Goal: Information Seeking & Learning: Learn about a topic

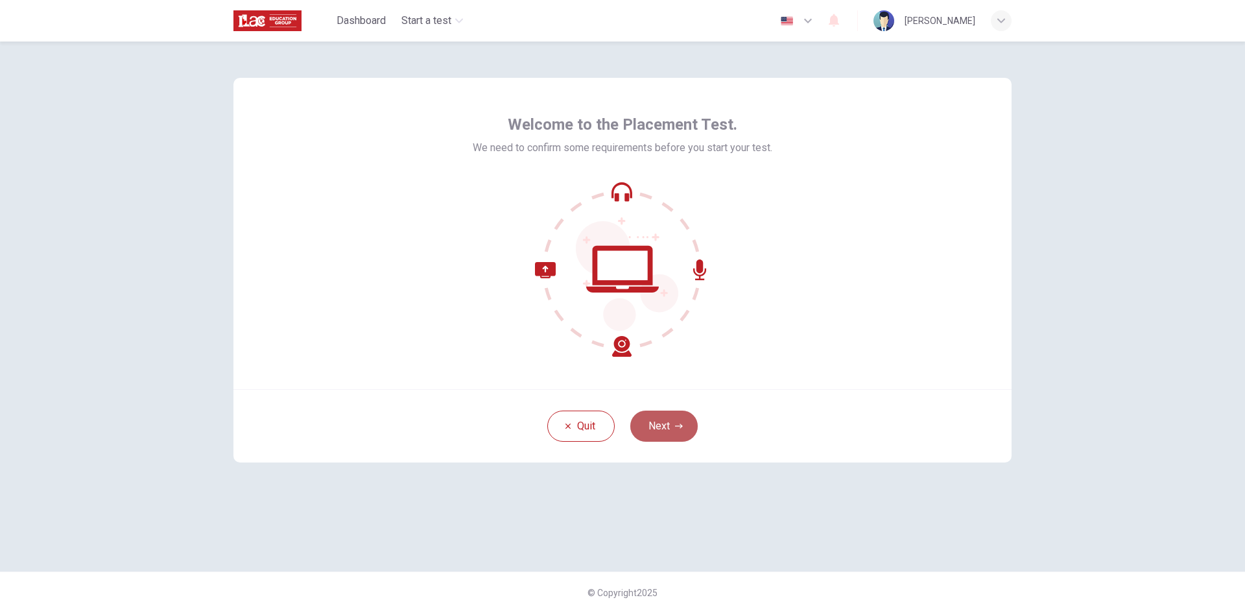
click at [668, 433] on button "Next" at bounding box center [663, 425] width 67 height 31
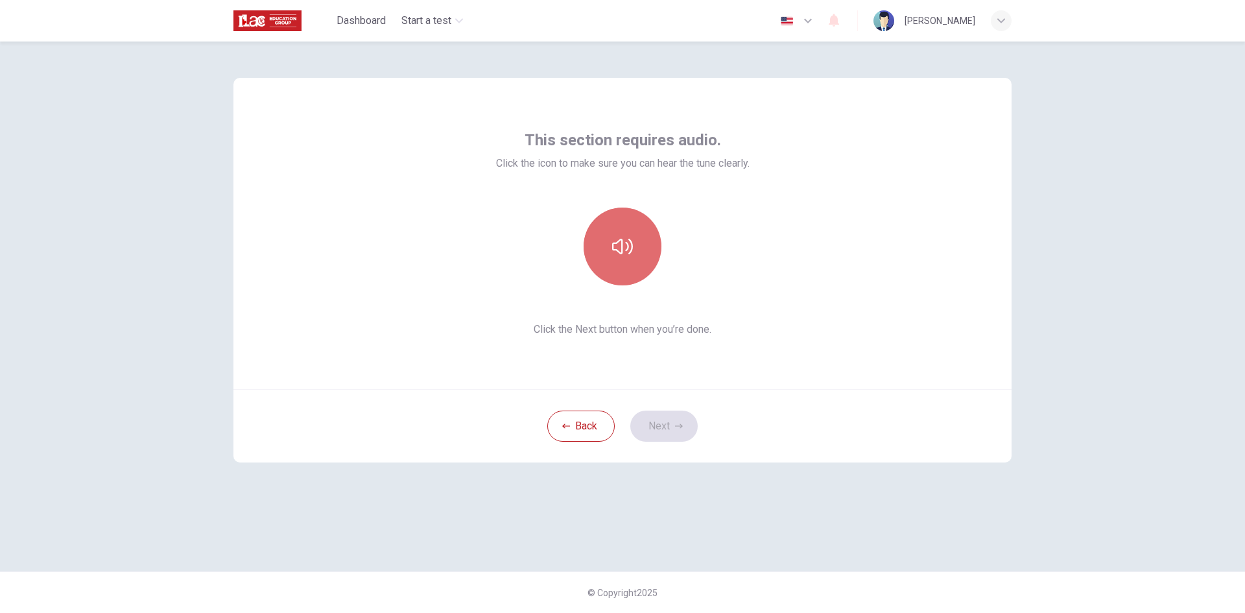
click at [623, 246] on icon "button" at bounding box center [622, 247] width 21 height 16
click at [665, 428] on button "Next" at bounding box center [663, 425] width 67 height 31
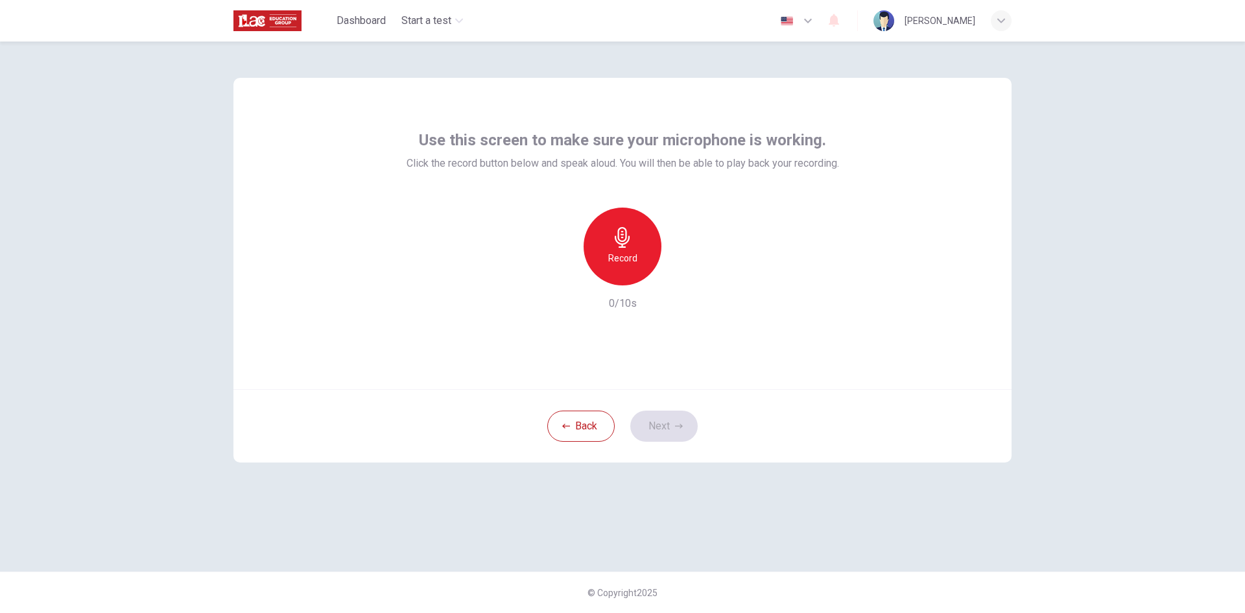
click at [620, 242] on icon "button" at bounding box center [622, 237] width 21 height 21
click at [623, 255] on h6 "Stop" at bounding box center [622, 258] width 19 height 16
click at [674, 427] on button "Next" at bounding box center [663, 425] width 67 height 31
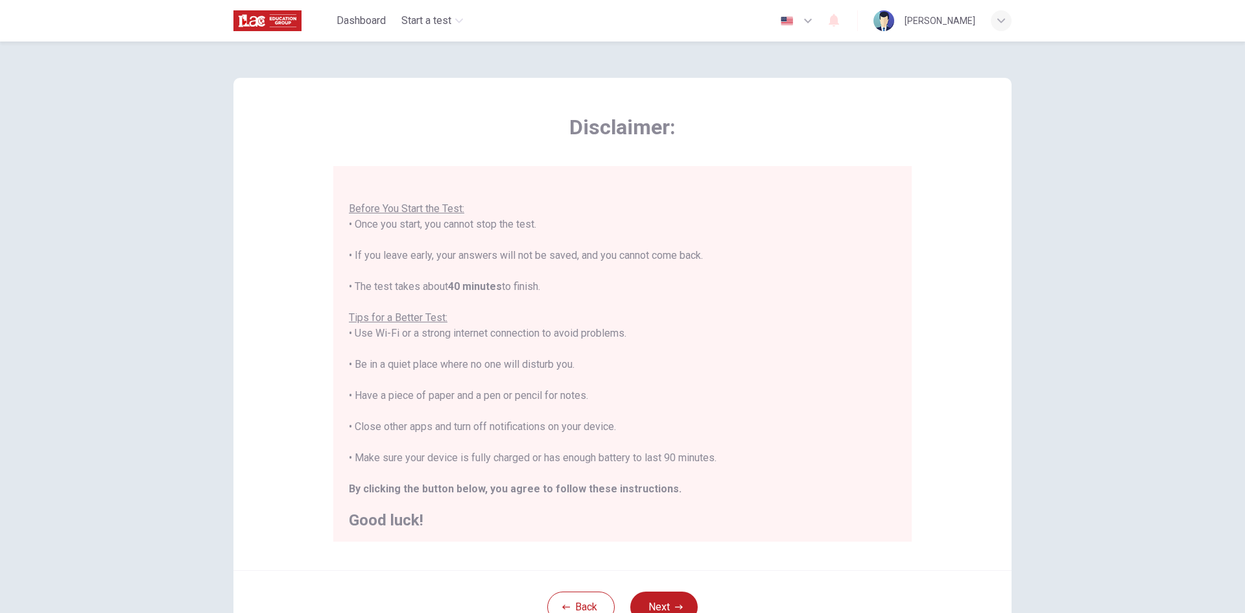
scroll to position [15, 0]
click at [580, 603] on button "Back" at bounding box center [580, 606] width 67 height 31
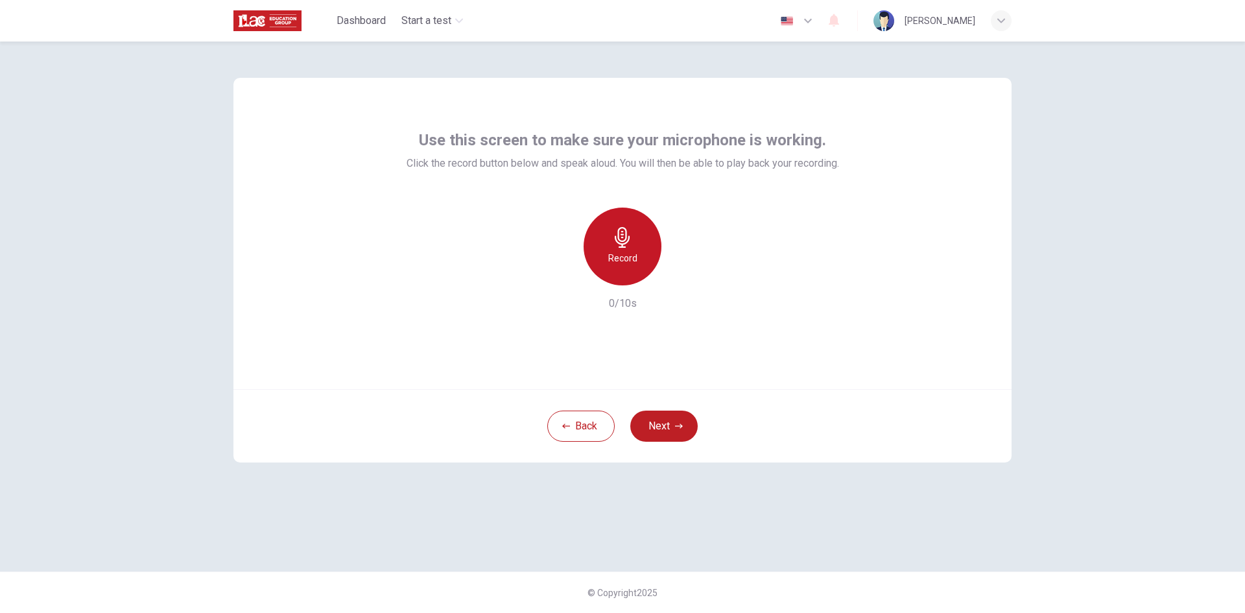
click at [631, 239] on icon "button" at bounding box center [622, 237] width 21 height 21
click at [664, 418] on button "Next" at bounding box center [663, 425] width 67 height 31
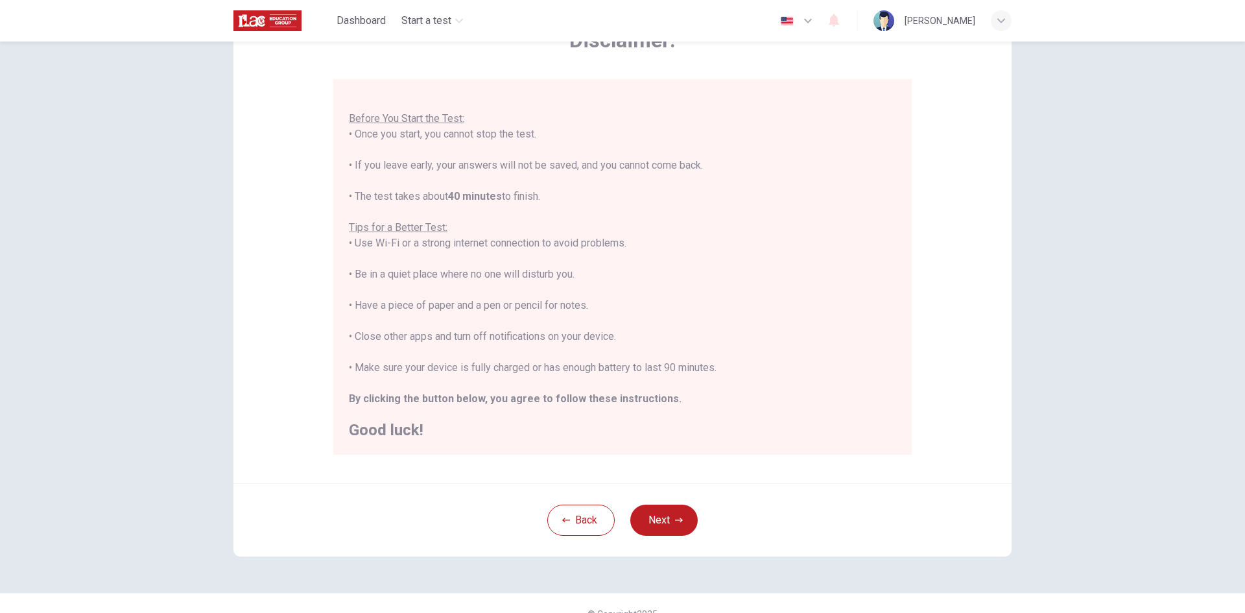
scroll to position [108, 0]
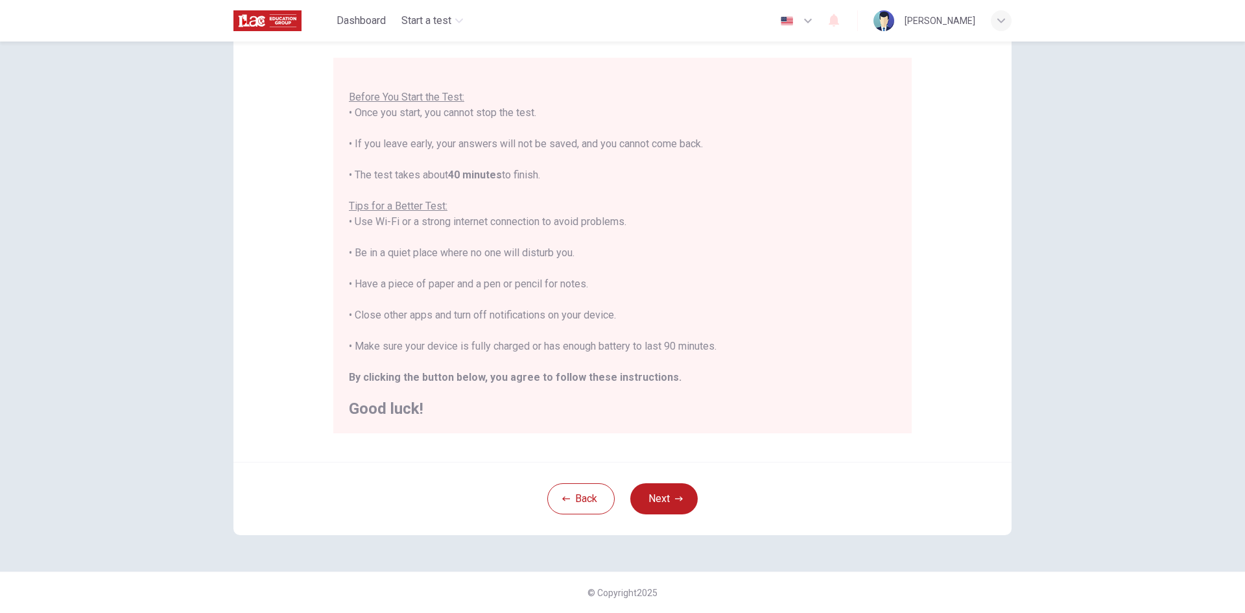
click at [654, 494] on button "Next" at bounding box center [663, 498] width 67 height 31
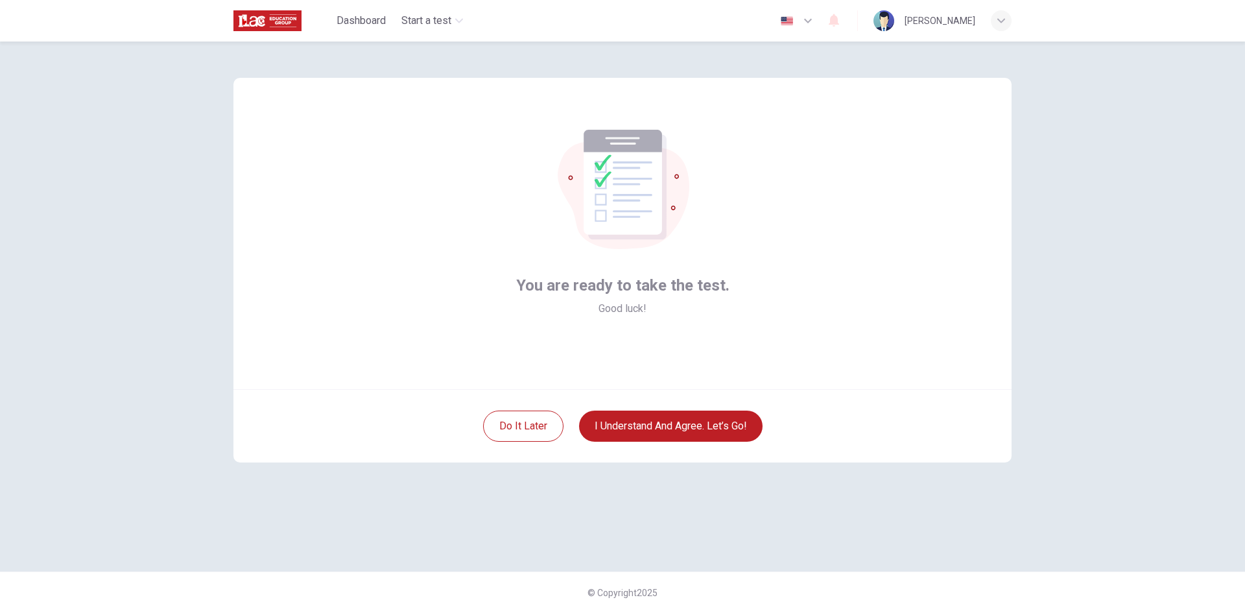
scroll to position [0, 0]
click at [709, 427] on button "I understand and agree. Let’s go!" at bounding box center [671, 425] width 184 height 31
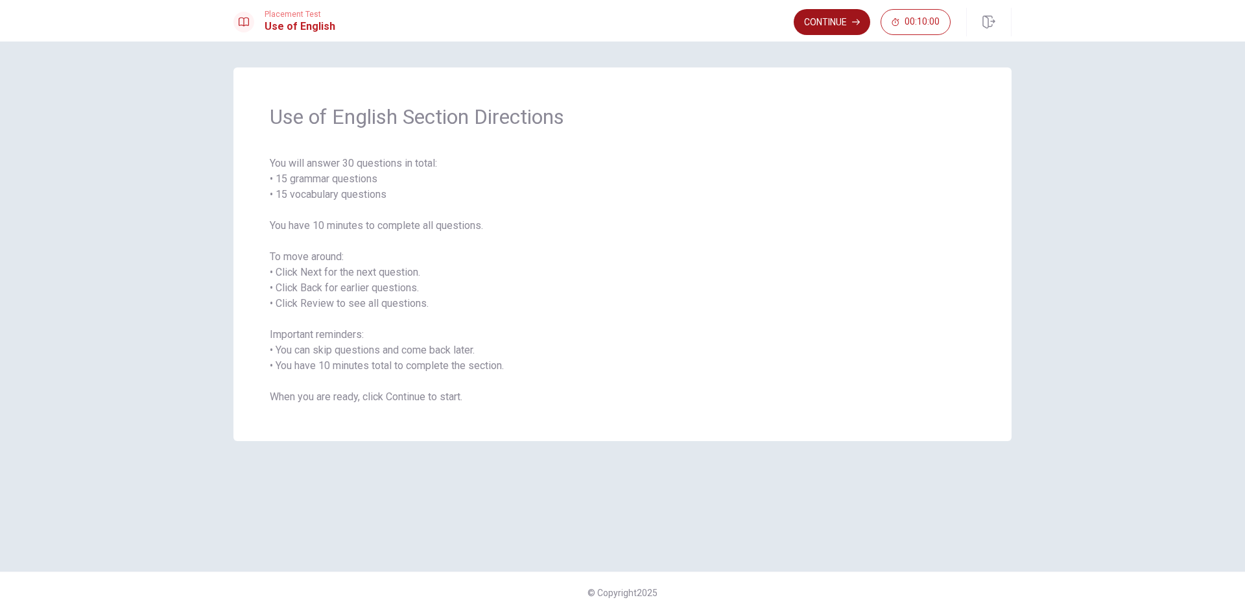
click at [829, 22] on button "Continue" at bounding box center [832, 22] width 77 height 26
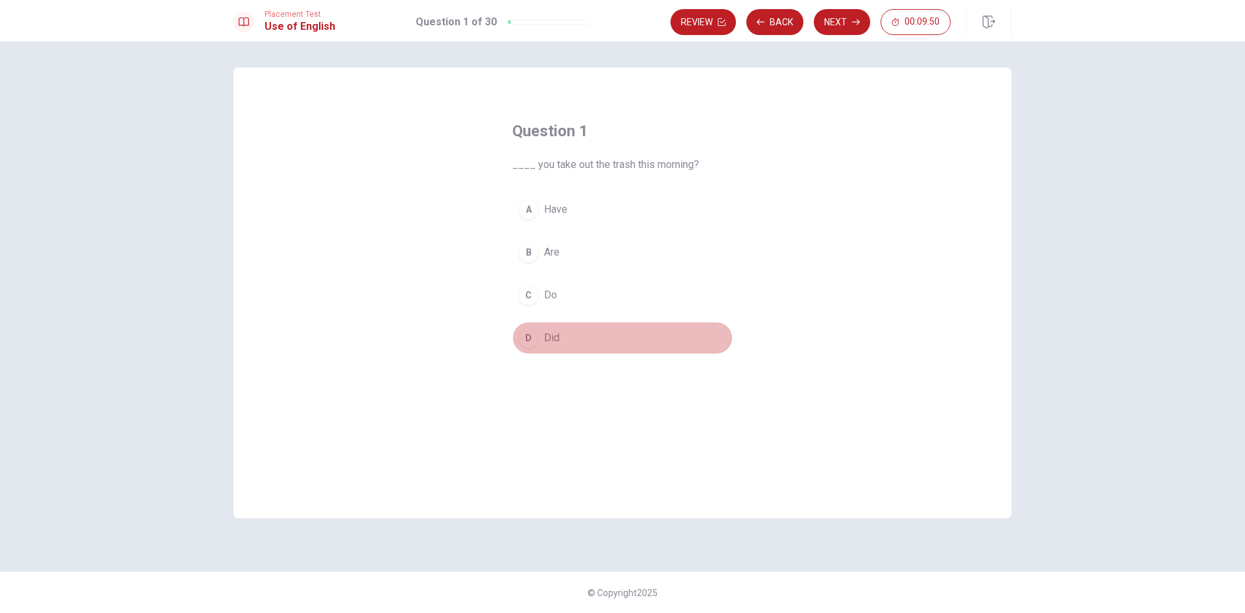
click at [546, 337] on span "Did" at bounding box center [552, 338] width 16 height 16
click at [517, 163] on span "____ you take out the trash this morning?" at bounding box center [622, 165] width 220 height 16
click at [536, 164] on span "____ you take out the trash this morning?" at bounding box center [622, 165] width 220 height 16
click at [563, 335] on button "D Did" at bounding box center [622, 338] width 220 height 32
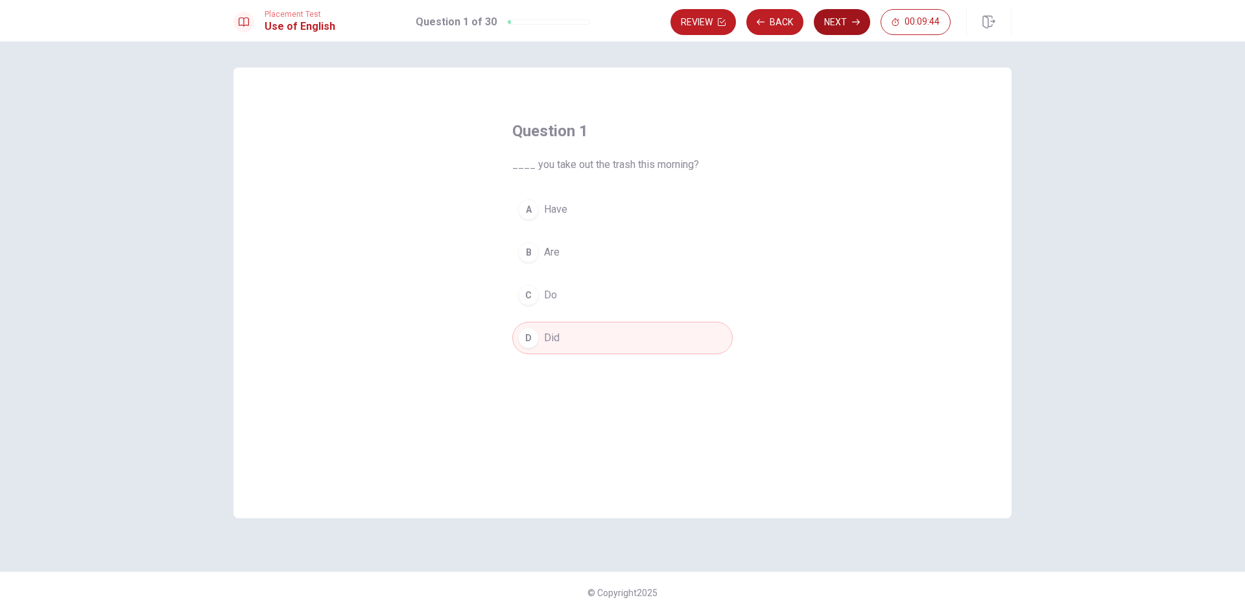
click at [836, 24] on button "Next" at bounding box center [842, 22] width 56 height 26
click at [552, 337] on span "has" at bounding box center [552, 338] width 16 height 16
click at [540, 161] on span "She ____ coffee every morning." at bounding box center [622, 165] width 220 height 16
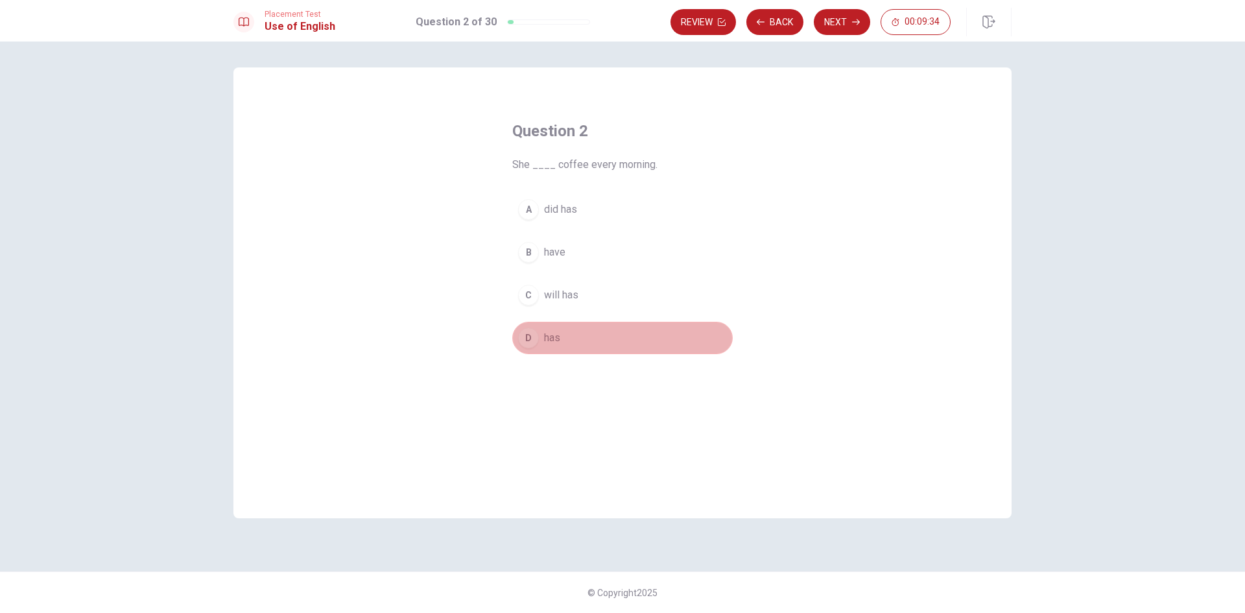
click at [560, 340] on span "has" at bounding box center [552, 338] width 16 height 16
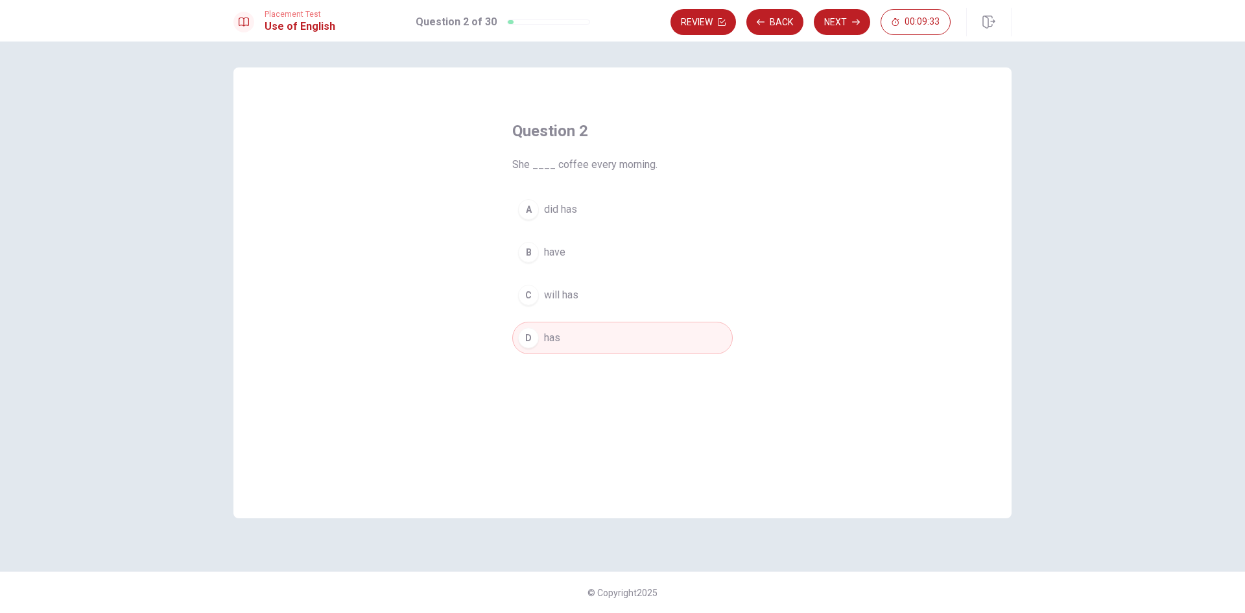
click at [842, 21] on button "Next" at bounding box center [842, 22] width 56 height 26
click at [556, 209] on span "don’t" at bounding box center [554, 210] width 21 height 16
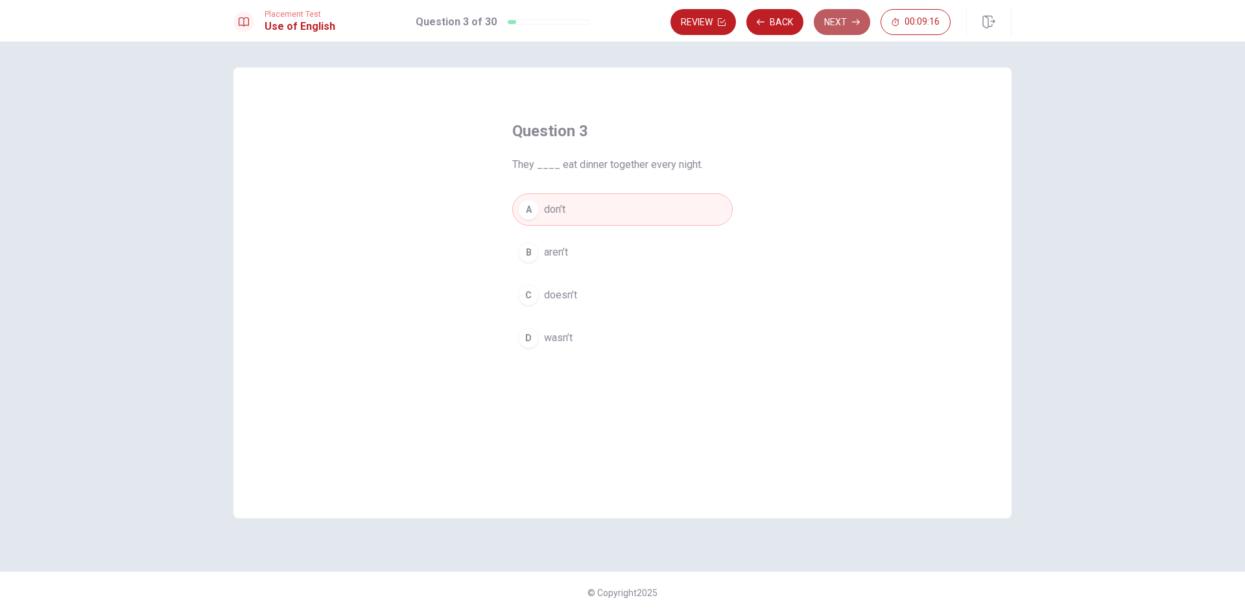
click at [849, 22] on button "Next" at bounding box center [842, 22] width 56 height 26
click at [564, 294] on span "have living" at bounding box center [568, 295] width 48 height 16
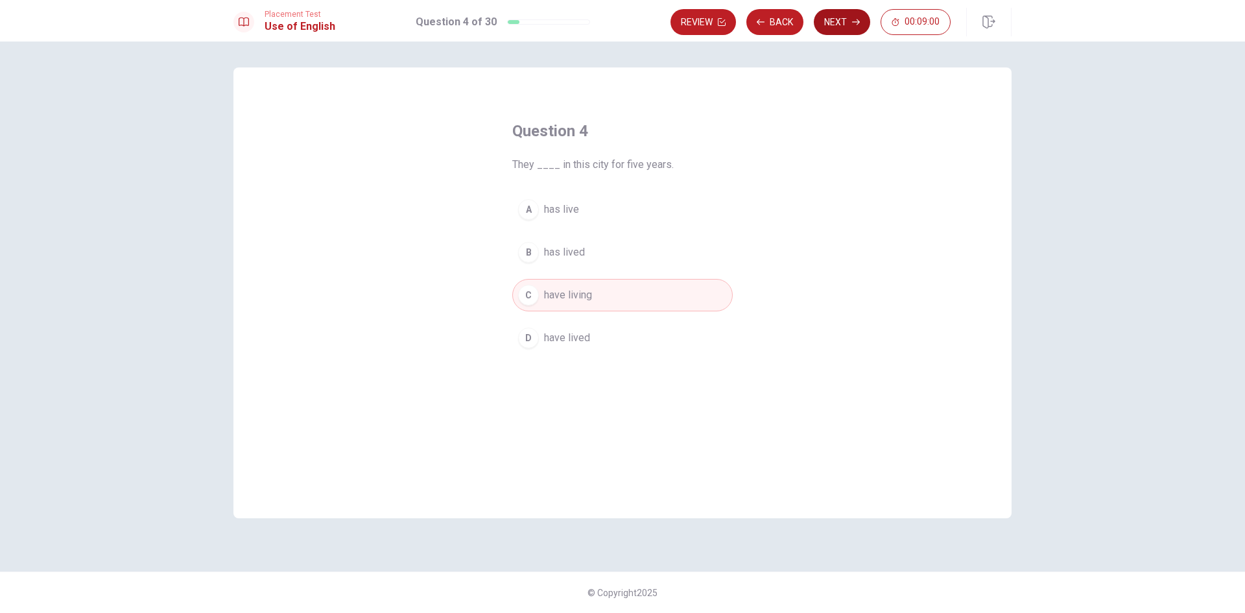
click at [858, 25] on icon "button" at bounding box center [856, 22] width 8 height 8
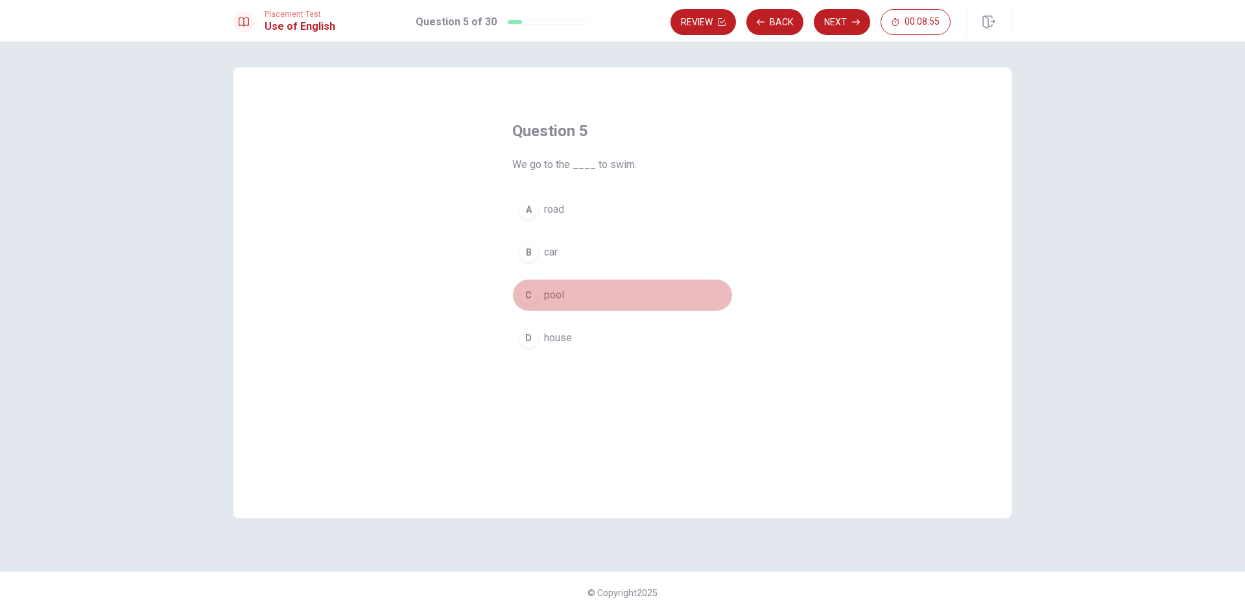
click at [562, 294] on span "pool" at bounding box center [554, 295] width 20 height 16
click at [847, 23] on button "Next" at bounding box center [842, 22] width 56 height 26
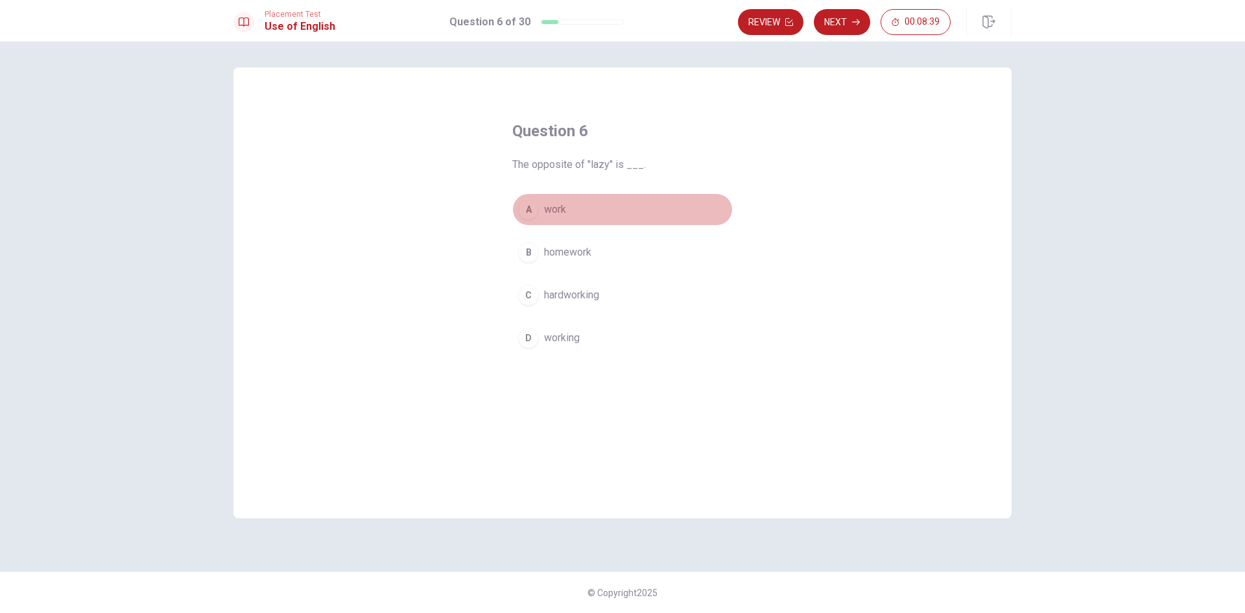
click at [552, 214] on span "work" at bounding box center [555, 210] width 22 height 16
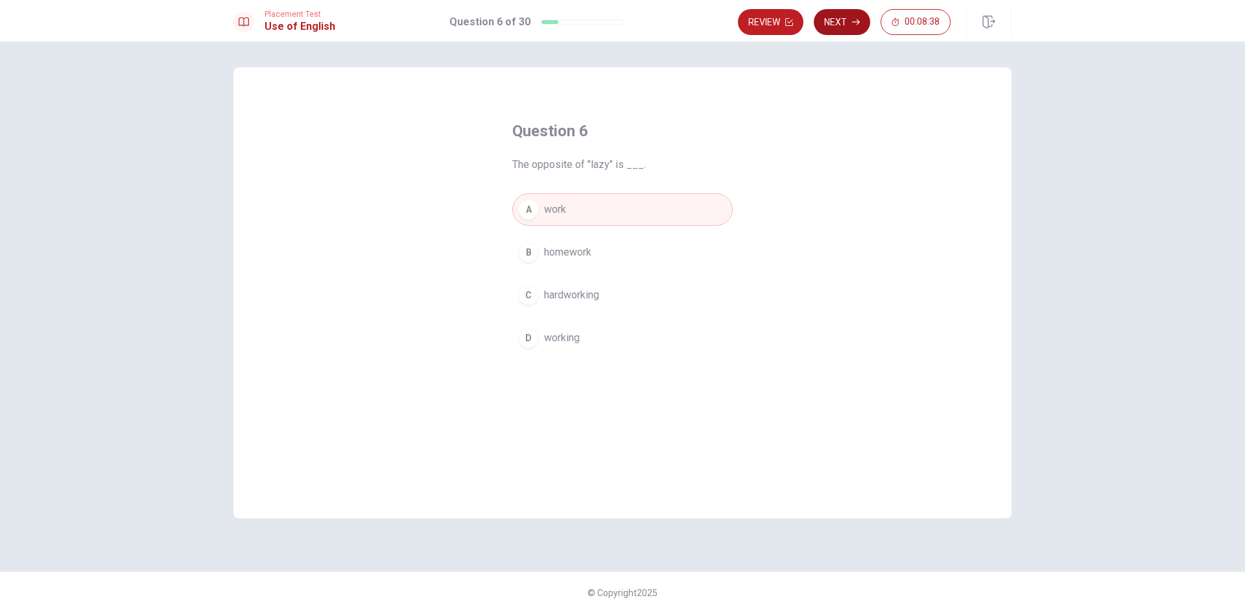
click at [849, 19] on button "Next" at bounding box center [842, 22] width 56 height 26
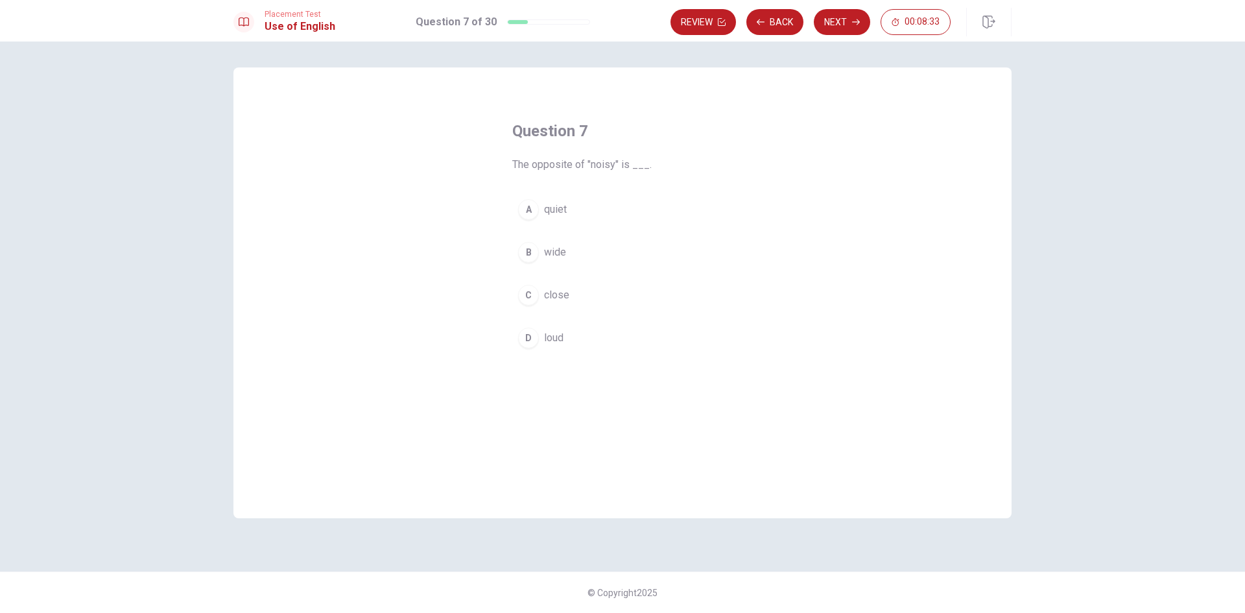
click at [563, 211] on span "quiet" at bounding box center [555, 210] width 23 height 16
click at [836, 21] on button "Next" at bounding box center [842, 22] width 56 height 26
click at [558, 250] on span "radio" at bounding box center [555, 252] width 23 height 16
click at [835, 21] on button "Next" at bounding box center [842, 22] width 56 height 26
click at [552, 255] on span "key" at bounding box center [552, 252] width 16 height 16
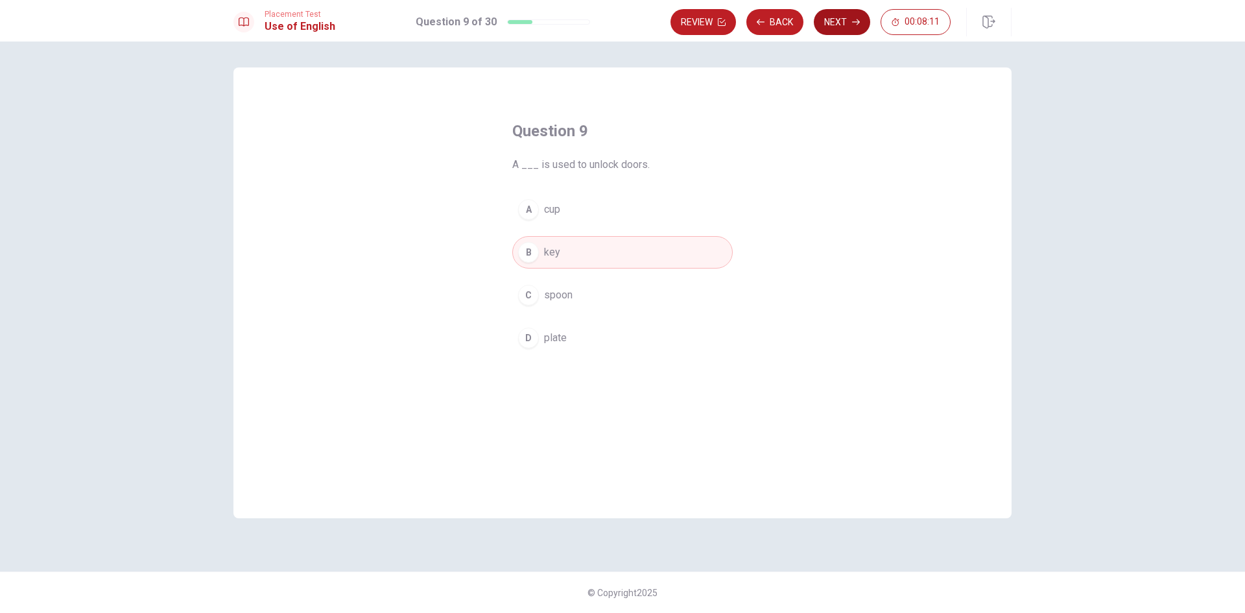
click at [836, 20] on button "Next" at bounding box center [842, 22] width 56 height 26
click at [573, 253] on span "will meet" at bounding box center [565, 252] width 42 height 16
click at [837, 19] on button "Next" at bounding box center [842, 22] width 56 height 26
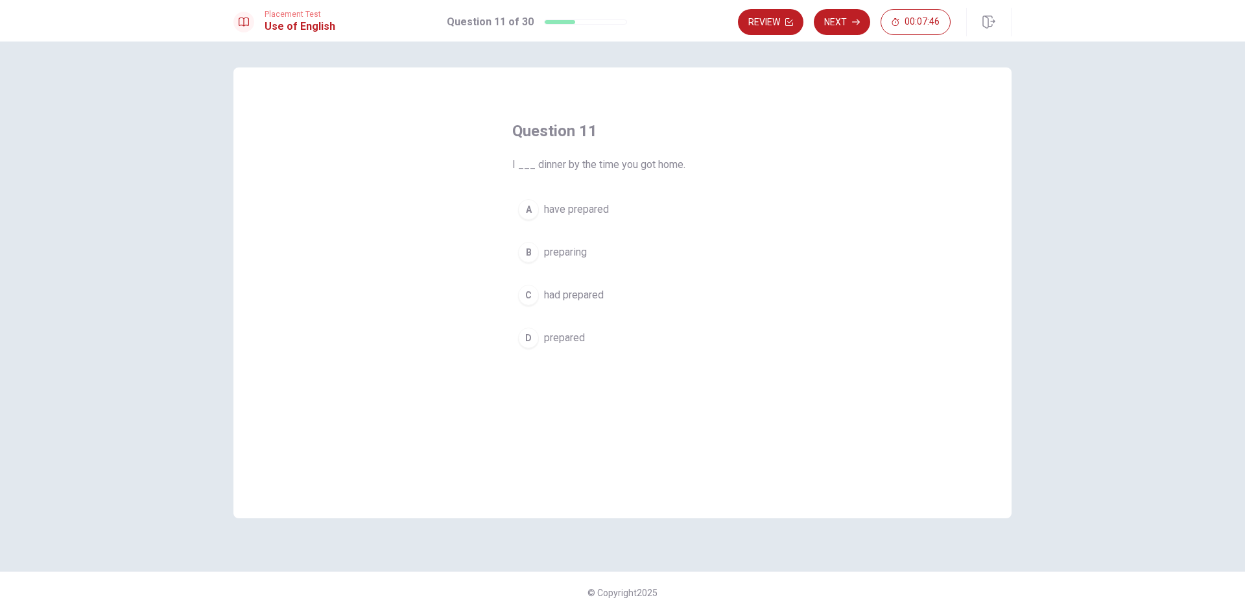
click at [589, 294] on span "had prepared" at bounding box center [574, 295] width 60 height 16
click at [842, 21] on button "Next" at bounding box center [842, 22] width 56 height 26
click at [582, 294] on span "have known" at bounding box center [570, 295] width 53 height 16
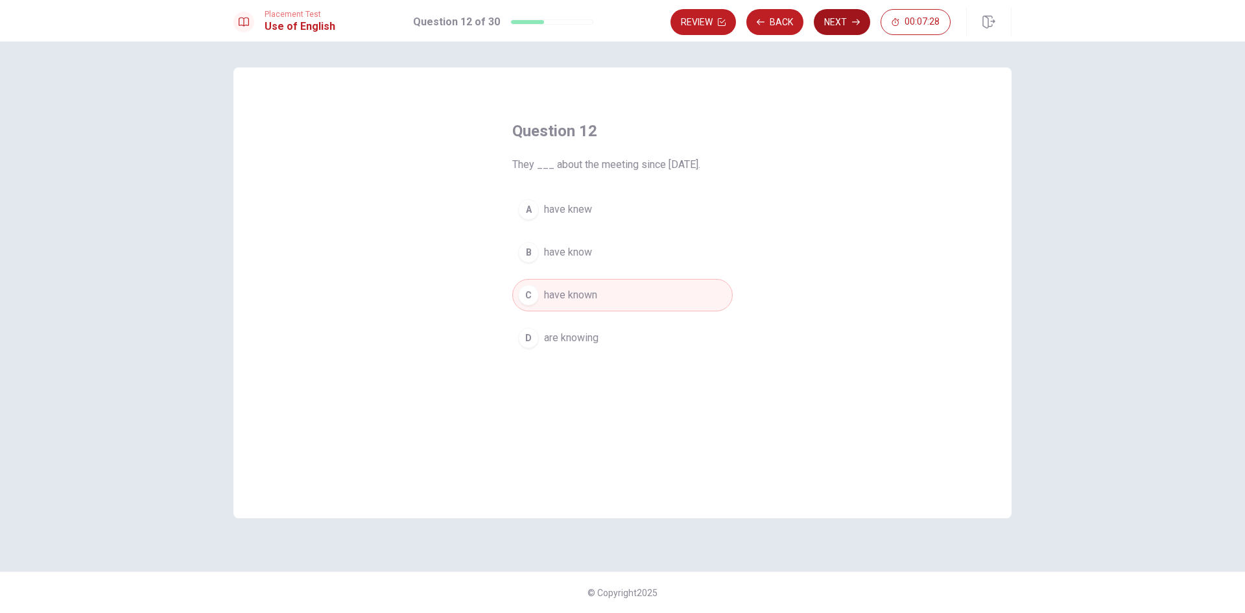
click at [842, 23] on button "Next" at bounding box center [842, 22] width 56 height 26
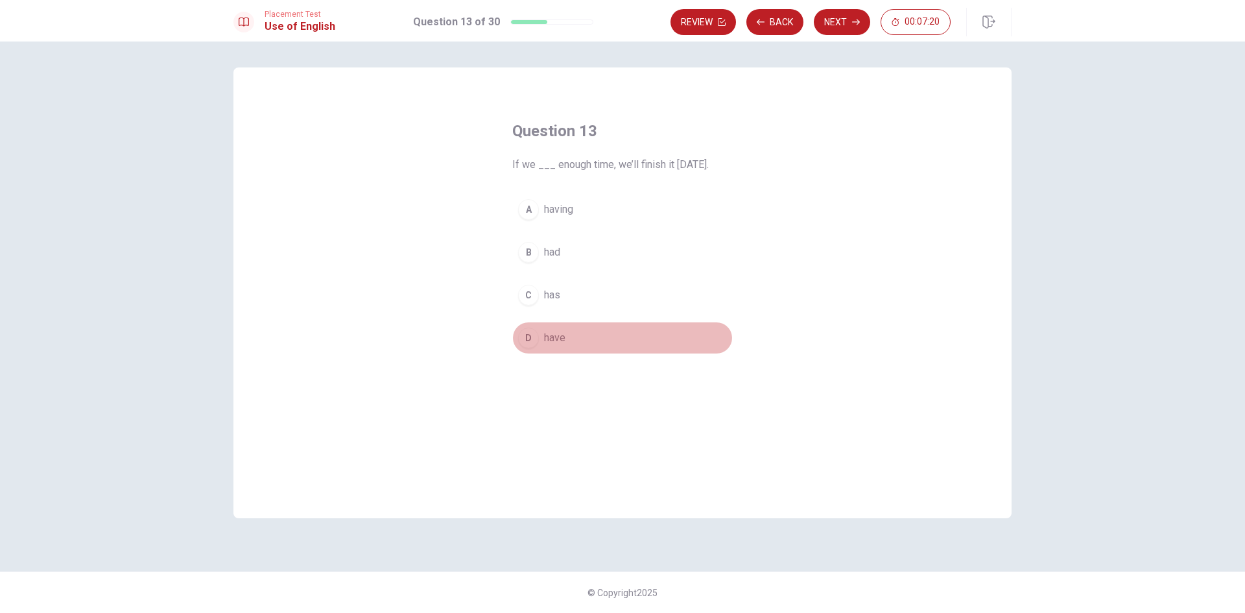
click at [553, 340] on span "have" at bounding box center [554, 338] width 21 height 16
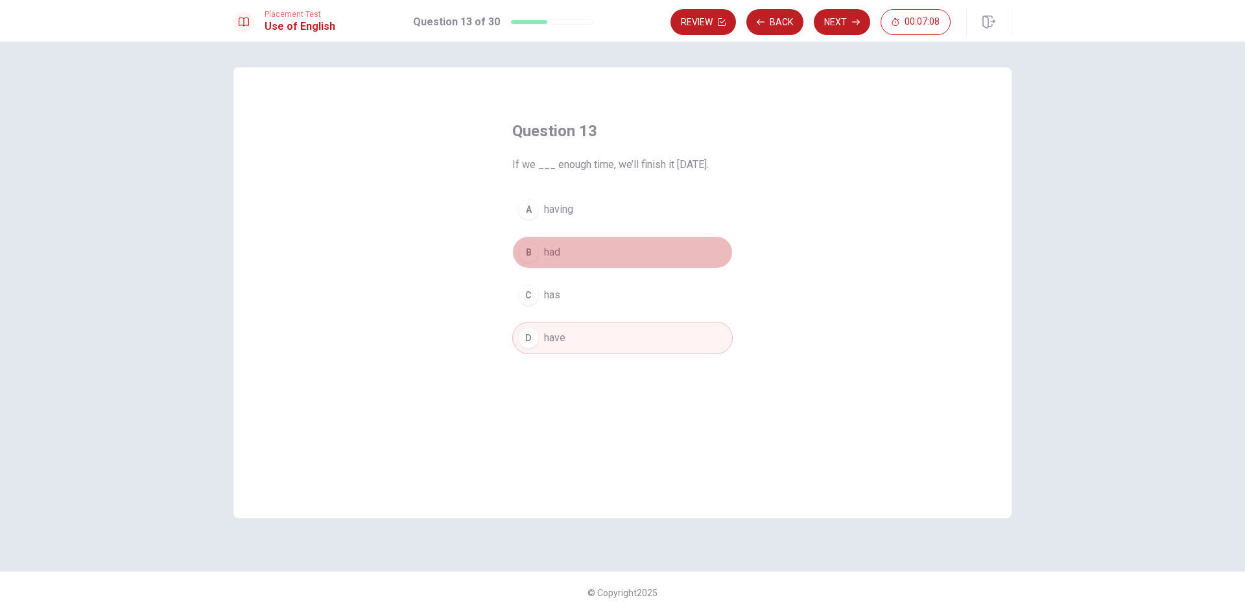
drag, startPoint x: 549, startPoint y: 252, endPoint x: 563, endPoint y: 248, distance: 14.8
click at [549, 252] on span "had" at bounding box center [552, 252] width 16 height 16
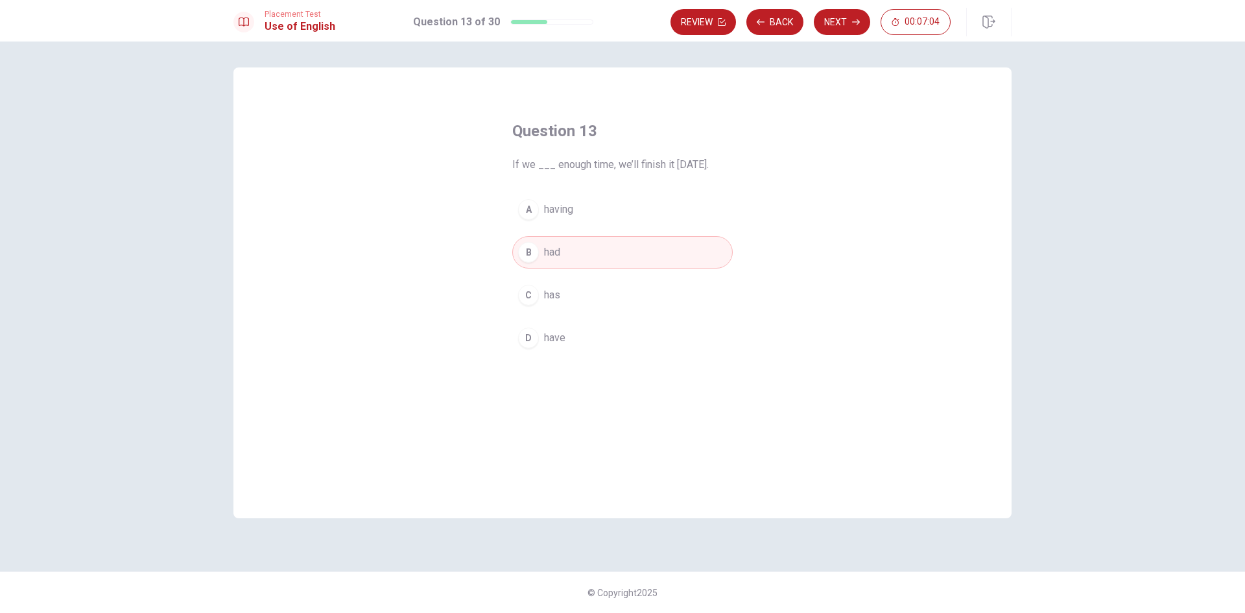
click at [553, 338] on span "have" at bounding box center [554, 338] width 21 height 16
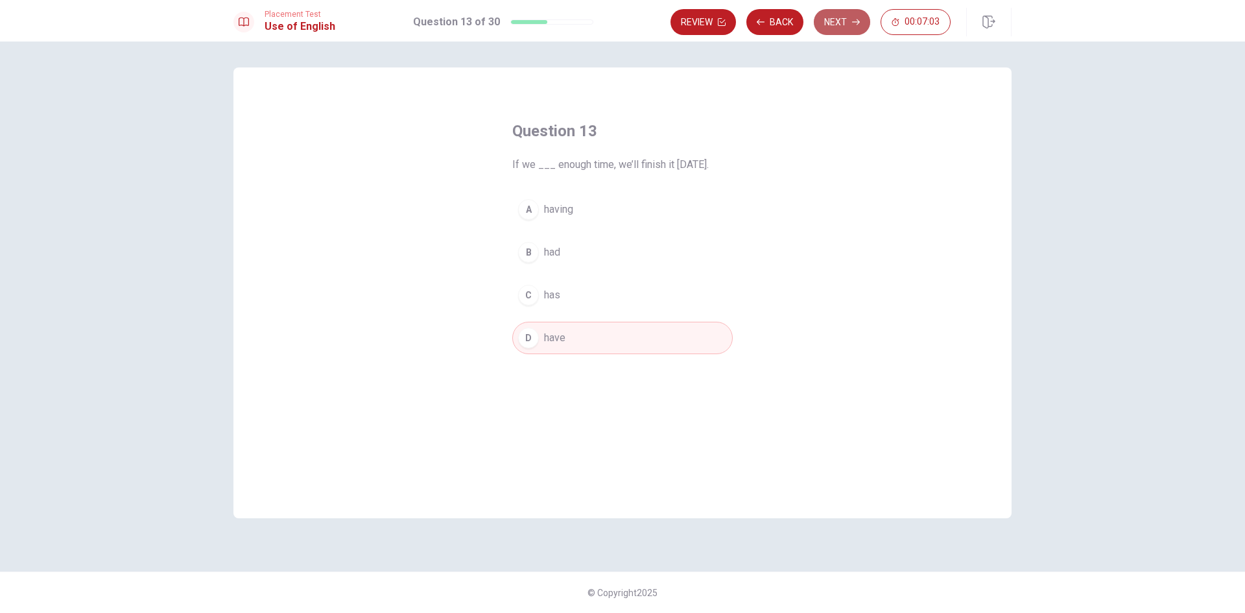
click at [838, 22] on button "Next" at bounding box center [842, 22] width 56 height 26
drag, startPoint x: 549, startPoint y: 209, endPoint x: 664, endPoint y: 202, distance: 115.0
click at [551, 209] on span "will be" at bounding box center [559, 210] width 30 height 16
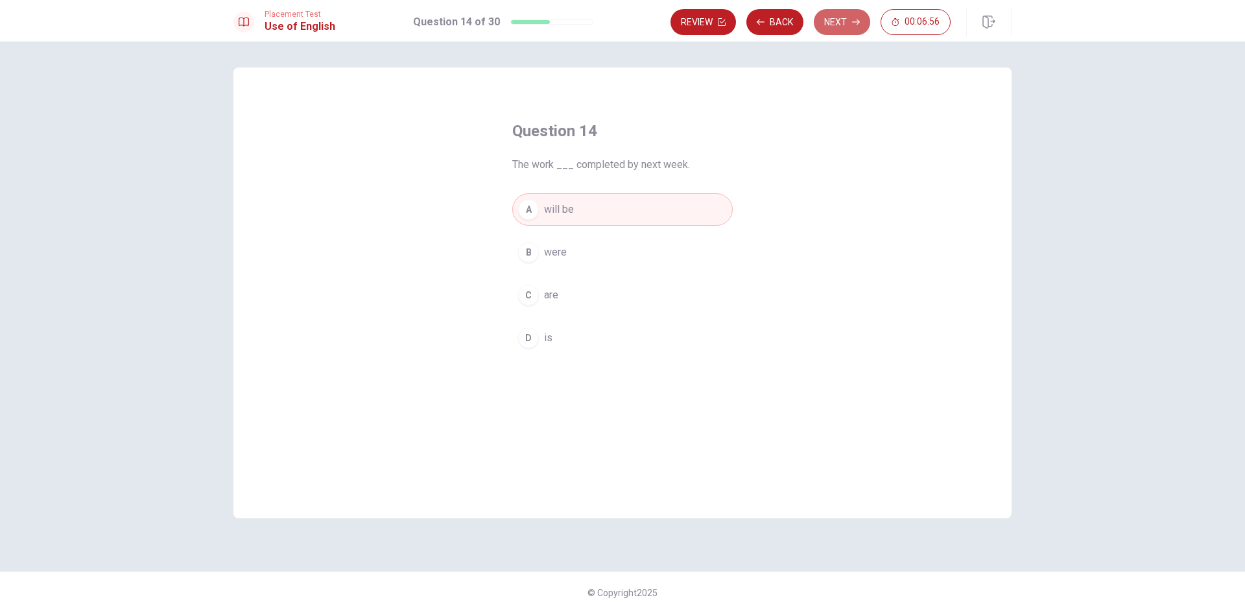
click at [835, 18] on button "Next" at bounding box center [842, 22] width 56 height 26
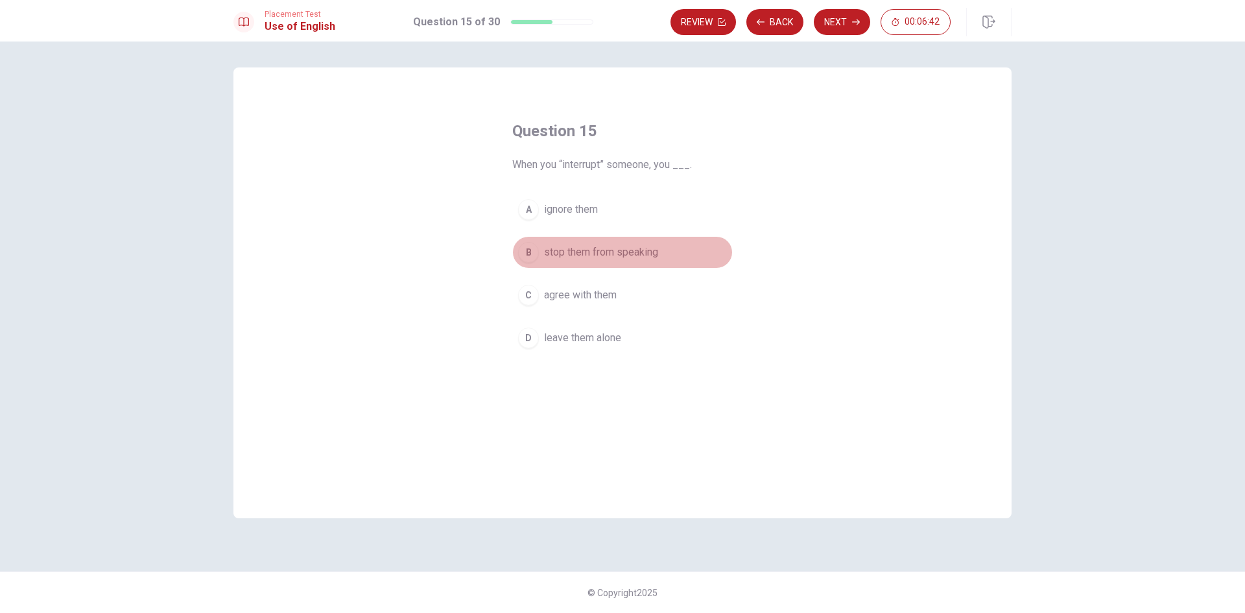
click at [611, 250] on span "stop them from speaking" at bounding box center [601, 252] width 114 height 16
click at [846, 23] on button "Next" at bounding box center [842, 22] width 56 height 26
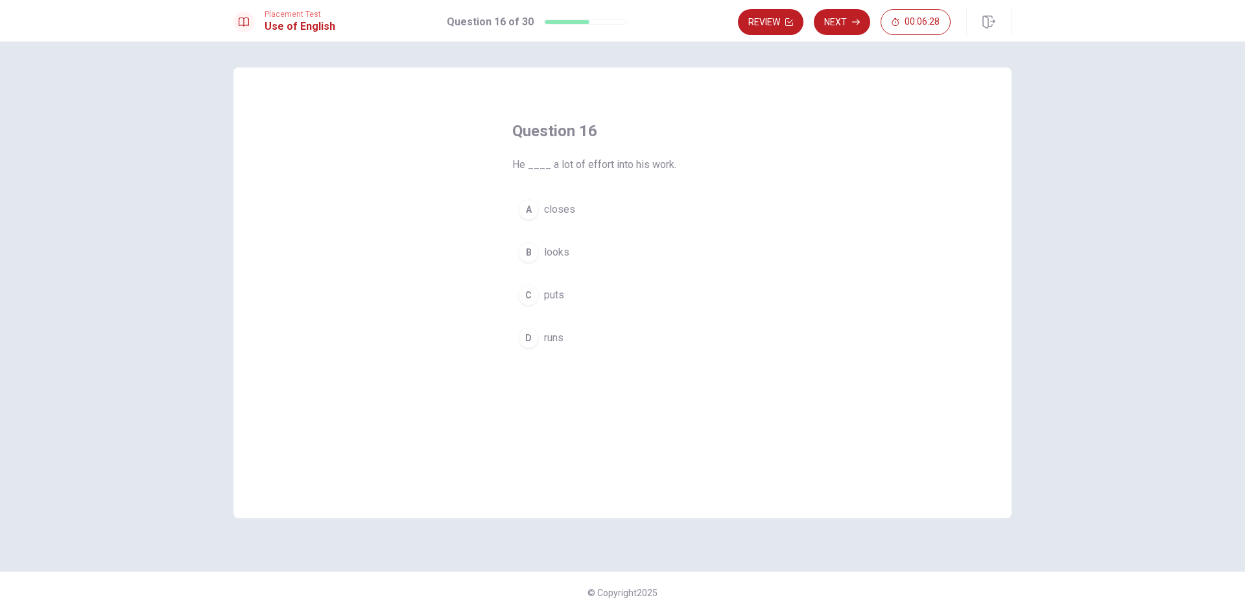
click at [557, 296] on span "puts" at bounding box center [554, 295] width 20 height 16
click at [842, 21] on button "Next" at bounding box center [842, 22] width 56 height 26
click at [565, 211] on span "listen to" at bounding box center [562, 210] width 37 height 16
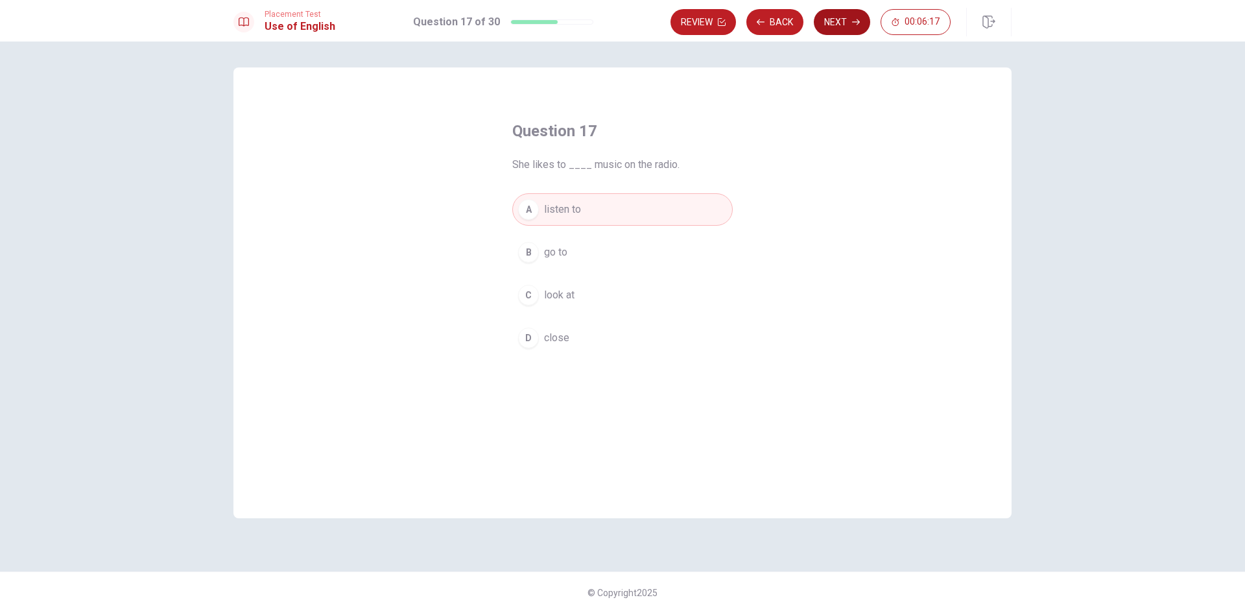
click at [842, 21] on button "Next" at bounding box center [842, 22] width 56 height 26
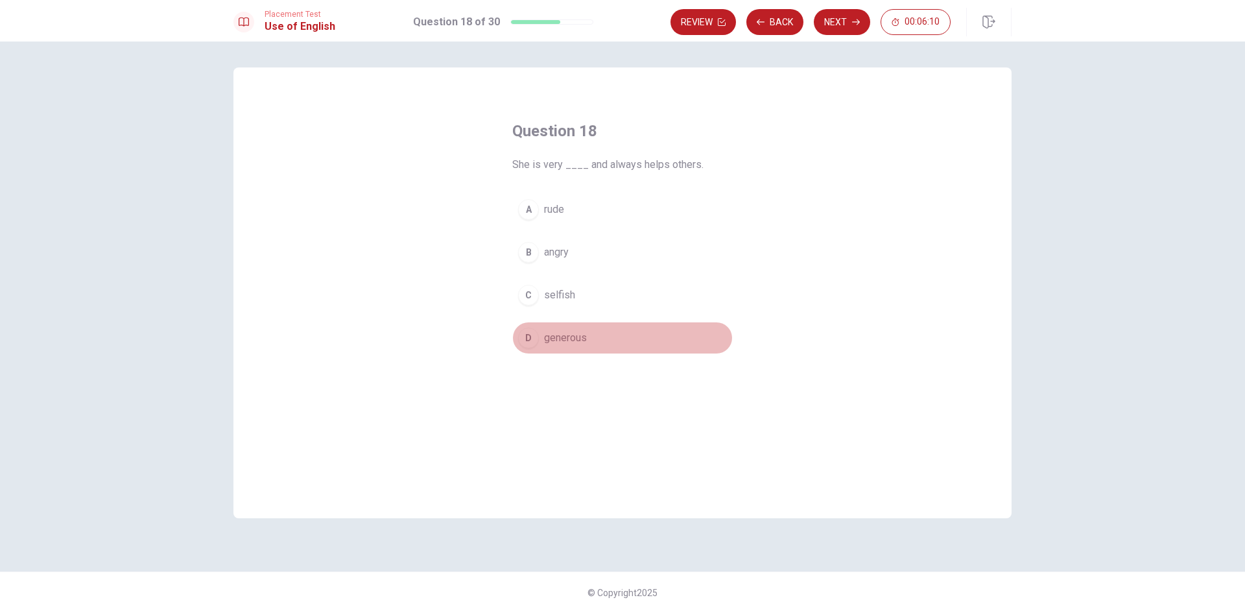
click at [561, 337] on span "generous" at bounding box center [565, 338] width 43 height 16
click at [842, 18] on button "Next" at bounding box center [842, 22] width 56 height 26
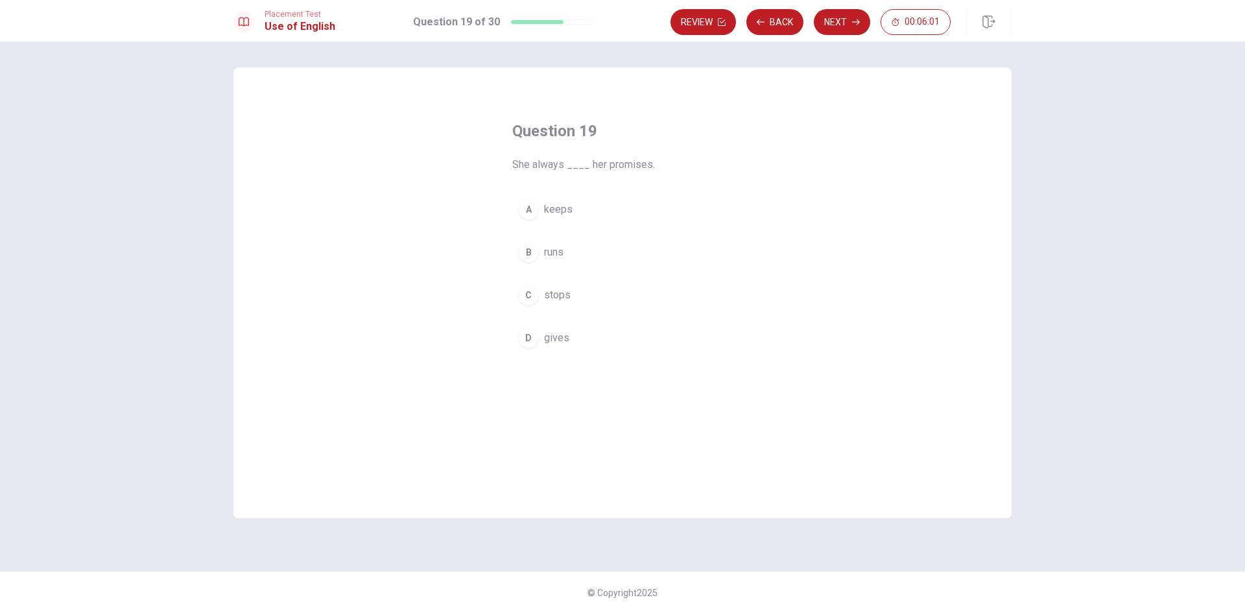
click at [556, 209] on span "keeps" at bounding box center [558, 210] width 29 height 16
click at [848, 18] on button "Next" at bounding box center [842, 22] width 56 height 26
click at [556, 254] on span "Will" at bounding box center [552, 252] width 17 height 16
click at [842, 17] on button "Next" at bounding box center [842, 22] width 56 height 26
click at [555, 296] on span "had" at bounding box center [552, 295] width 16 height 16
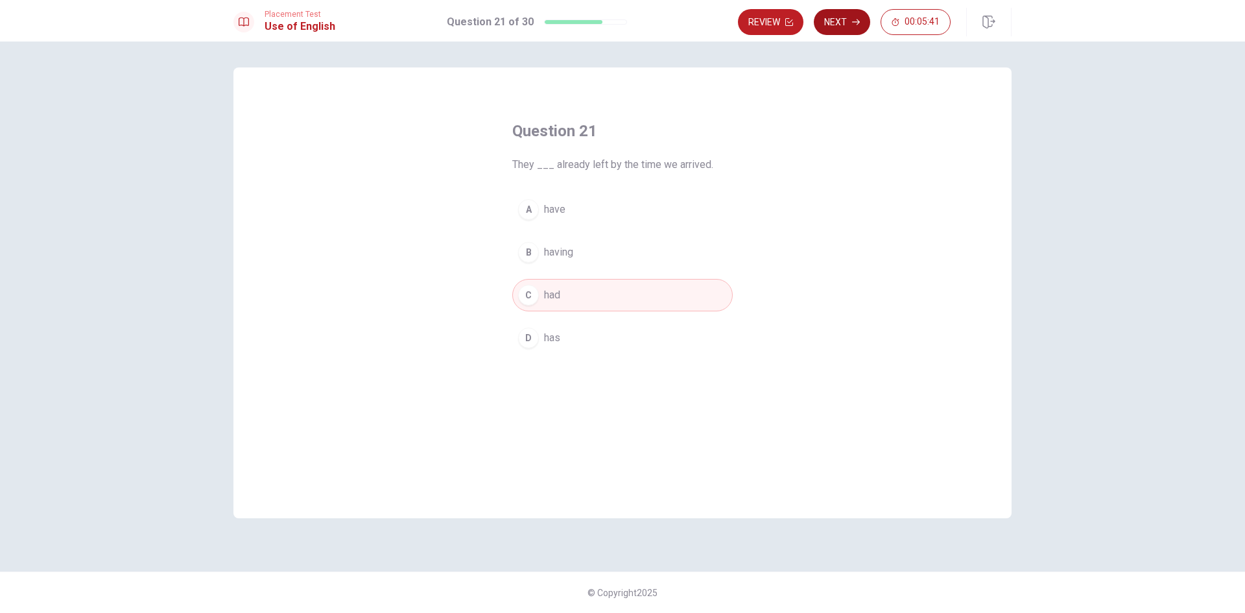
click at [848, 18] on button "Next" at bounding box center [842, 22] width 56 height 26
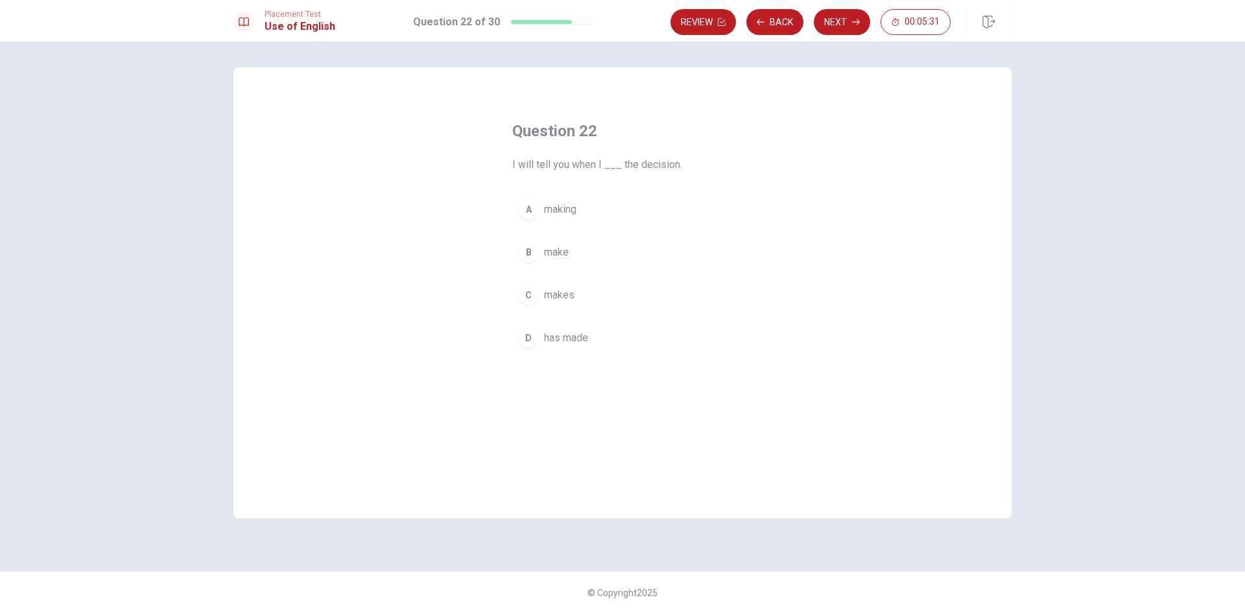
click at [558, 247] on span "make" at bounding box center [556, 252] width 25 height 16
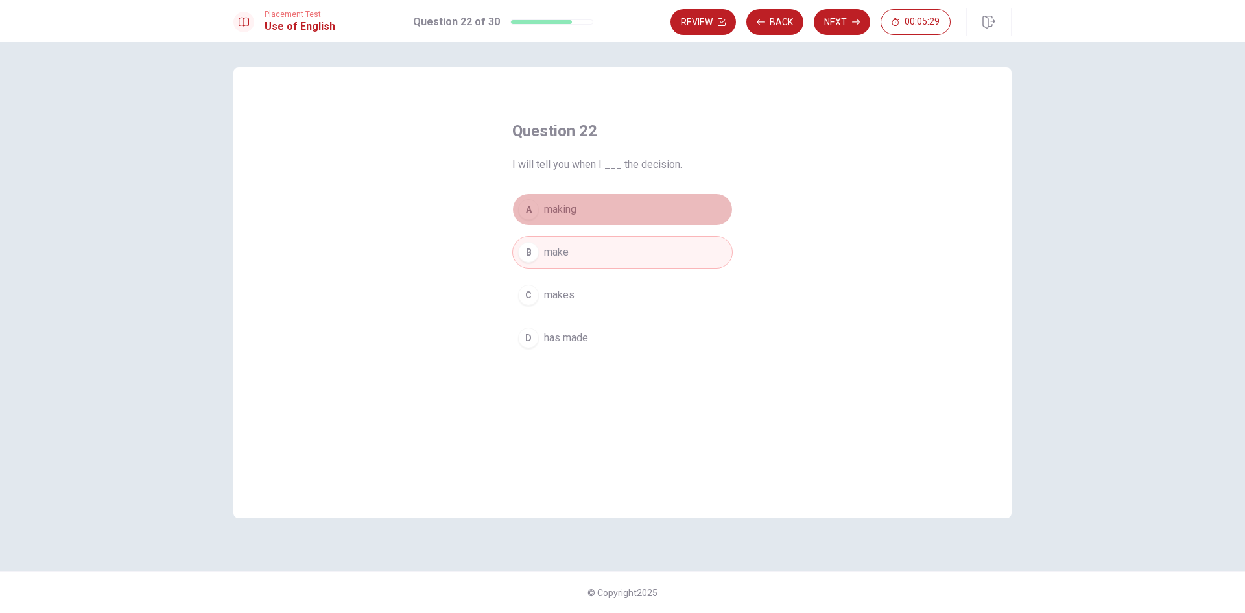
click at [575, 208] on span "making" at bounding box center [560, 210] width 32 height 16
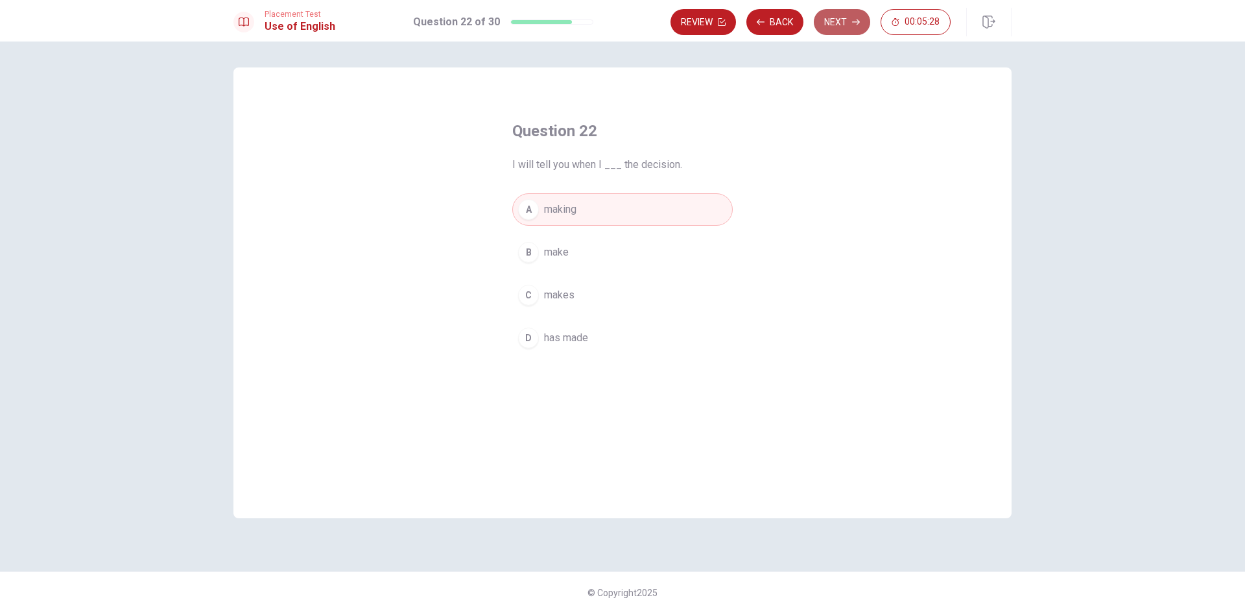
click at [846, 14] on button "Next" at bounding box center [842, 22] width 56 height 26
click at [552, 254] on span "know" at bounding box center [556, 252] width 24 height 16
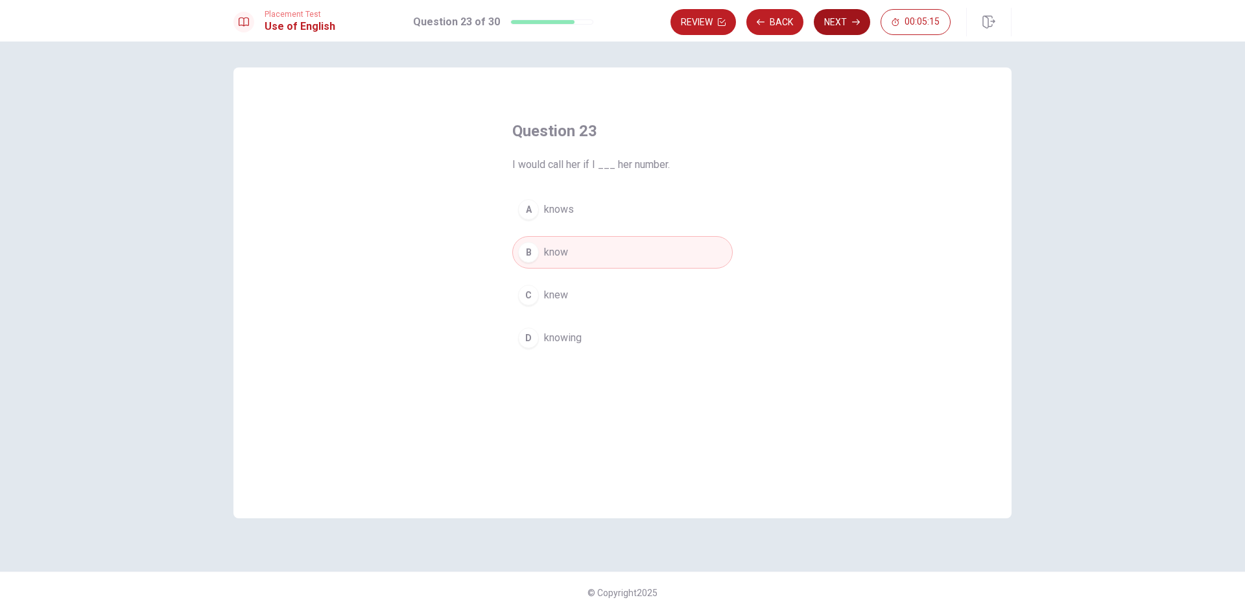
click at [842, 10] on button "Next" at bounding box center [842, 22] width 56 height 26
click at [556, 340] on span "leaving" at bounding box center [560, 338] width 32 height 16
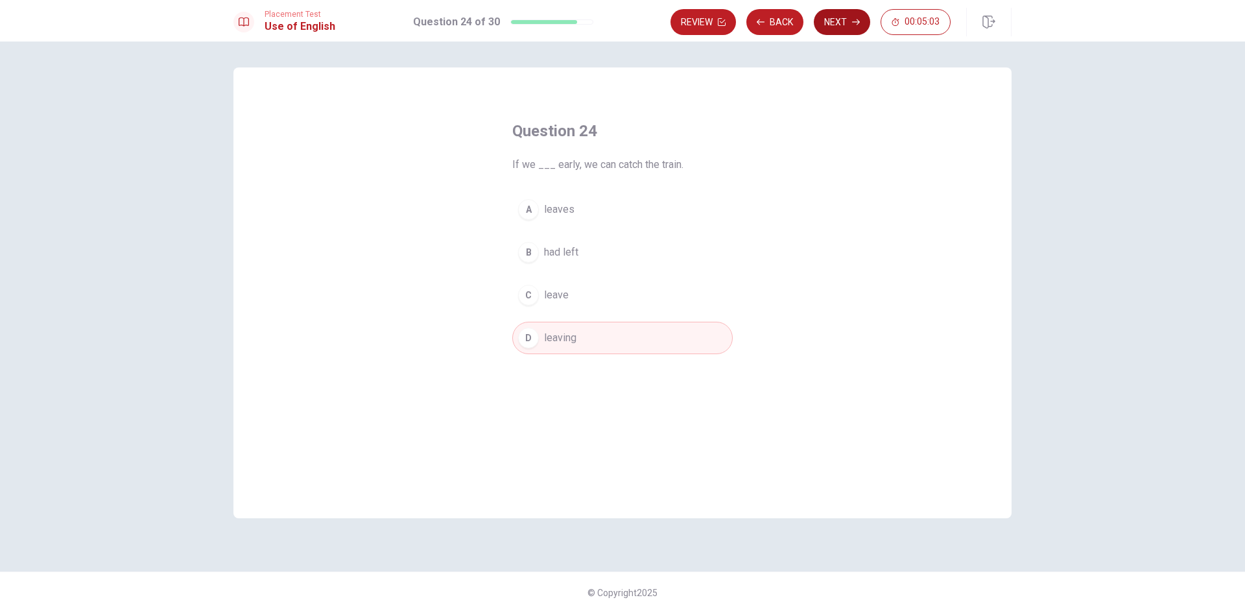
click at [844, 23] on button "Next" at bounding box center [842, 22] width 56 height 26
click at [586, 296] on span "move forward" at bounding box center [575, 295] width 63 height 16
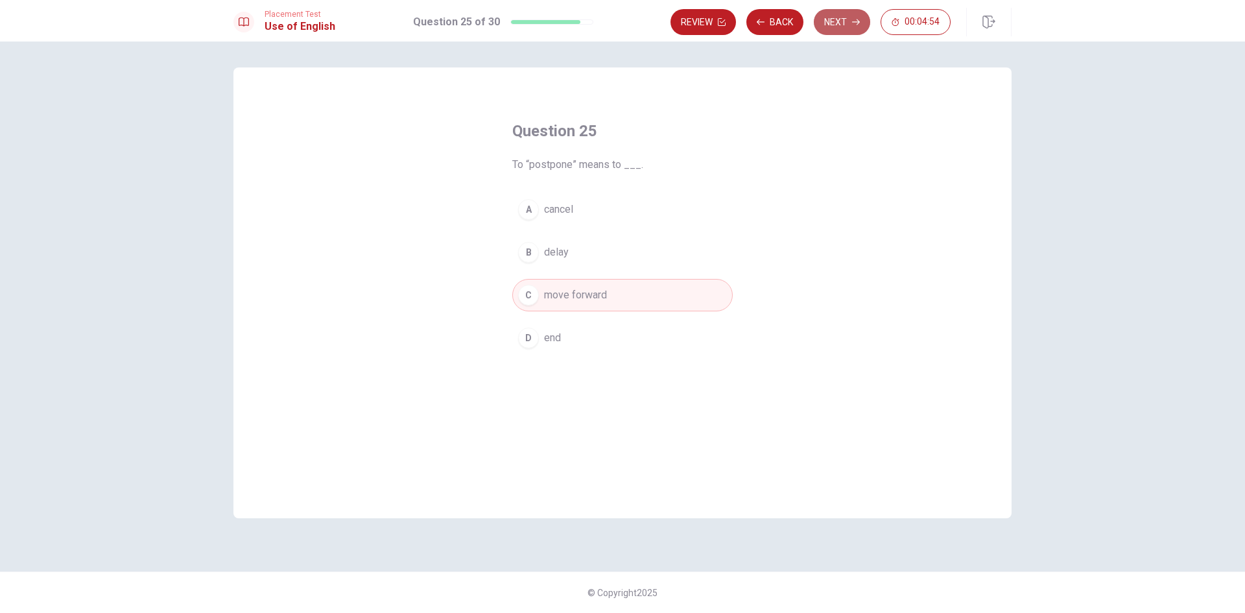
click at [836, 14] on button "Next" at bounding box center [842, 22] width 56 height 26
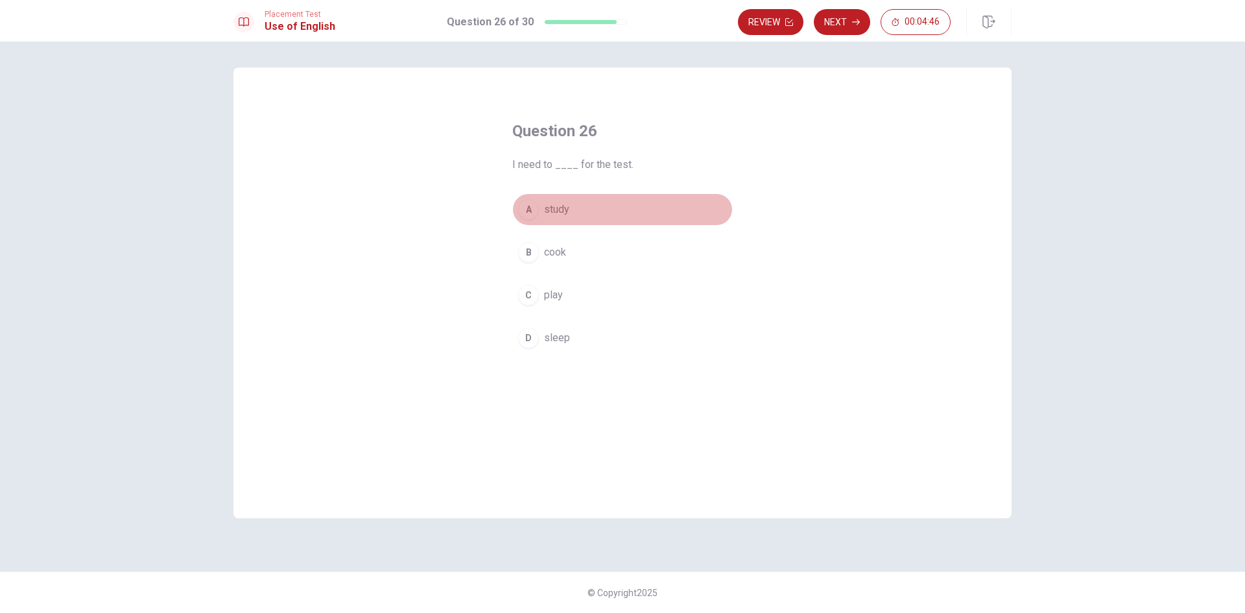
click at [558, 209] on span "study" at bounding box center [556, 210] width 25 height 16
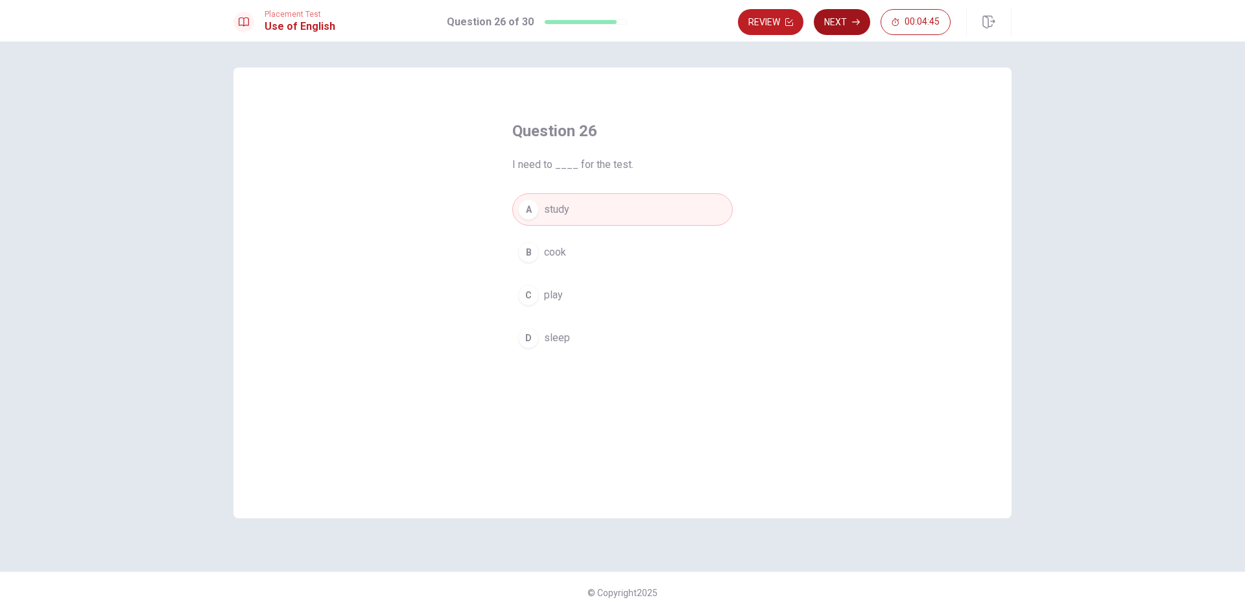
click at [825, 24] on button "Next" at bounding box center [842, 22] width 56 height 26
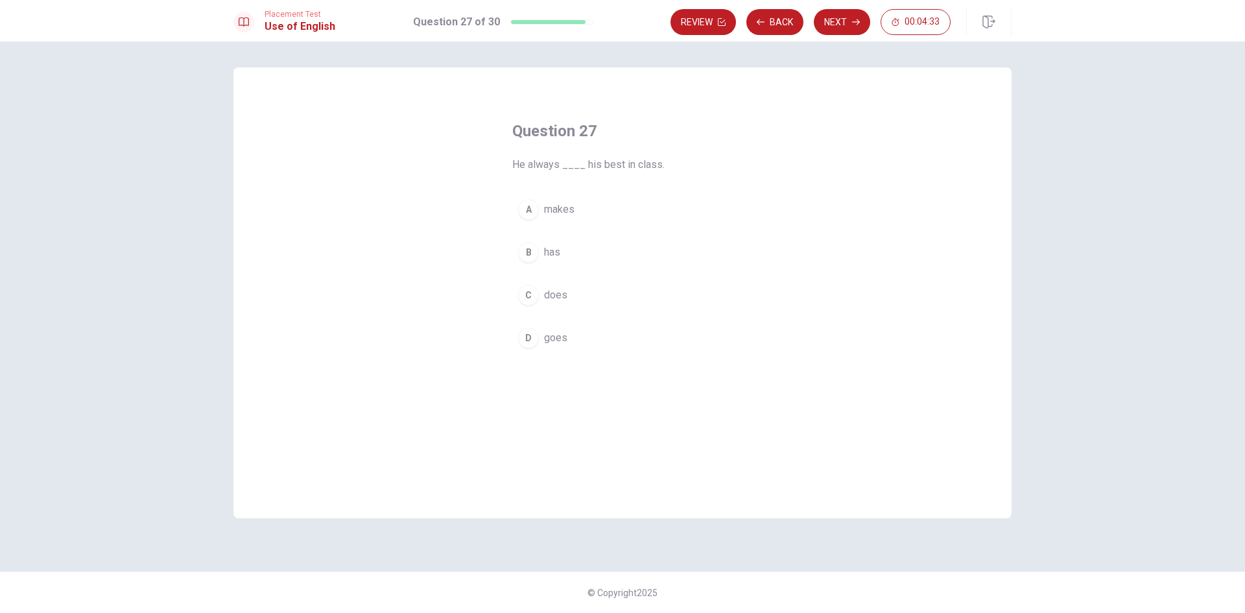
click at [556, 295] on span "does" at bounding box center [555, 295] width 23 height 16
click at [567, 298] on button "C does" at bounding box center [622, 295] width 220 height 32
click at [836, 22] on button "Next" at bounding box center [842, 22] width 56 height 26
drag, startPoint x: 569, startPoint y: 206, endPoint x: 682, endPoint y: 231, distance: 115.5
click at [570, 206] on span "intelligent" at bounding box center [566, 210] width 45 height 16
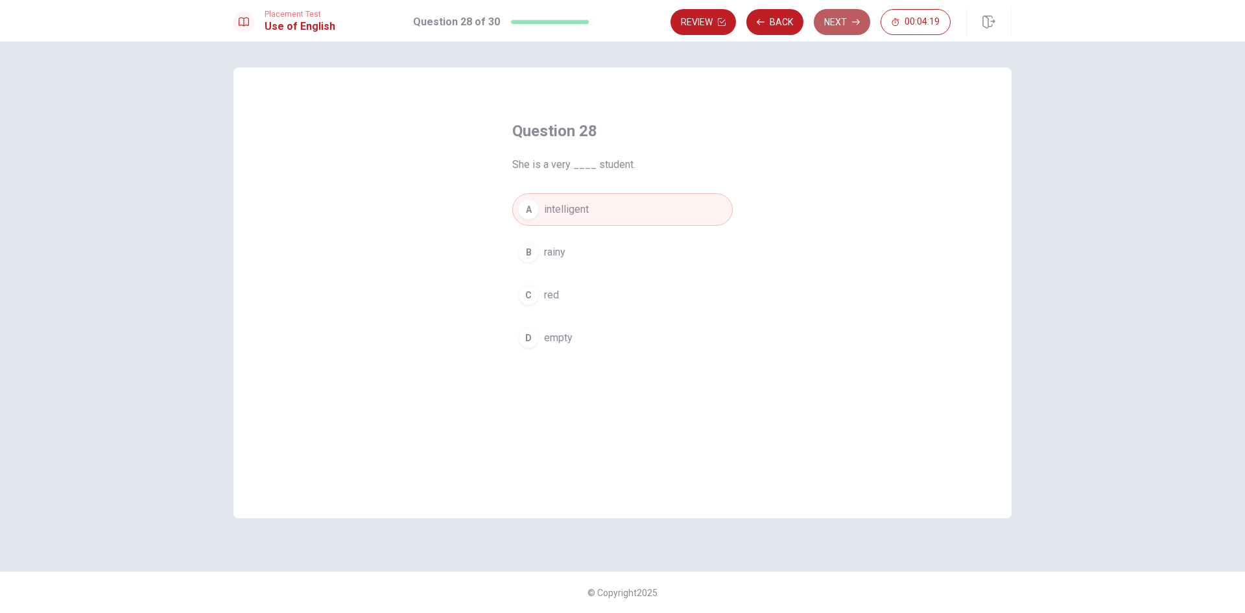
click at [839, 23] on button "Next" at bounding box center [842, 22] width 56 height 26
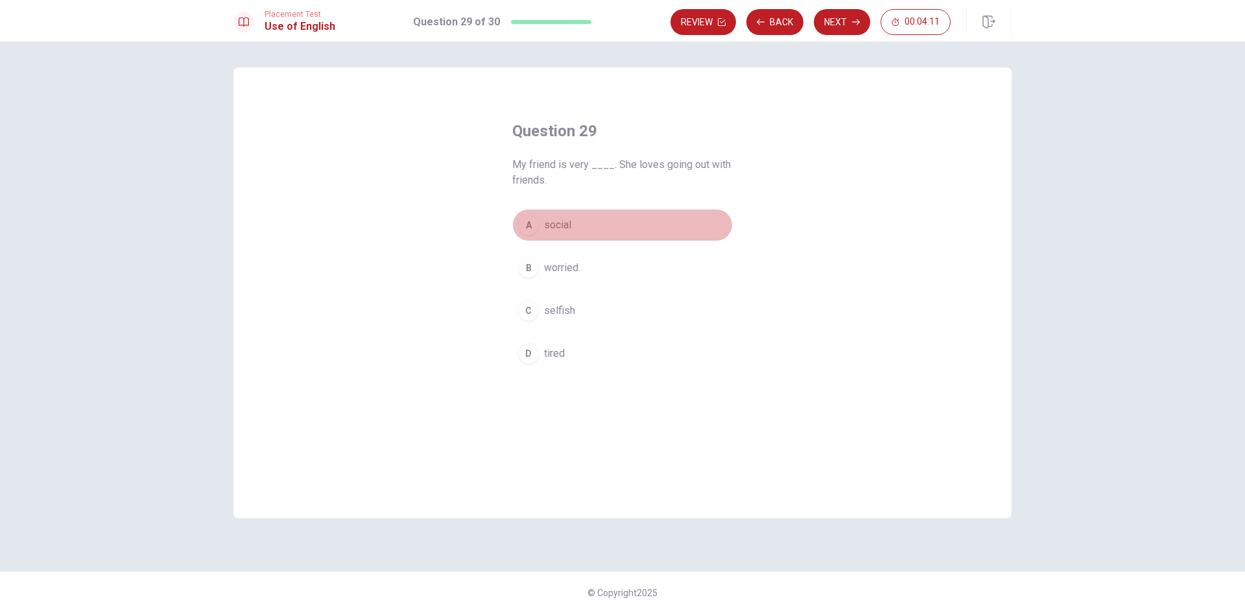
drag, startPoint x: 547, startPoint y: 223, endPoint x: 627, endPoint y: 231, distance: 80.8
click at [550, 224] on span "social" at bounding box center [557, 225] width 27 height 16
click at [847, 18] on button "Next" at bounding box center [842, 22] width 56 height 26
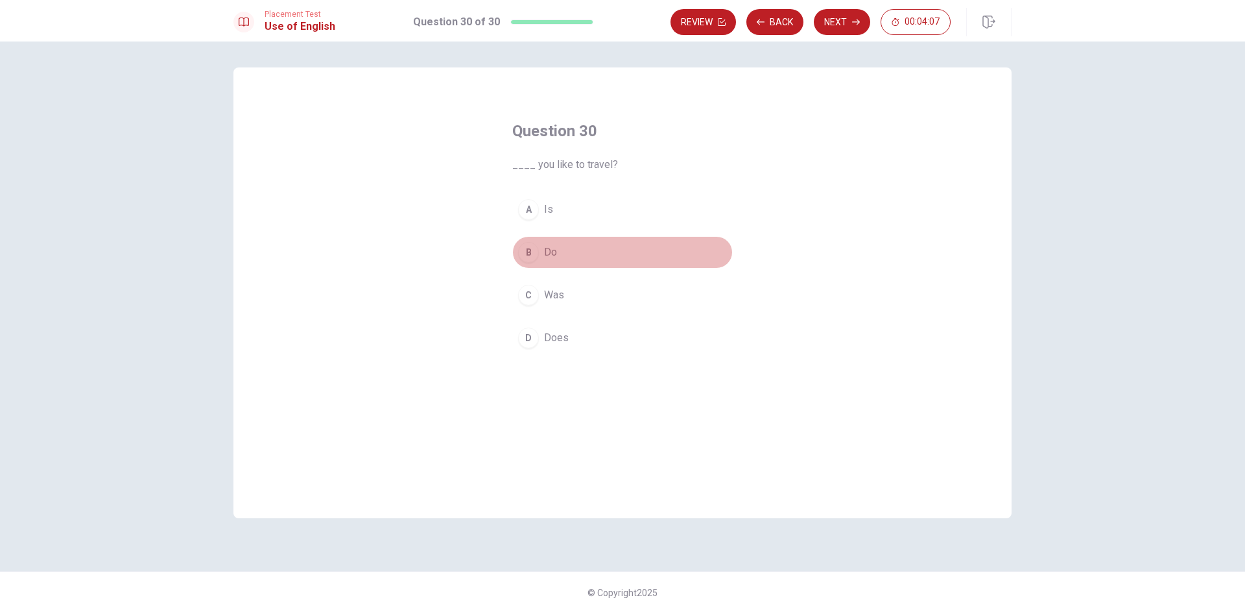
click at [556, 252] on button "B Do" at bounding box center [622, 252] width 220 height 32
click at [840, 16] on button "Next" at bounding box center [842, 22] width 56 height 26
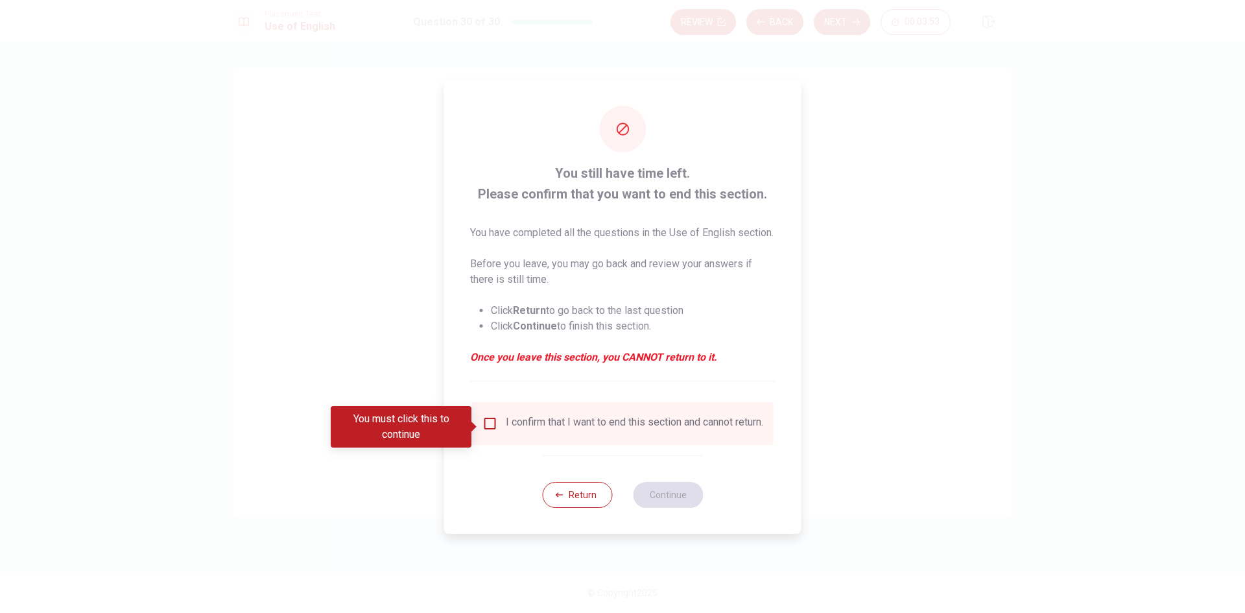
click at [486, 428] on input "You must click this to continue" at bounding box center [490, 424] width 16 height 16
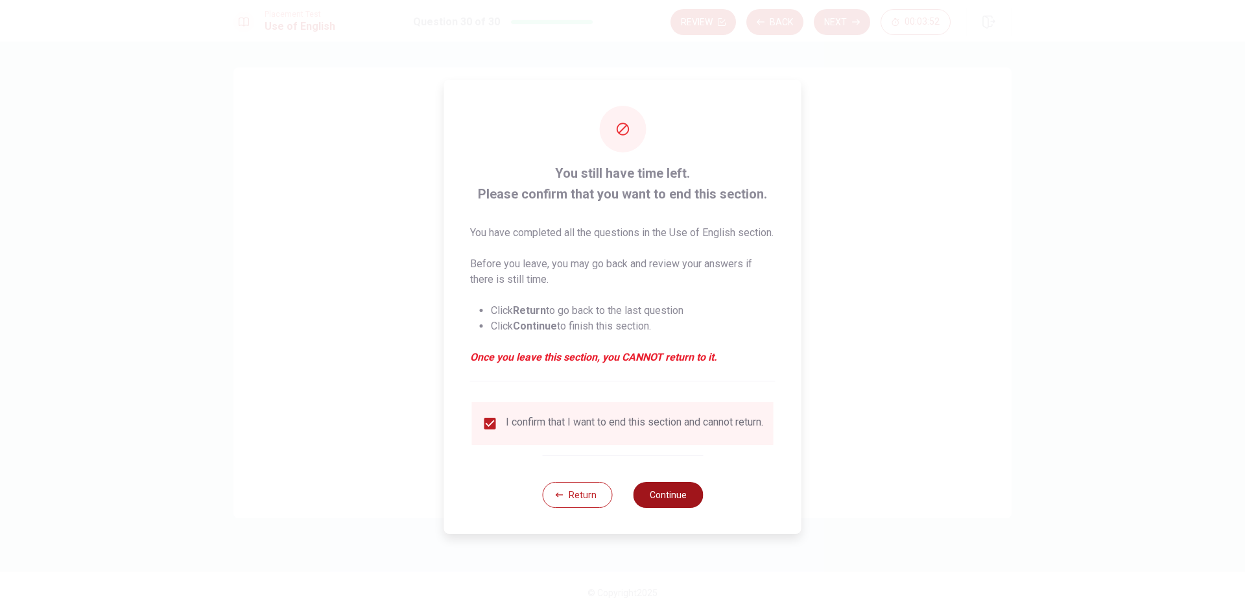
click at [676, 506] on button "Continue" at bounding box center [668, 495] width 70 height 26
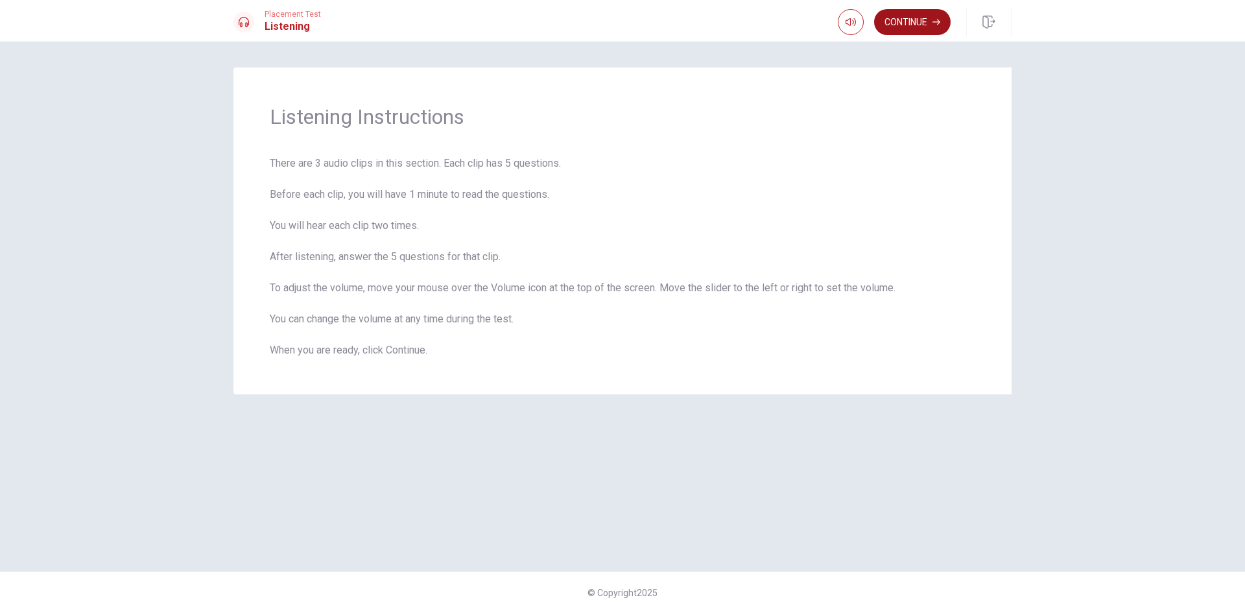
click at [908, 24] on button "Continue" at bounding box center [912, 22] width 77 height 26
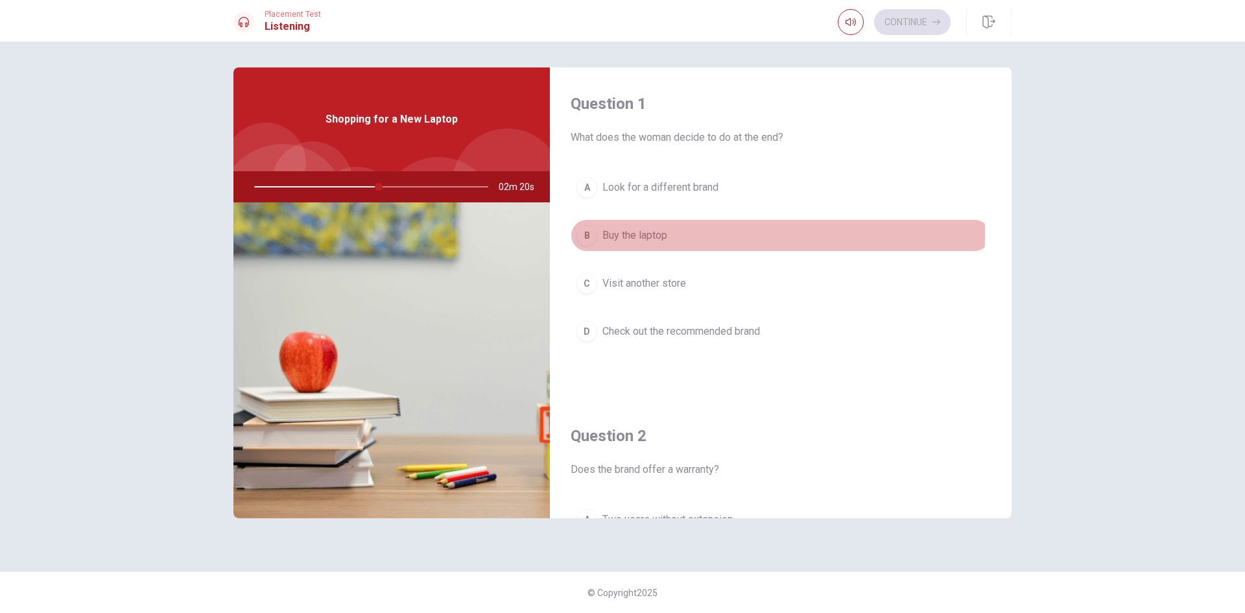
click at [655, 234] on span "Buy the laptop" at bounding box center [634, 236] width 65 height 16
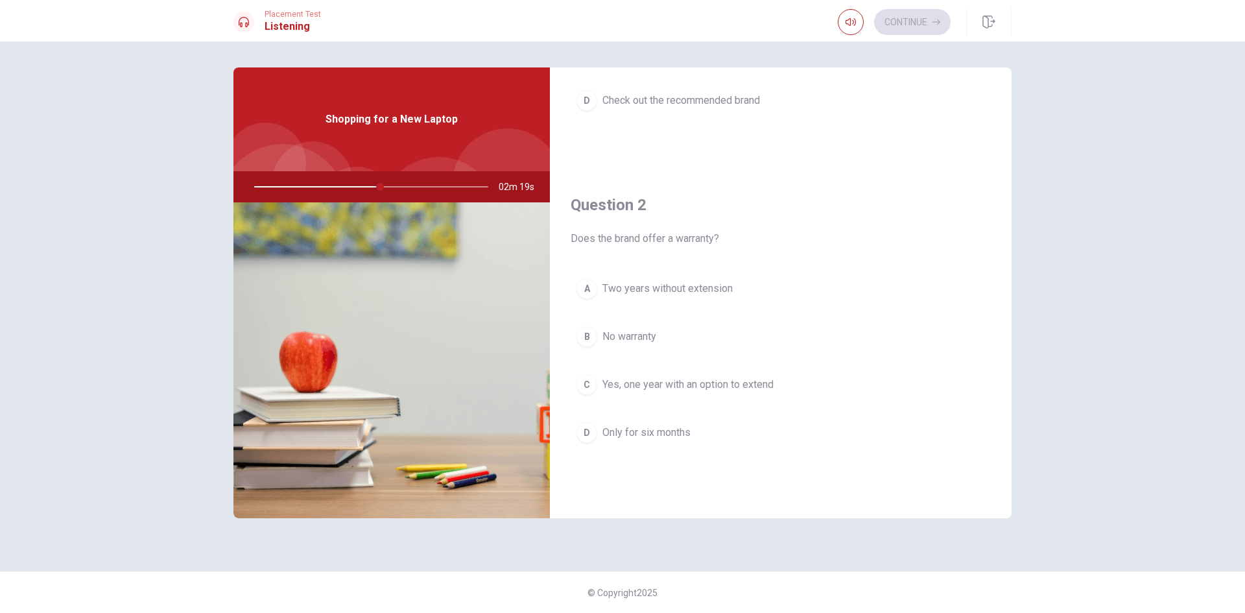
scroll to position [259, 0]
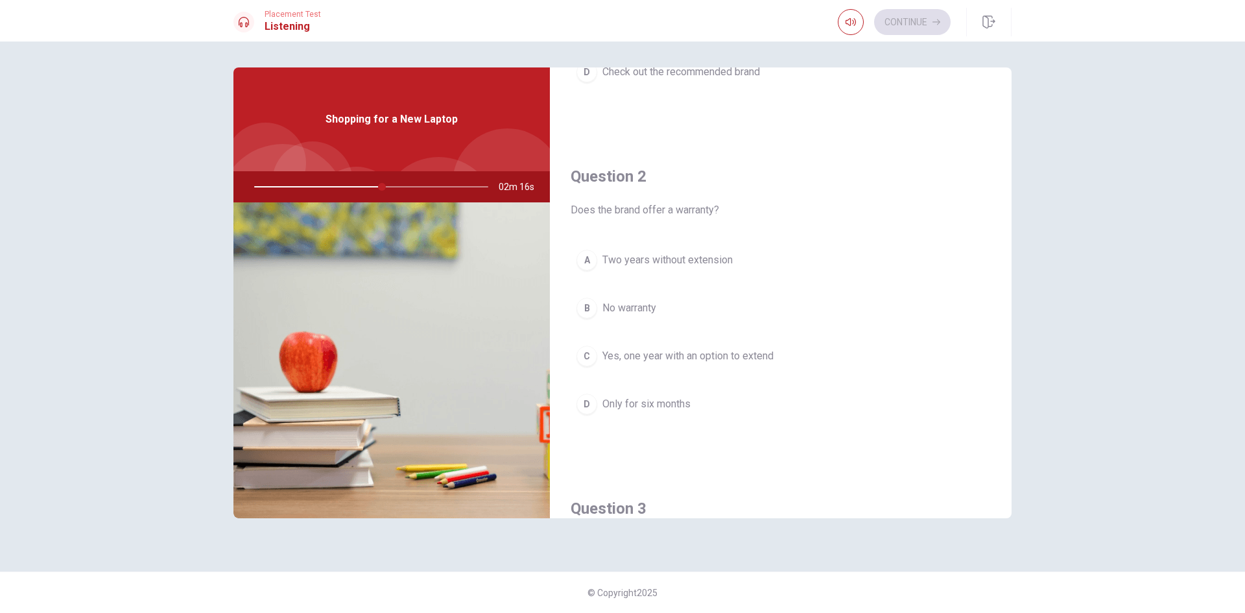
click at [648, 353] on span "Yes, one year with an option to extend" at bounding box center [687, 356] width 171 height 16
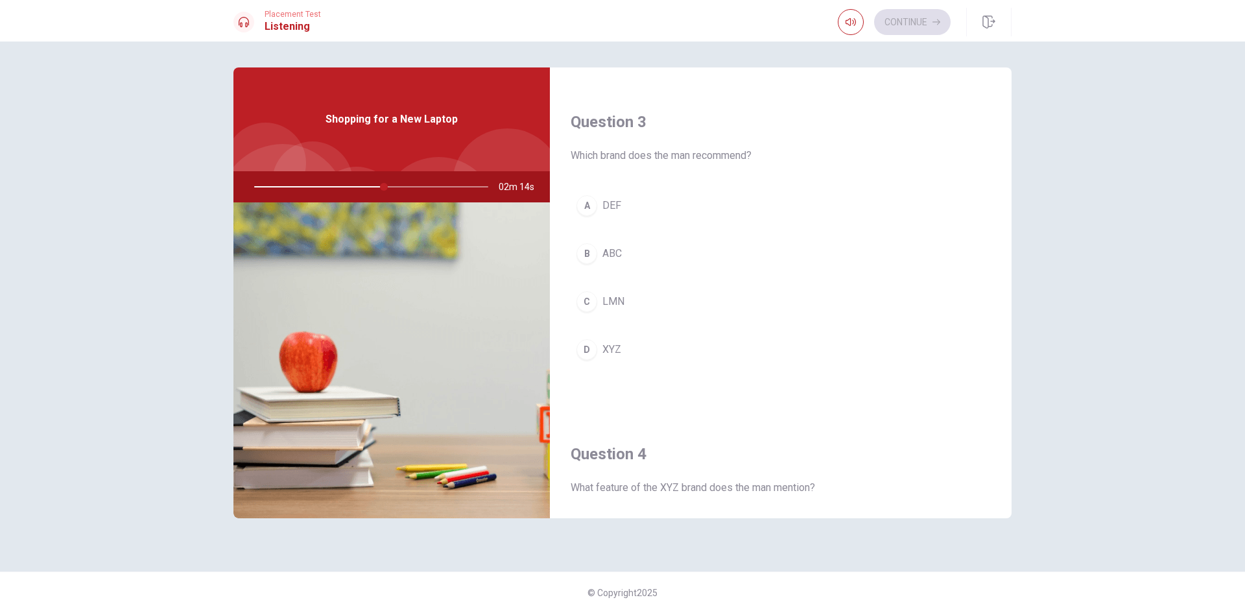
scroll to position [648, 0]
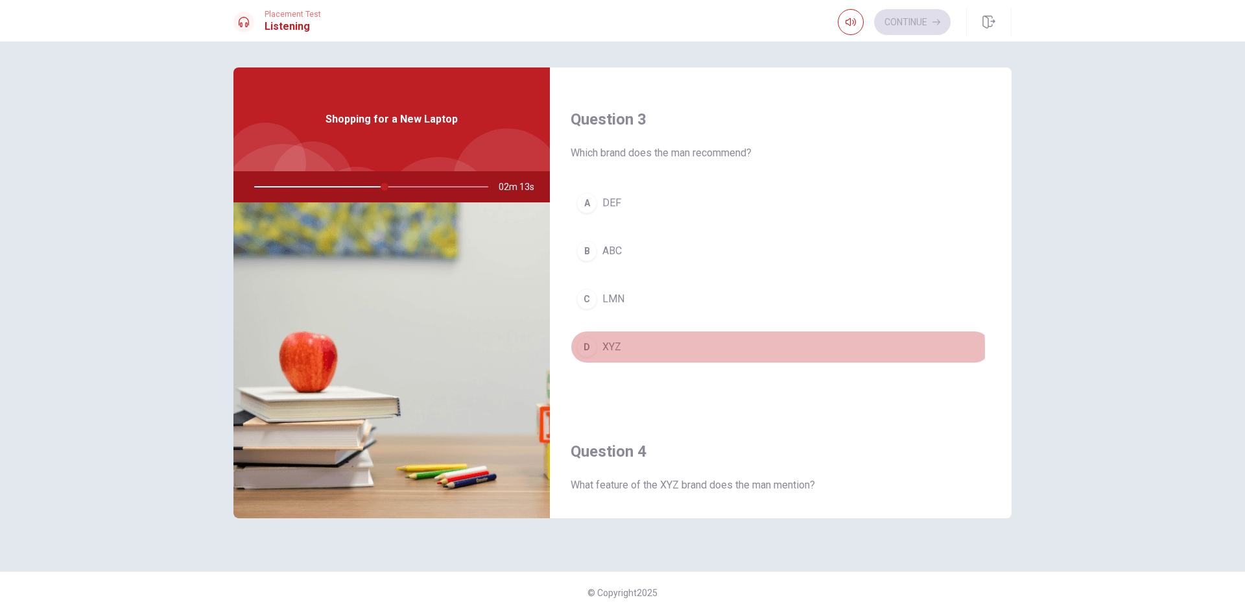
click at [626, 349] on button "D XYZ" at bounding box center [781, 347] width 420 height 32
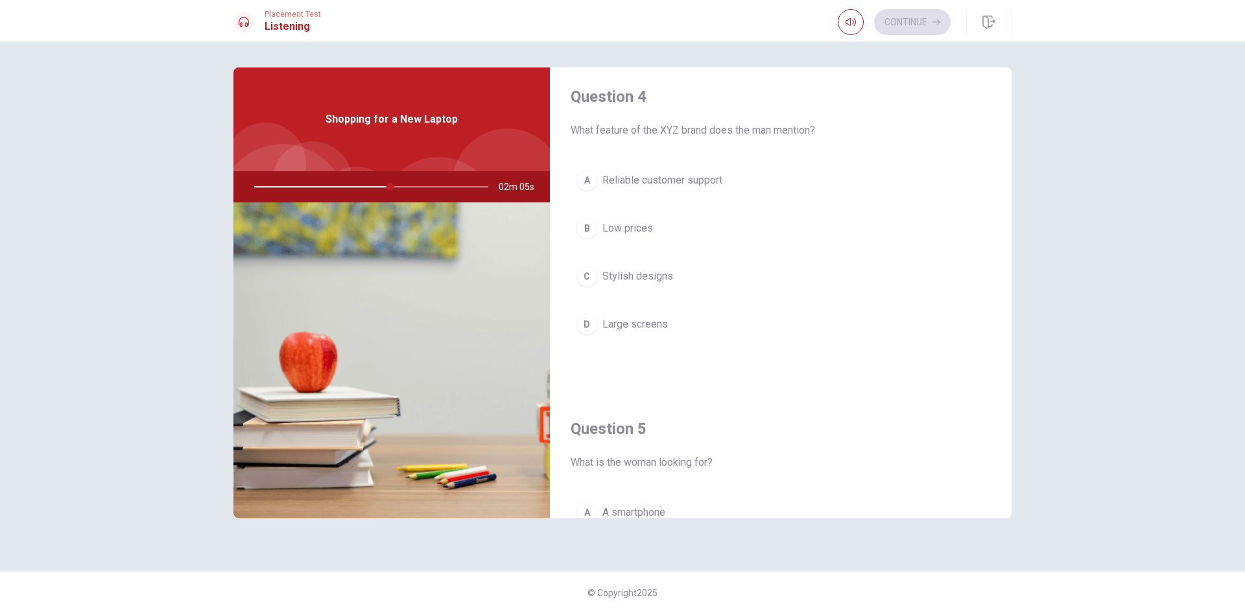
scroll to position [973, 0]
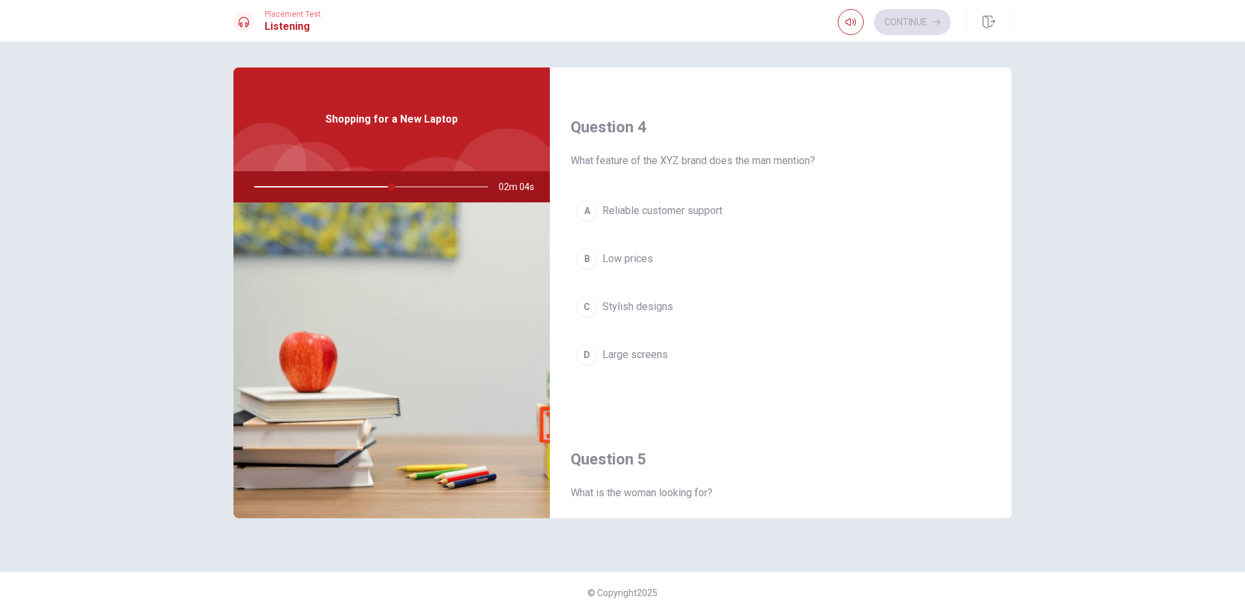
click at [700, 210] on span "Reliable customer support" at bounding box center [662, 211] width 120 height 16
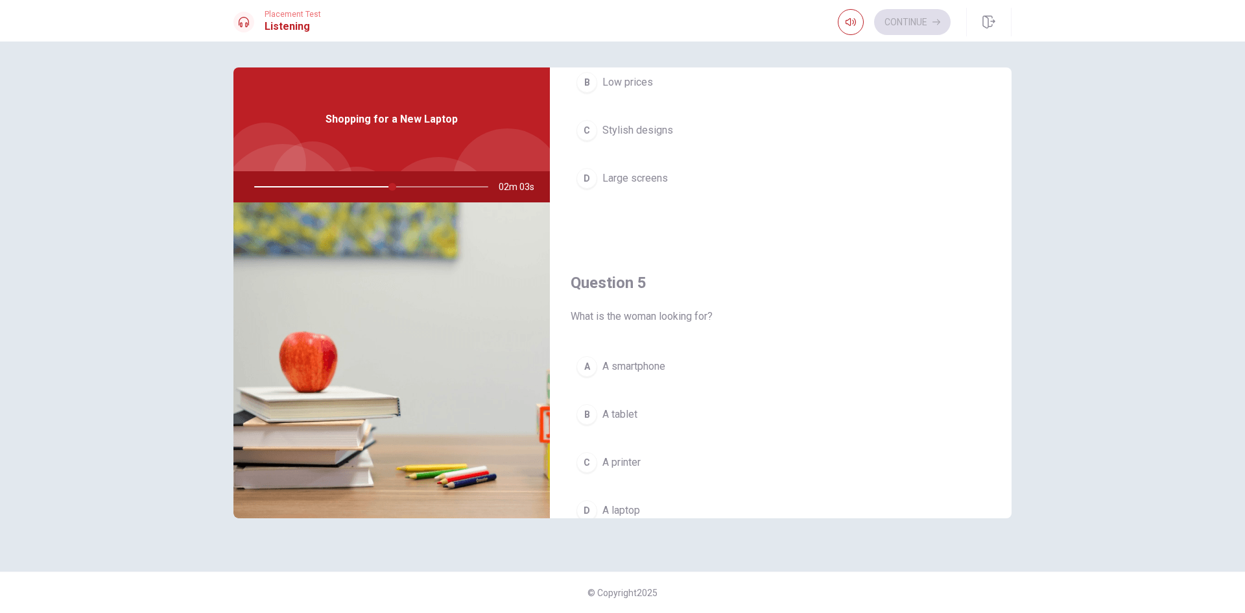
scroll to position [1209, 0]
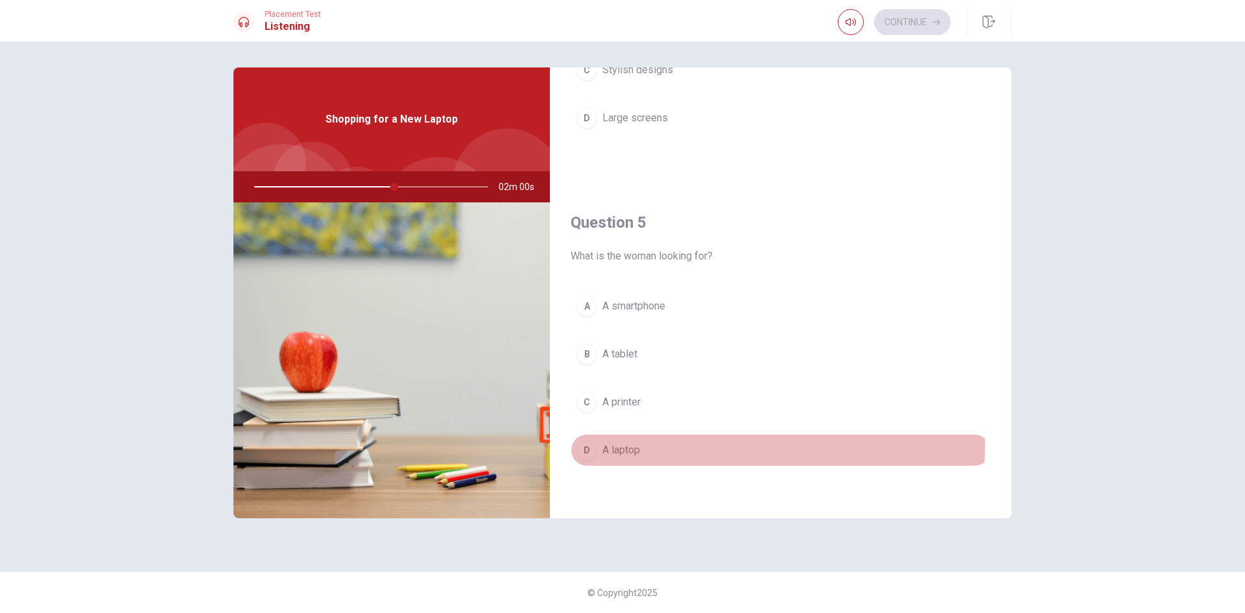
click at [628, 445] on span "A laptop" at bounding box center [621, 450] width 38 height 16
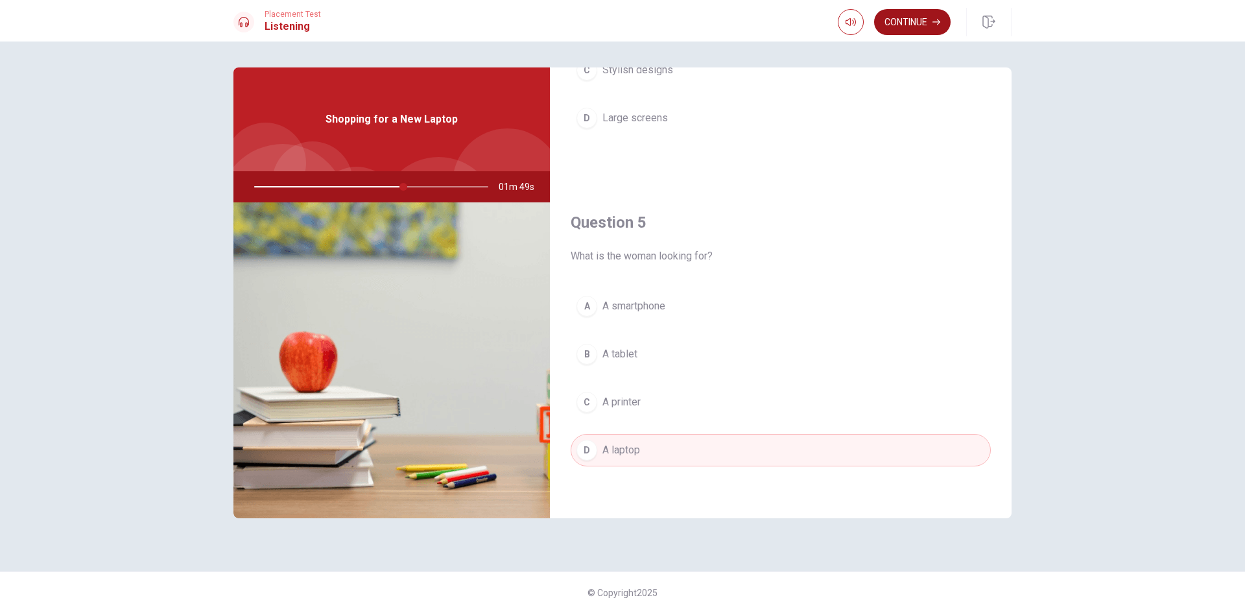
click at [921, 31] on button "Continue" at bounding box center [912, 22] width 77 height 26
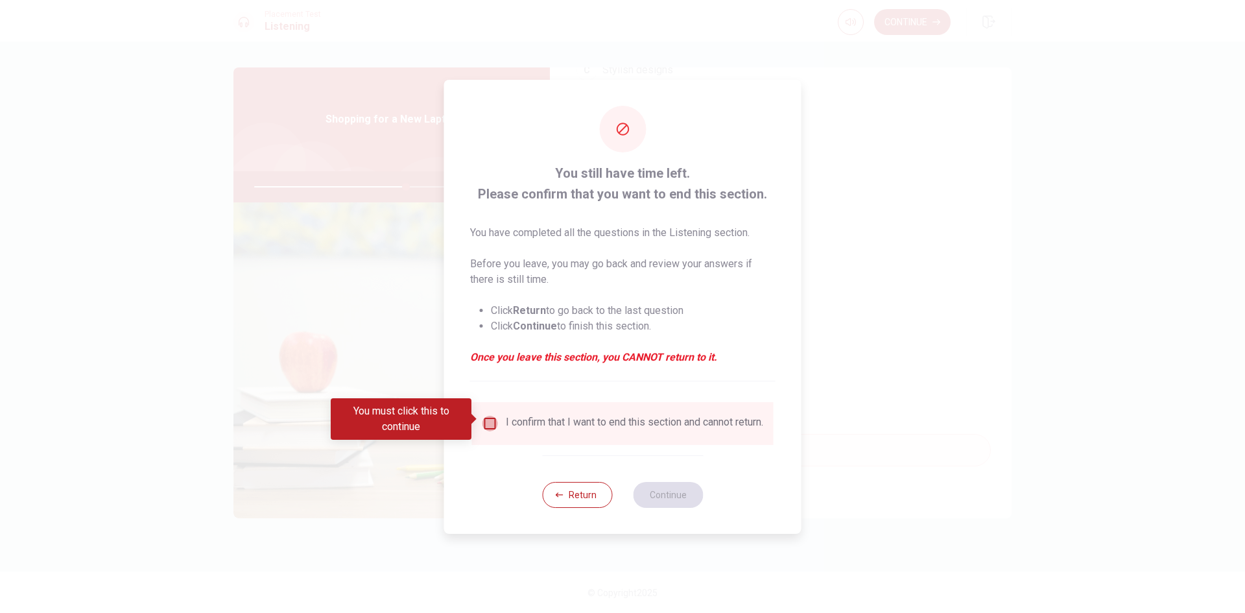
click at [492, 421] on input "You must click this to continue" at bounding box center [490, 424] width 16 height 16
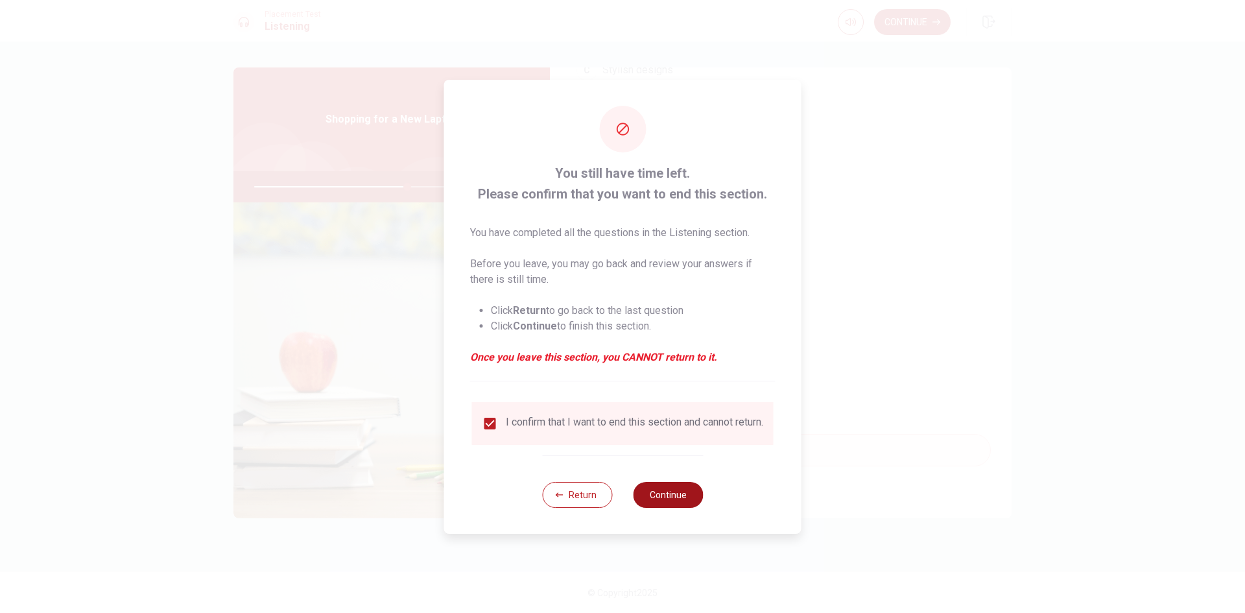
click at [678, 498] on button "Continue" at bounding box center [668, 495] width 70 height 26
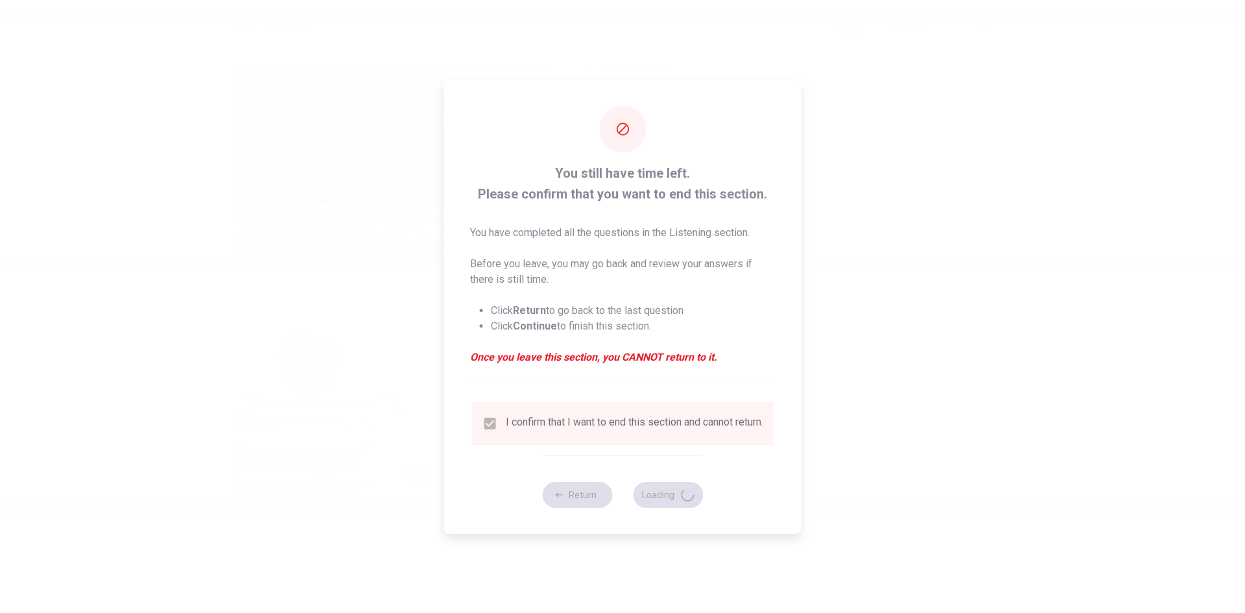
type input "68"
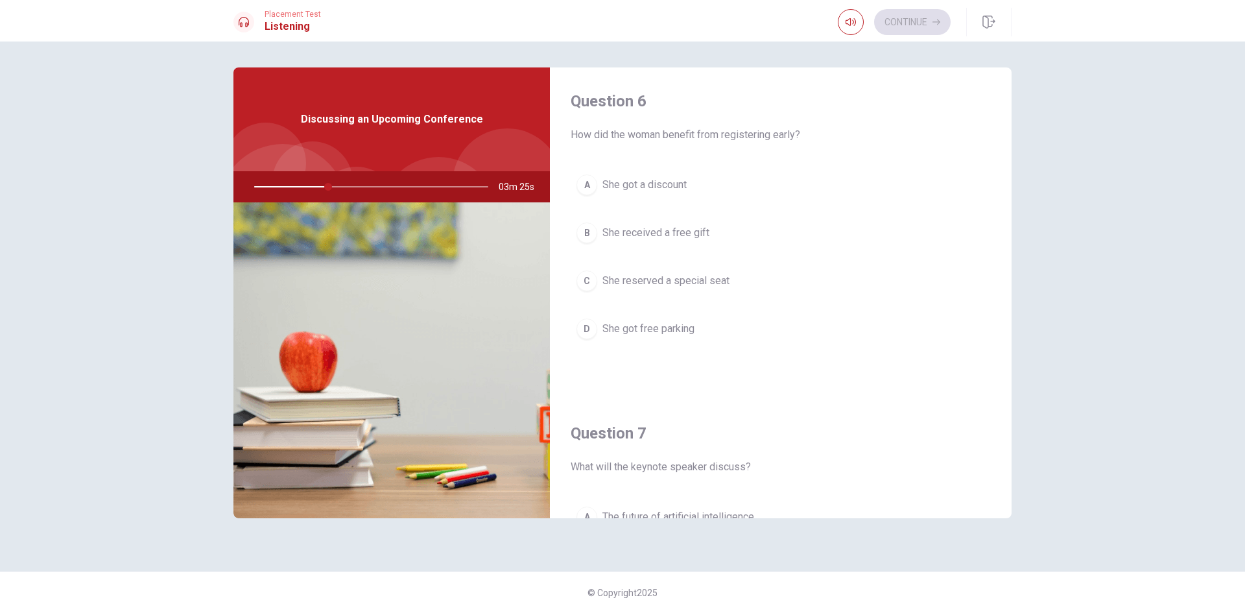
scroll to position [0, 0]
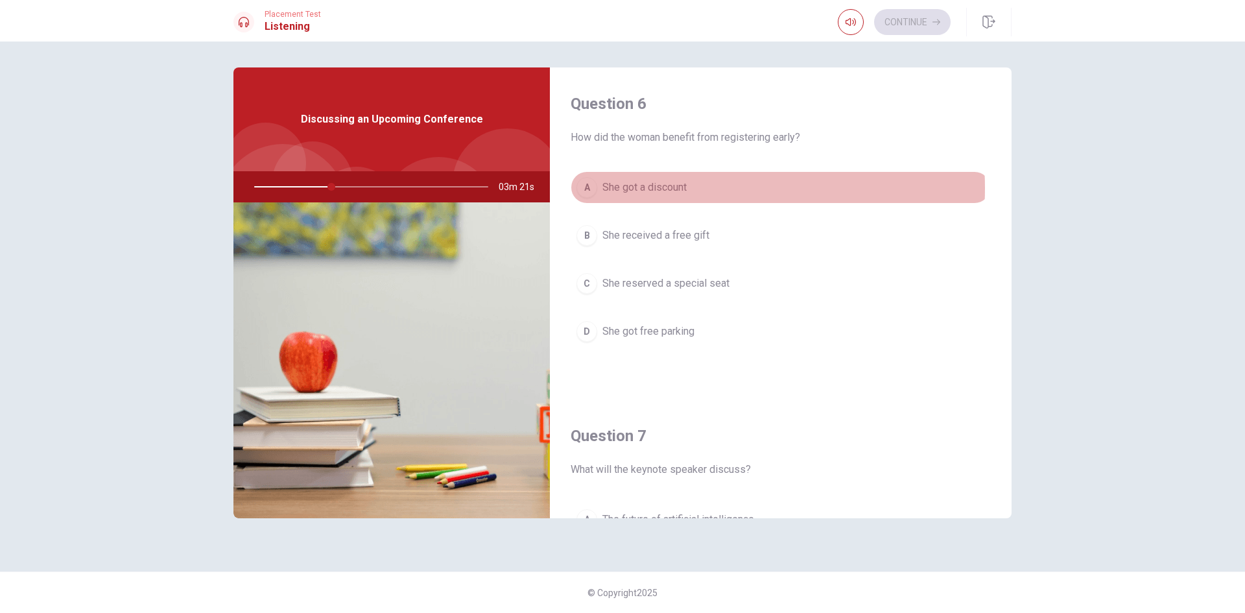
click at [684, 188] on span "She got a discount" at bounding box center [644, 188] width 84 height 16
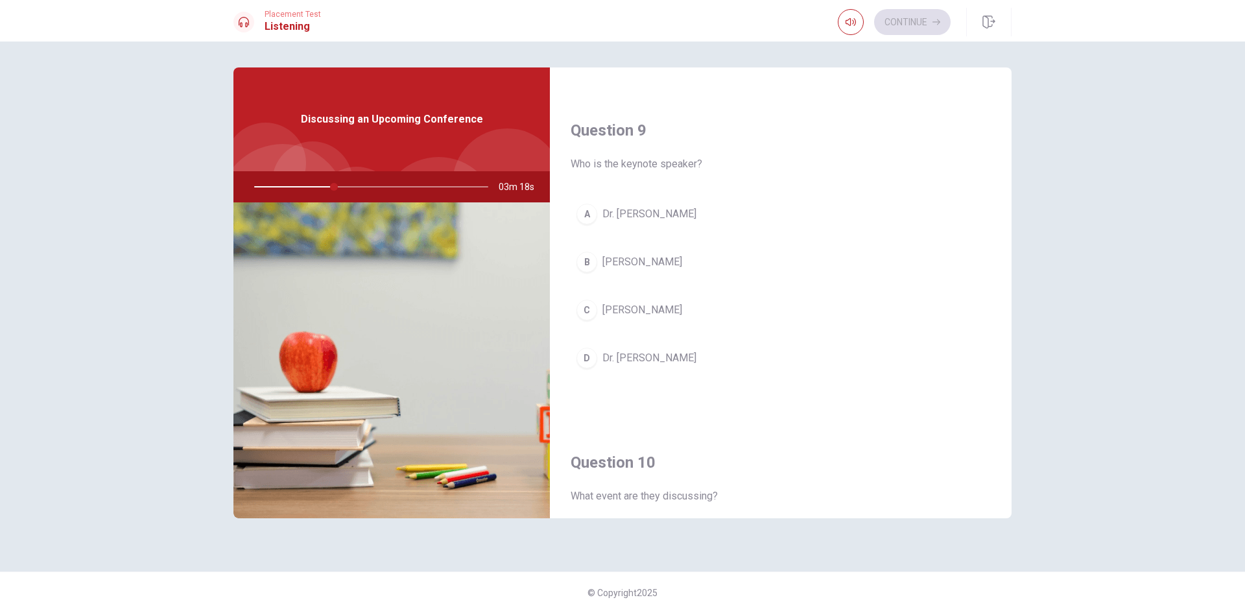
scroll to position [973, 0]
click at [647, 259] on span "[PERSON_NAME]" at bounding box center [642, 259] width 80 height 16
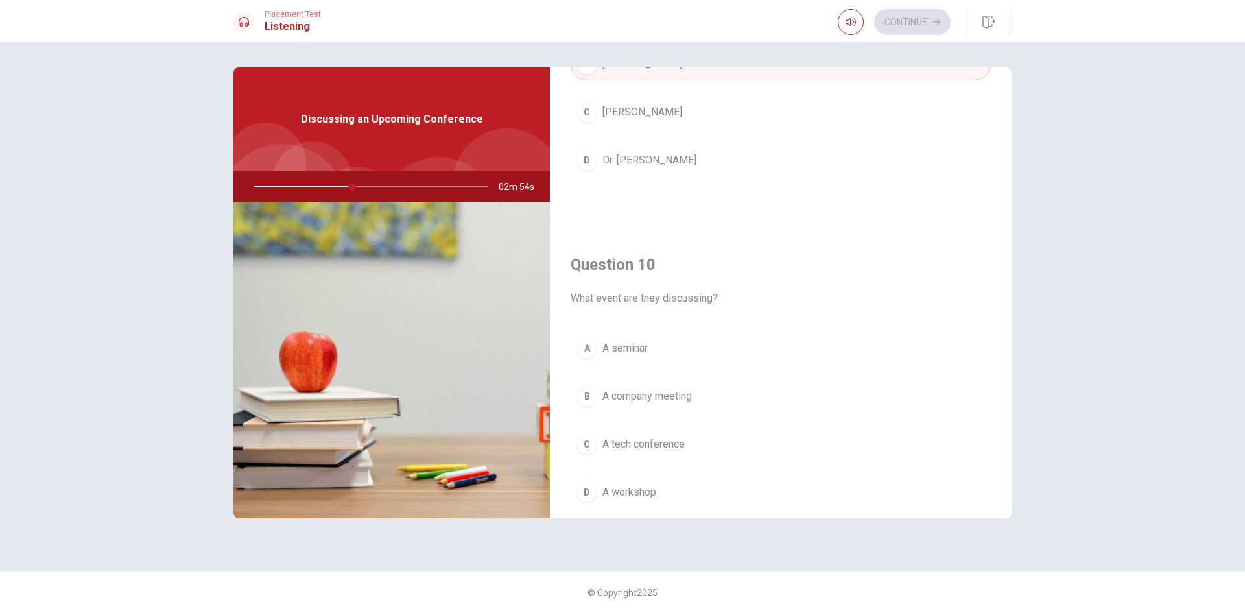
scroll to position [1209, 0]
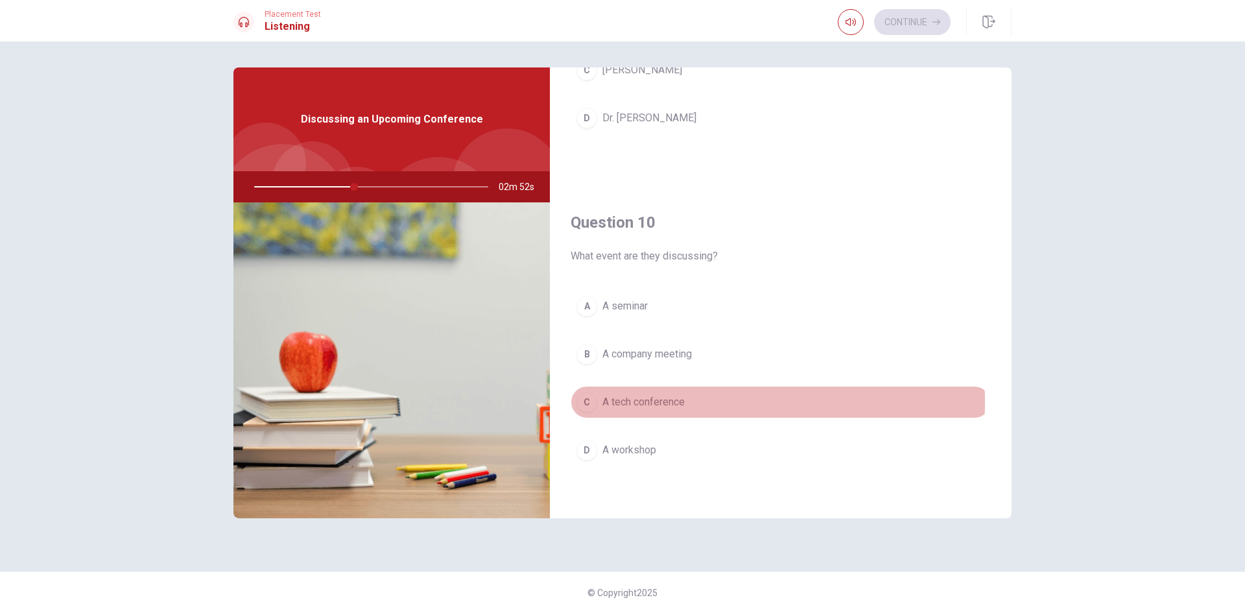
click at [680, 402] on span "A tech conference" at bounding box center [643, 402] width 82 height 16
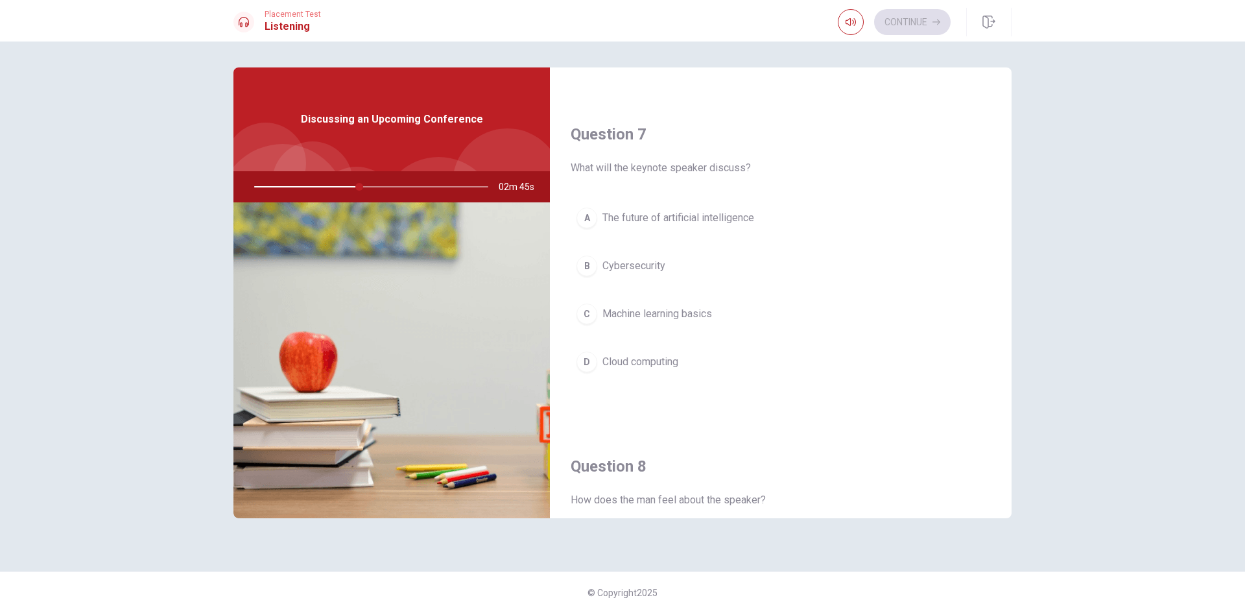
scroll to position [237, 0]
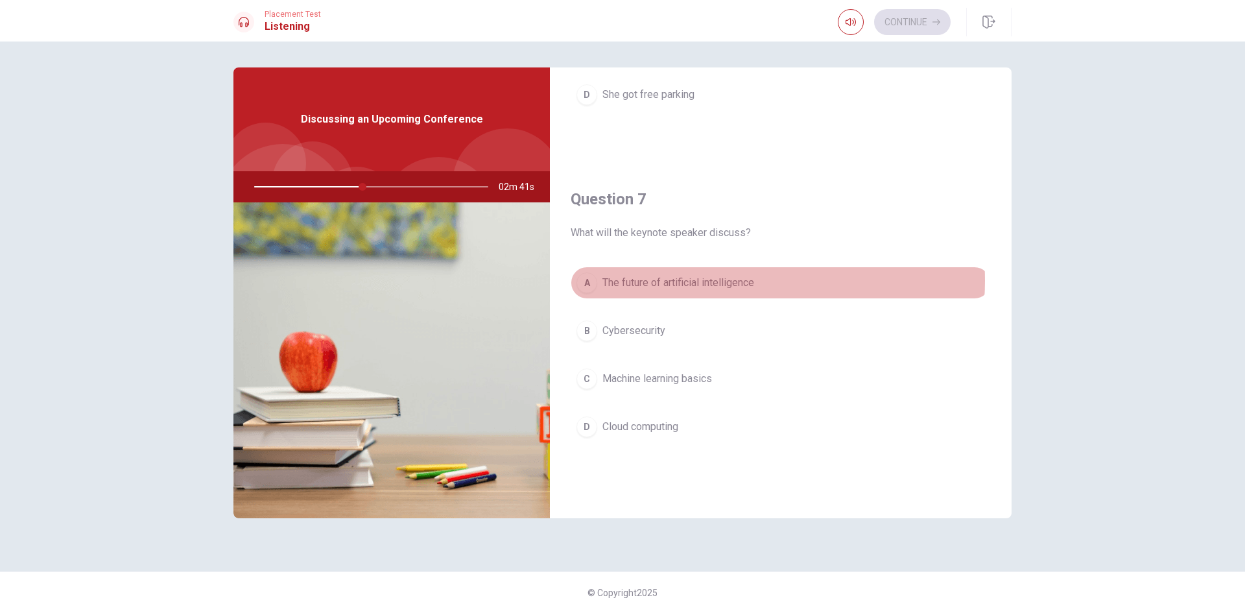
click at [716, 281] on span "The future of artificial intelligence" at bounding box center [678, 283] width 152 height 16
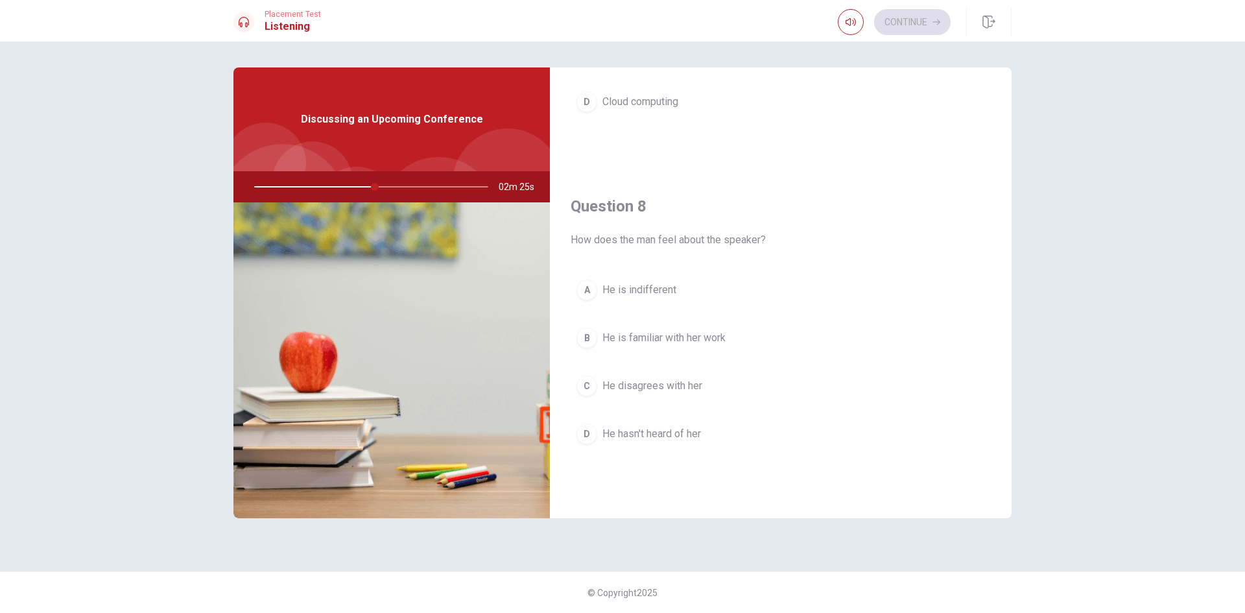
scroll to position [561, 0]
click at [686, 336] on span "He is familiar with her work" at bounding box center [663, 339] width 123 height 16
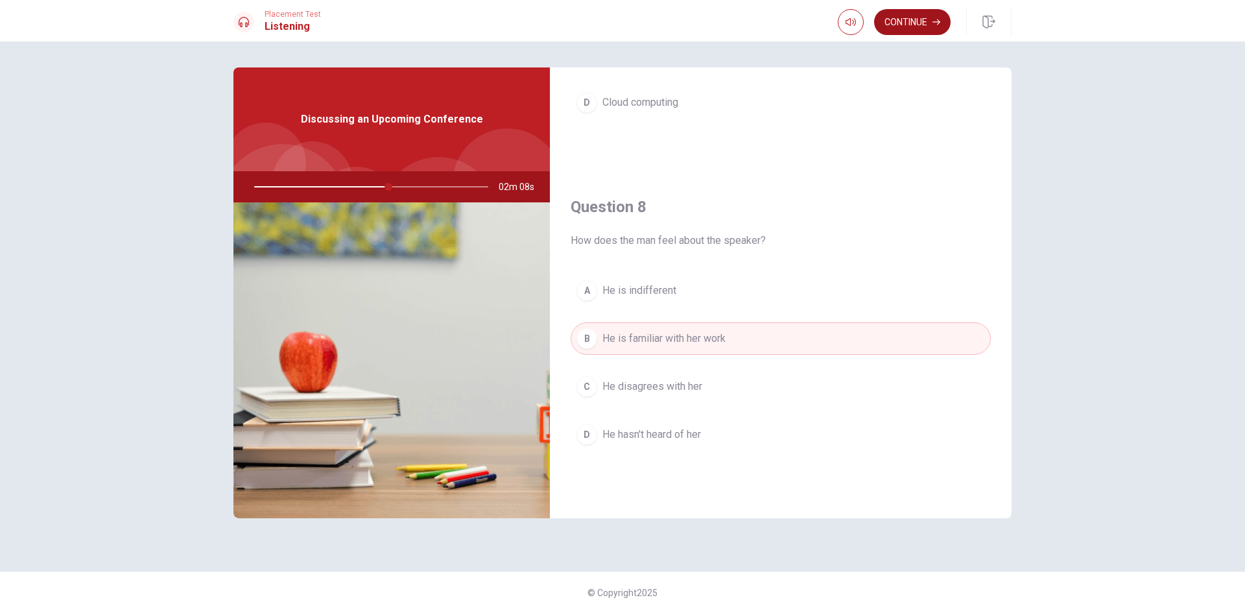
click at [915, 25] on button "Continue" at bounding box center [912, 22] width 77 height 26
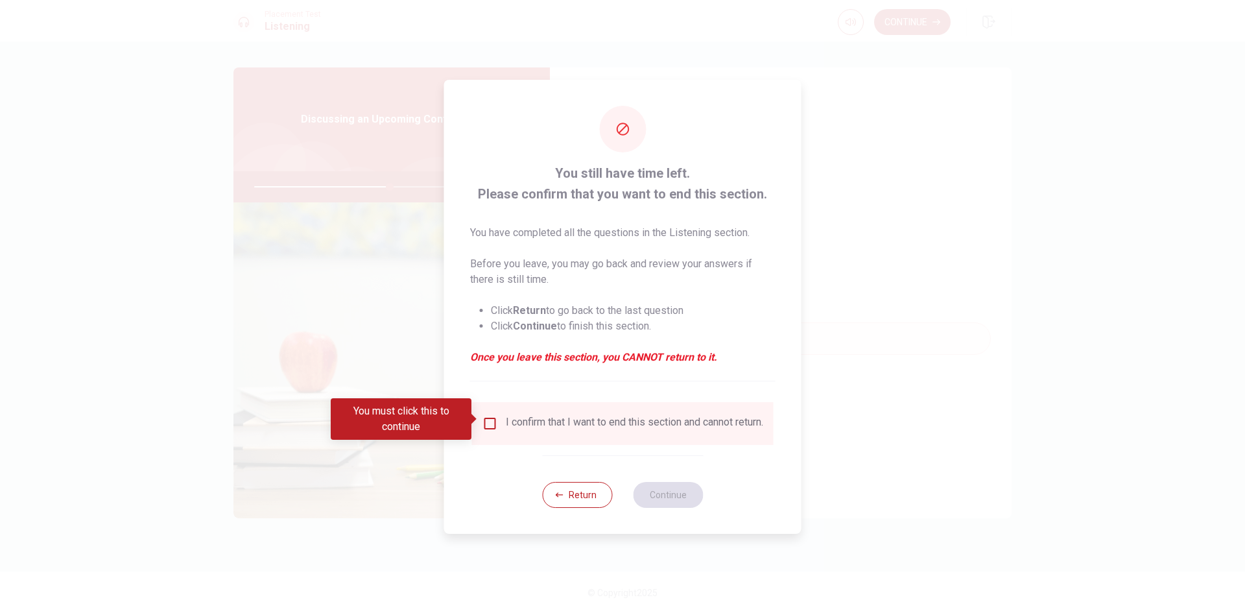
drag, startPoint x: 487, startPoint y: 420, endPoint x: 506, endPoint y: 433, distance: 23.4
click at [488, 420] on input "You must click this to continue" at bounding box center [490, 424] width 16 height 16
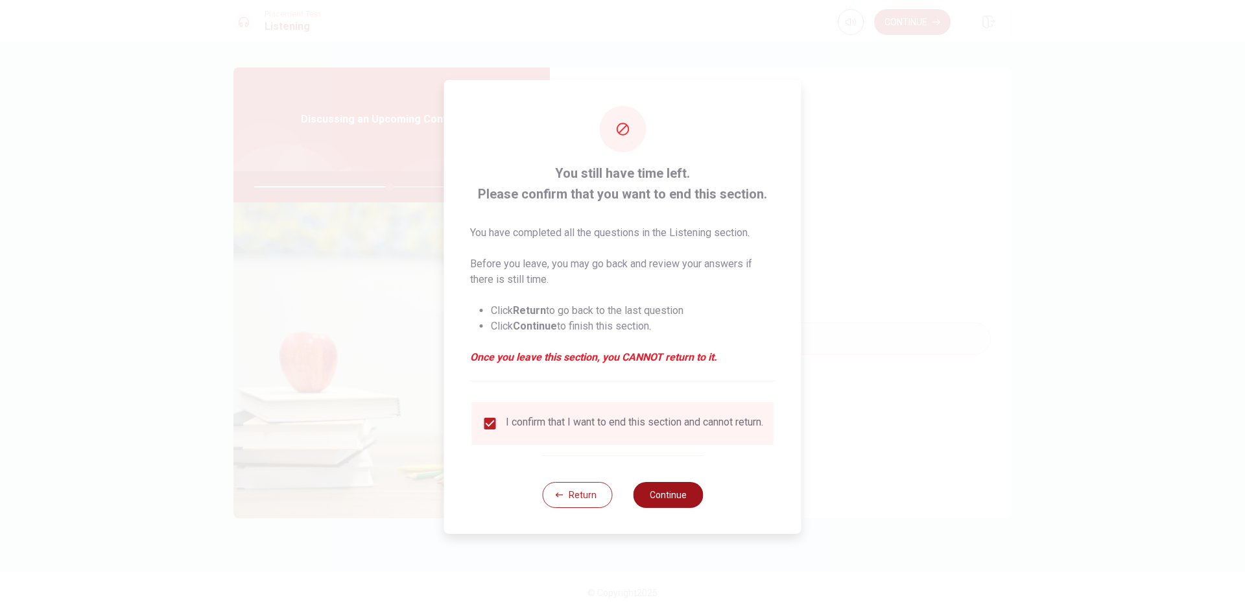
click at [661, 500] on button "Continue" at bounding box center [668, 495] width 70 height 26
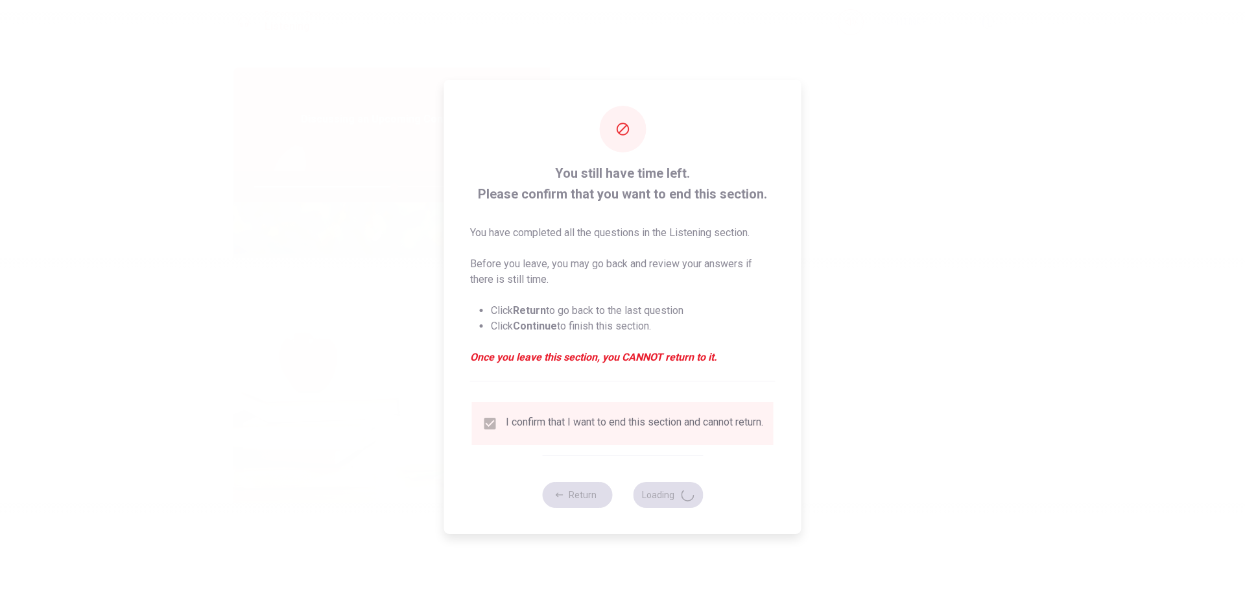
type input "60"
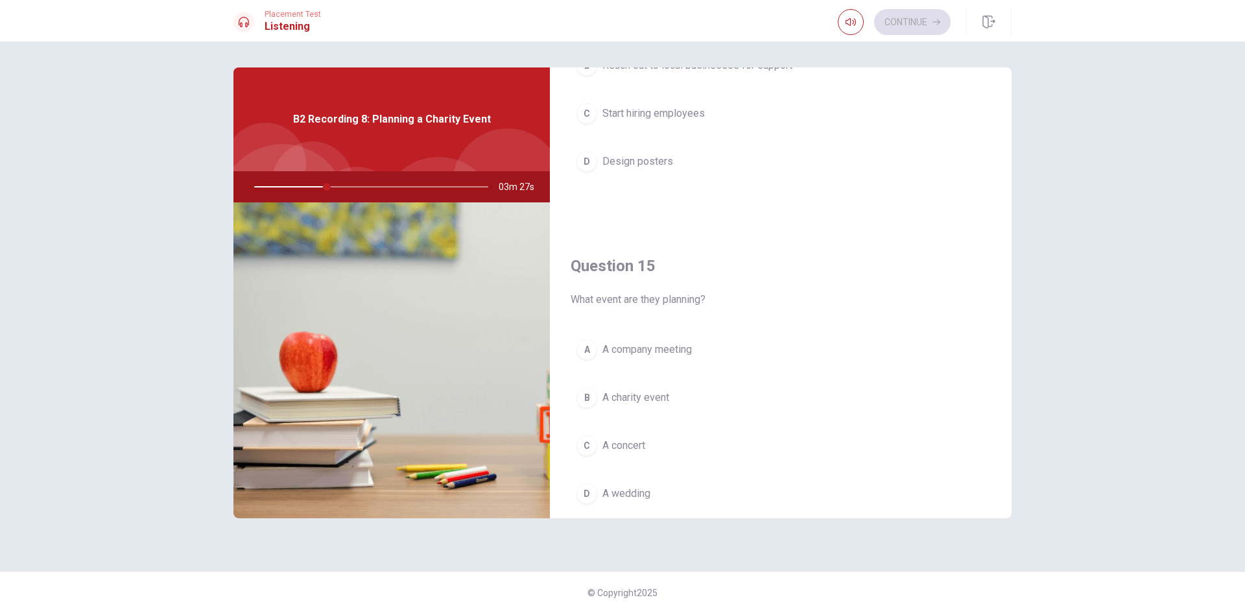
scroll to position [1209, 0]
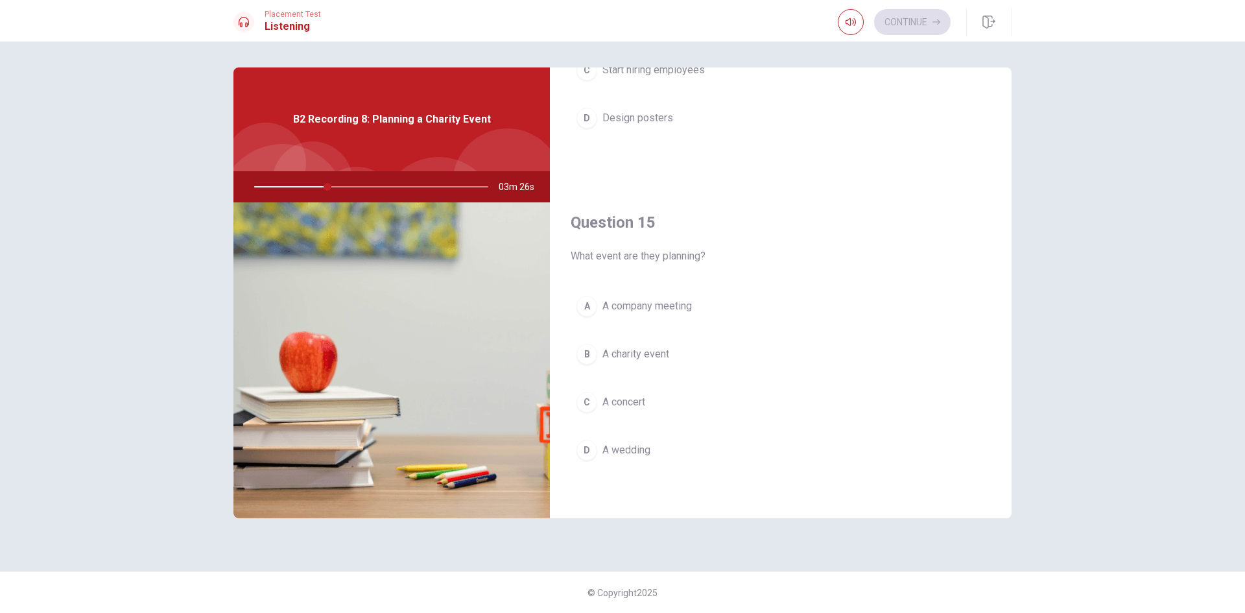
click at [676, 358] on button "B A charity event" at bounding box center [781, 354] width 420 height 32
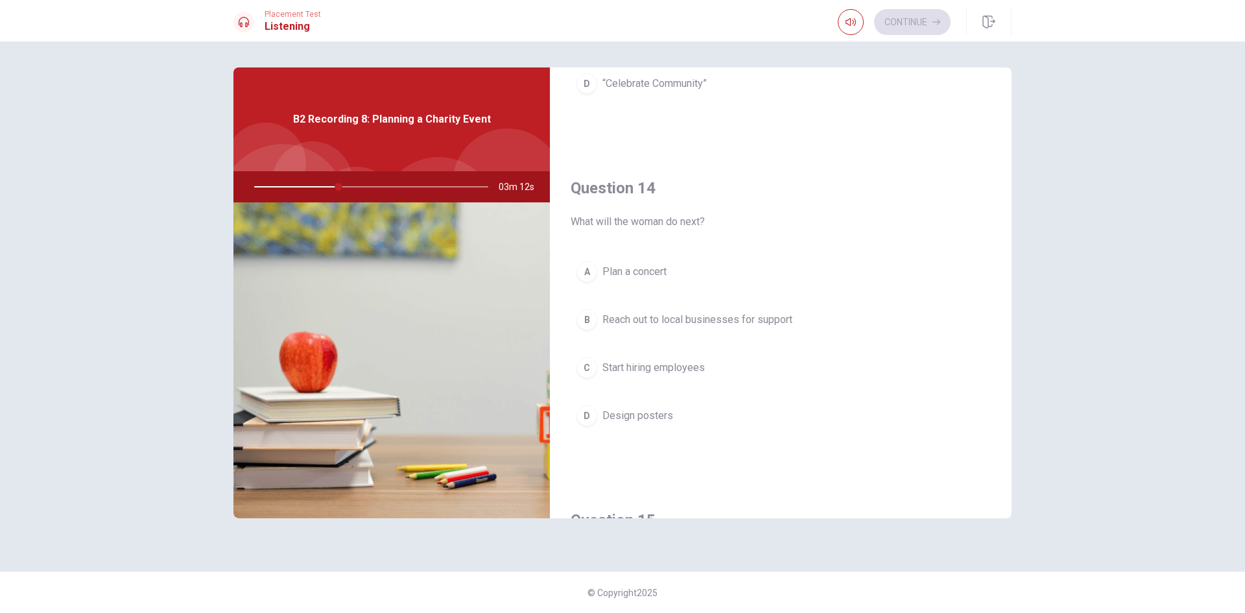
scroll to position [885, 0]
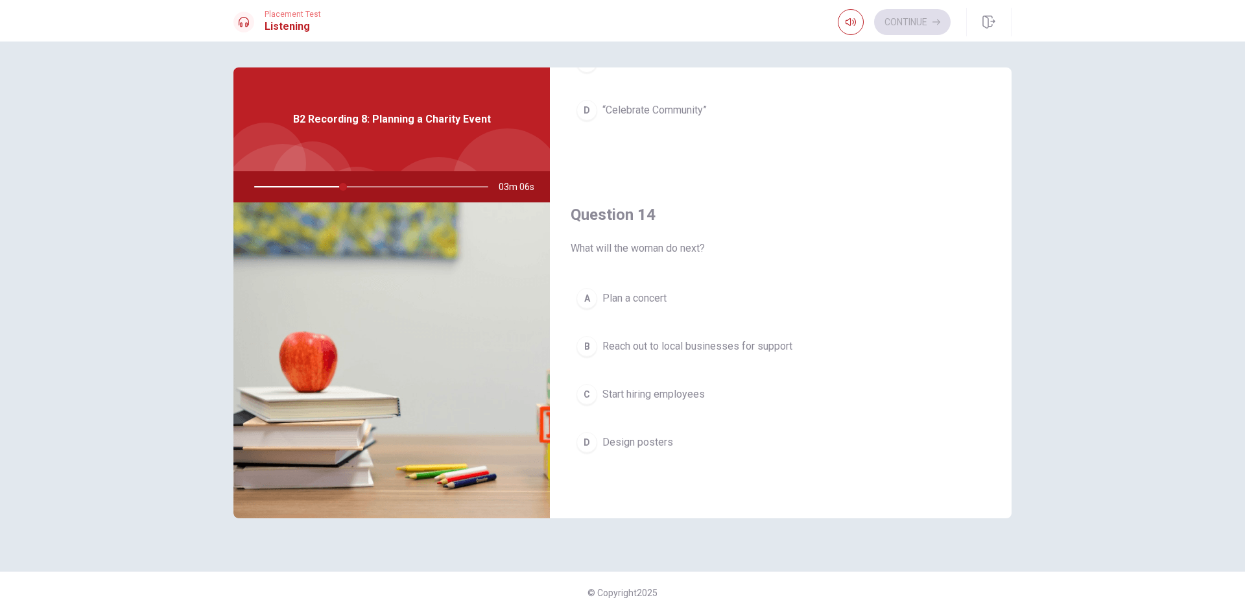
click at [677, 298] on button "A Plan a concert" at bounding box center [781, 298] width 420 height 32
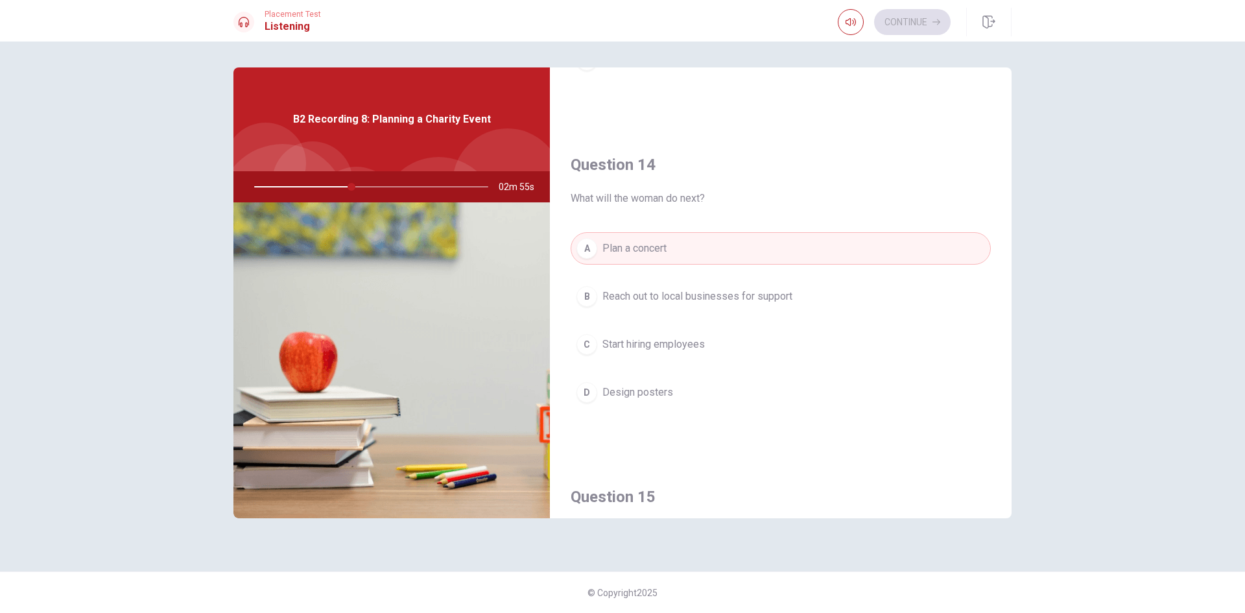
scroll to position [950, 0]
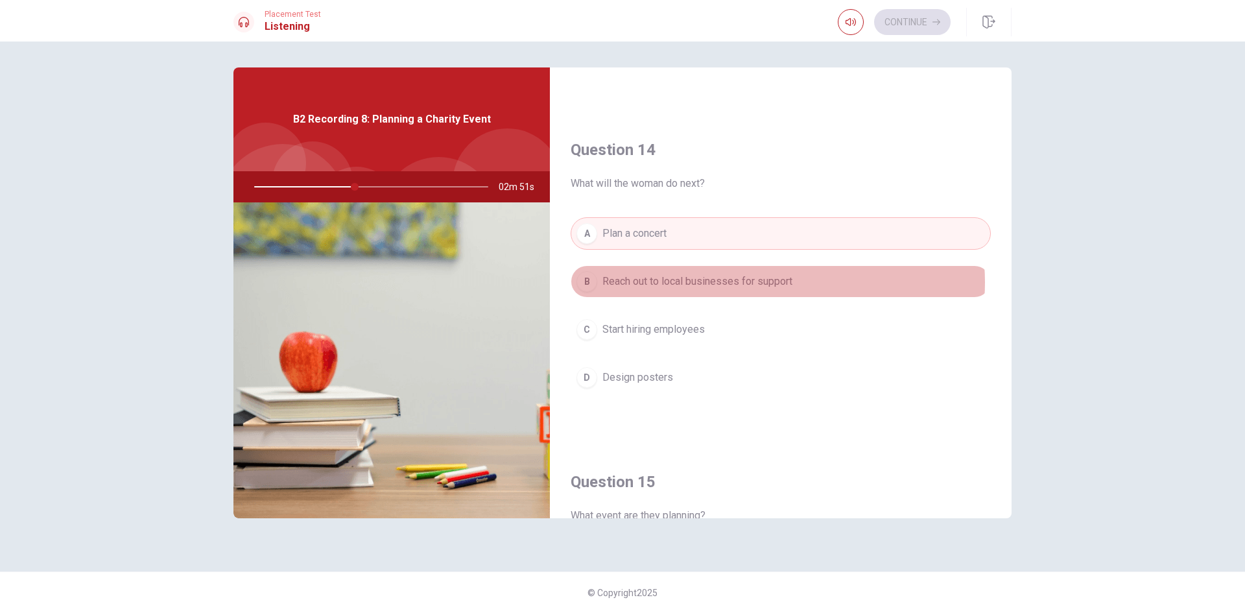
click at [772, 282] on span "Reach out to local businesses for support" at bounding box center [697, 282] width 190 height 16
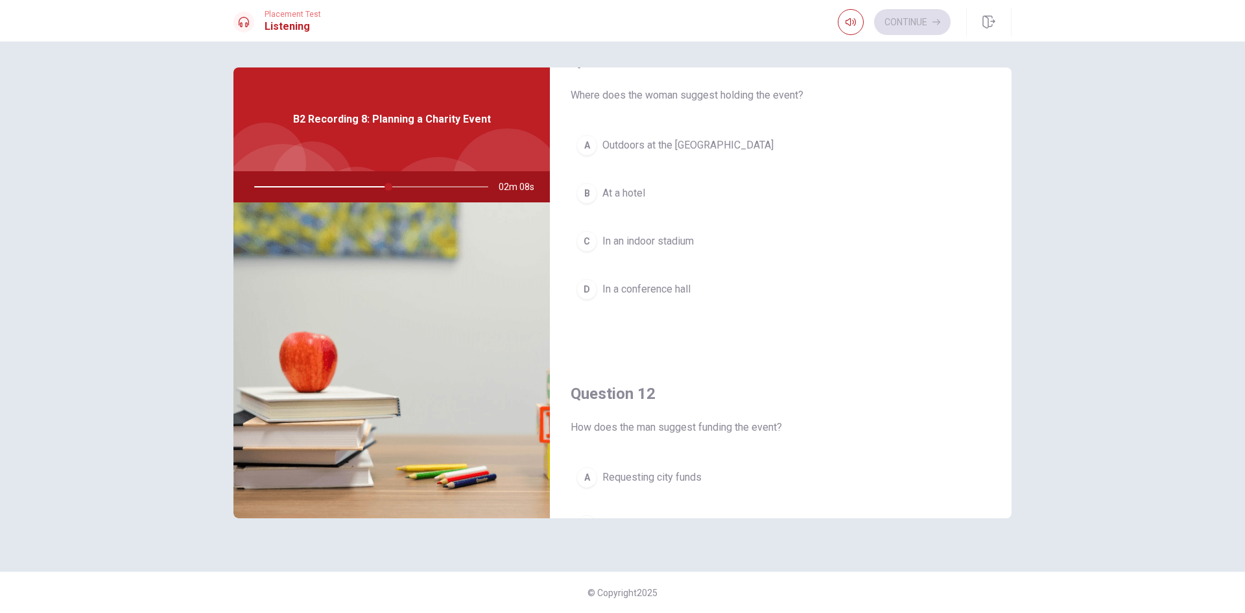
scroll to position [0, 0]
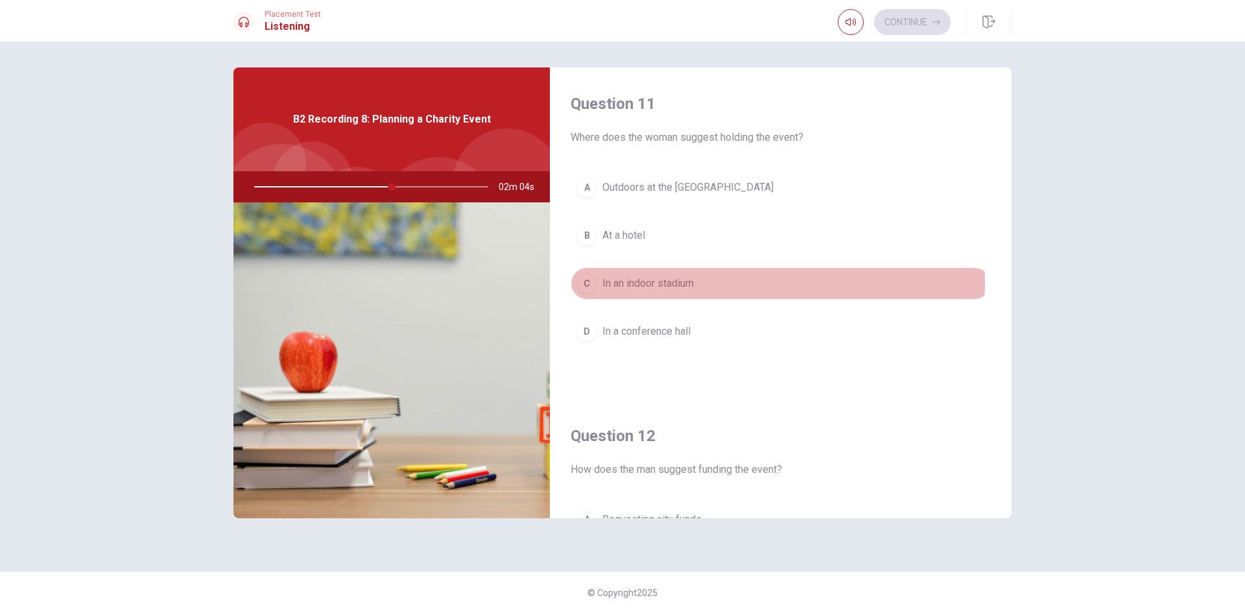
click at [677, 281] on span "In an indoor stadium" at bounding box center [647, 284] width 91 height 16
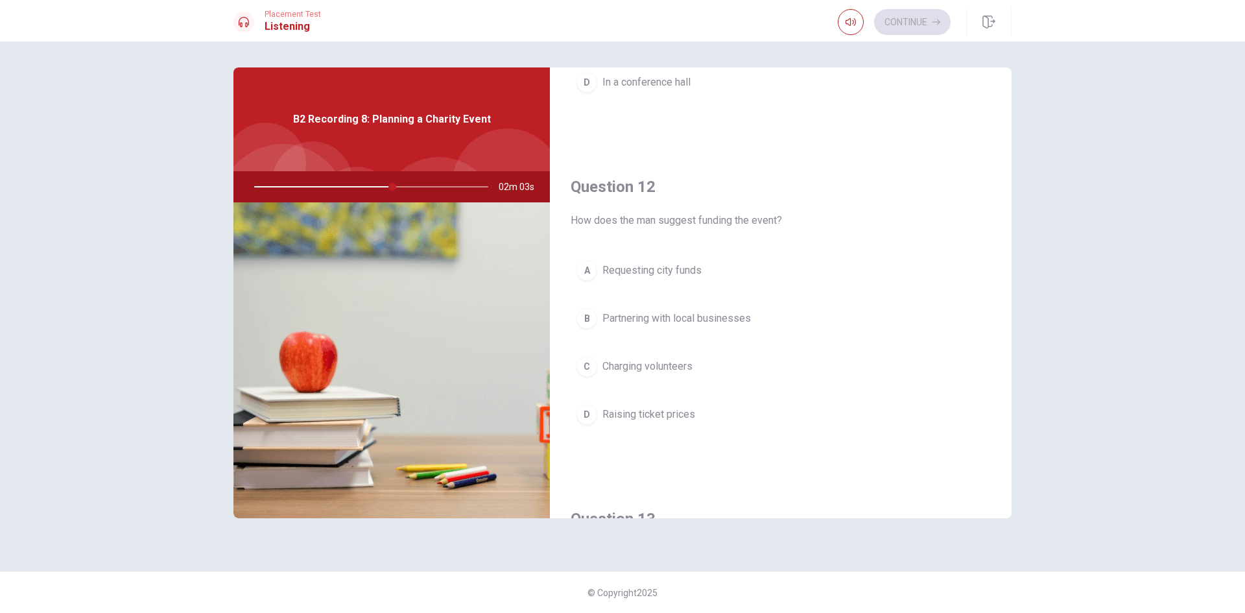
scroll to position [259, 0]
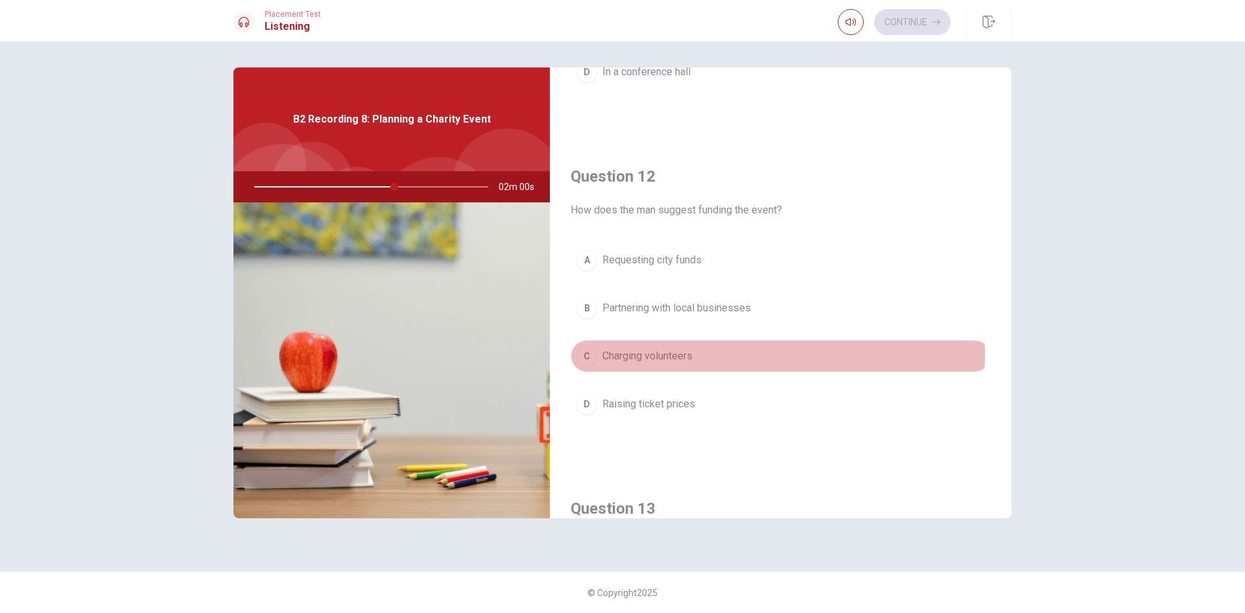
click at [673, 353] on span "Charging volunteers" at bounding box center [647, 356] width 90 height 16
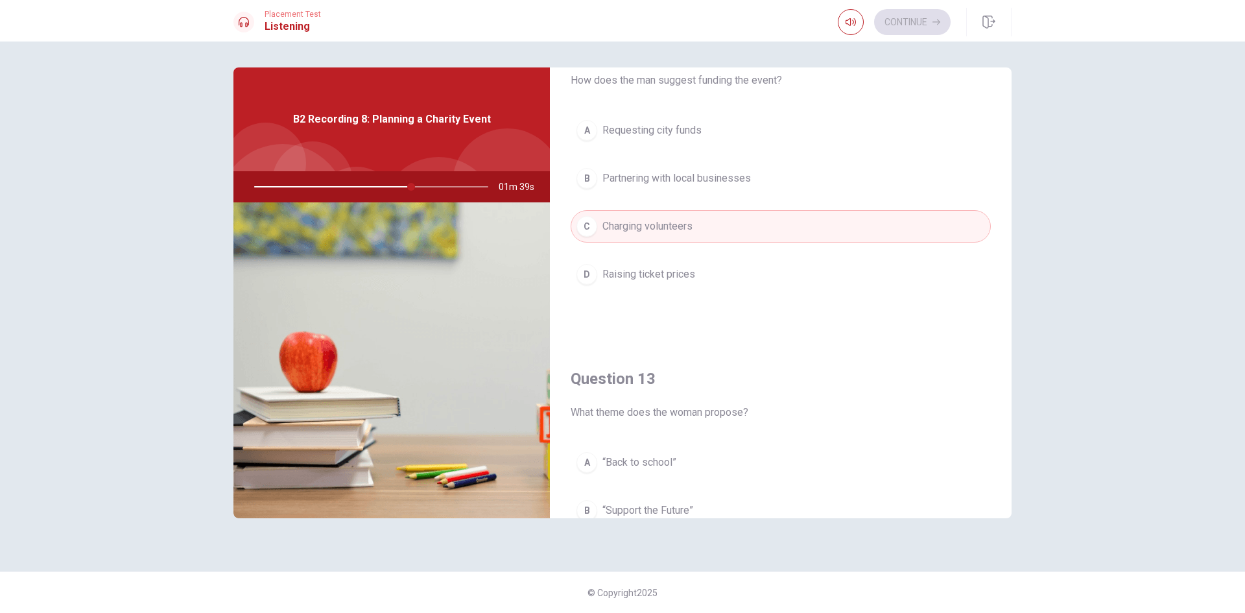
scroll to position [519, 0]
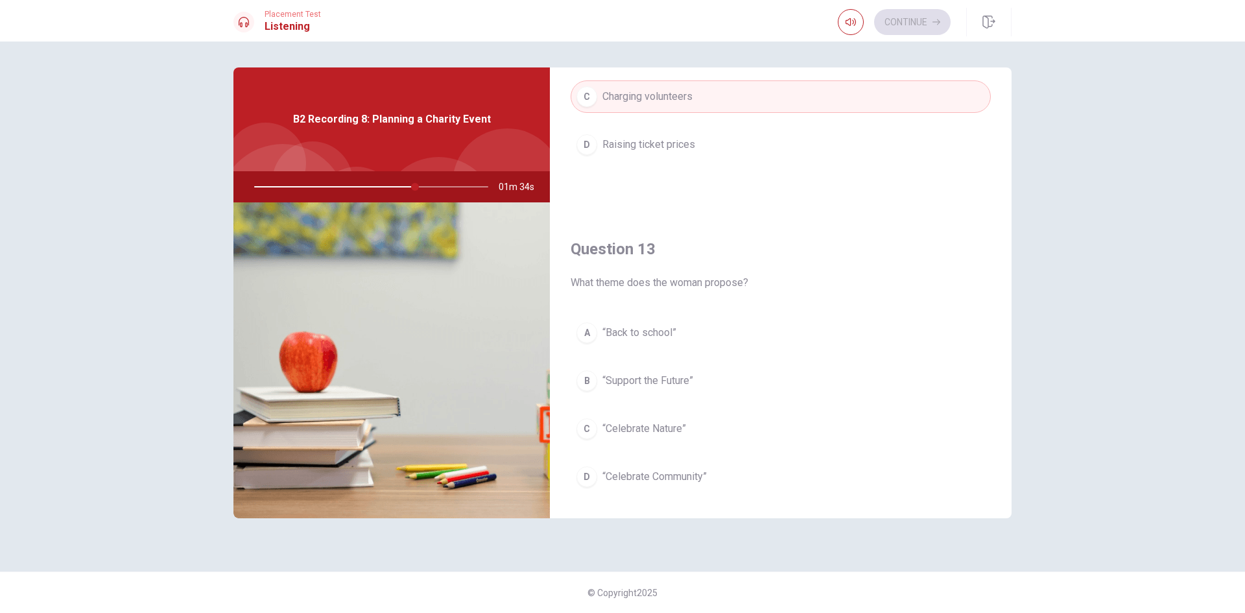
click at [683, 473] on span "“Celebrate Community”" at bounding box center [654, 477] width 104 height 16
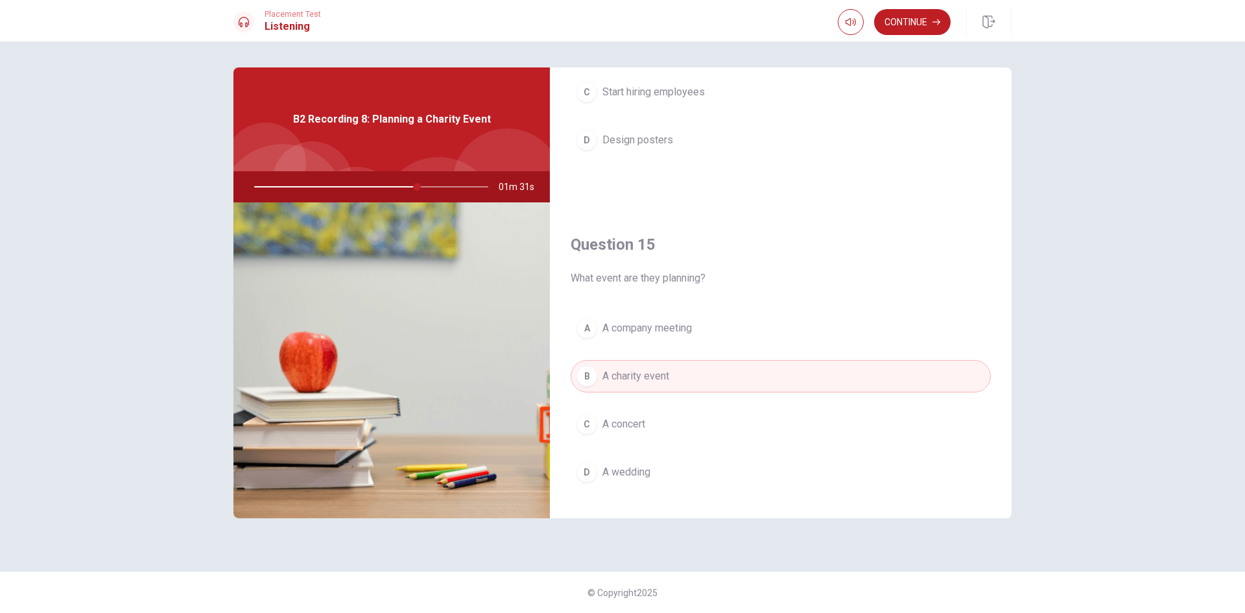
scroll to position [1209, 0]
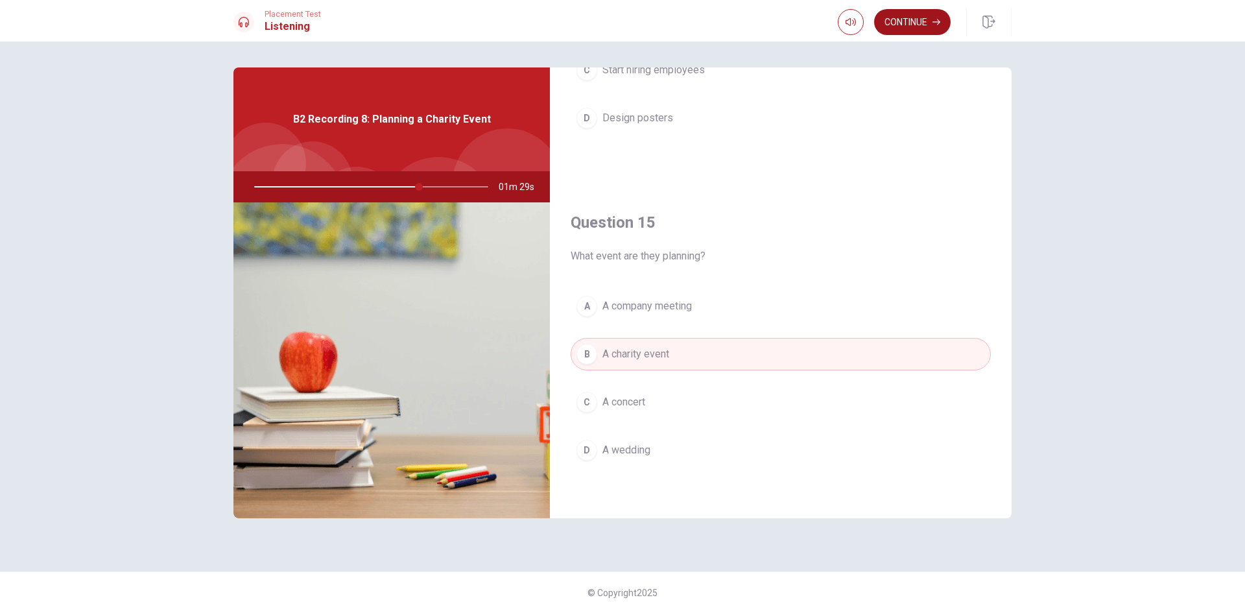
click at [918, 21] on button "Continue" at bounding box center [912, 22] width 77 height 26
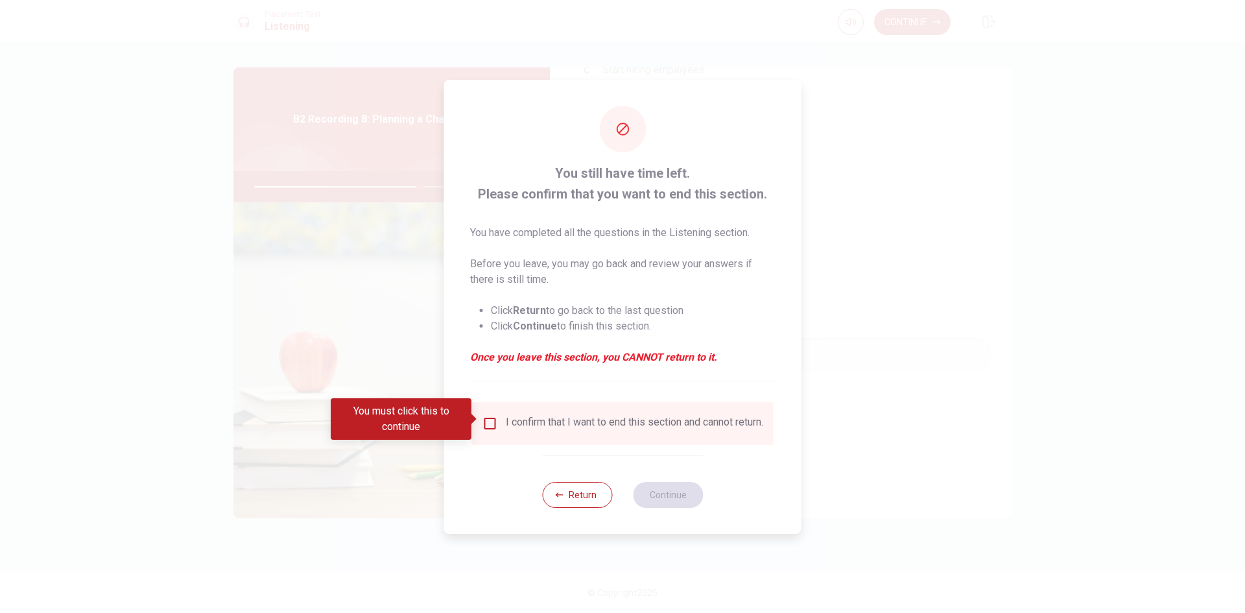
click at [492, 418] on input "You must click this to continue" at bounding box center [490, 424] width 16 height 16
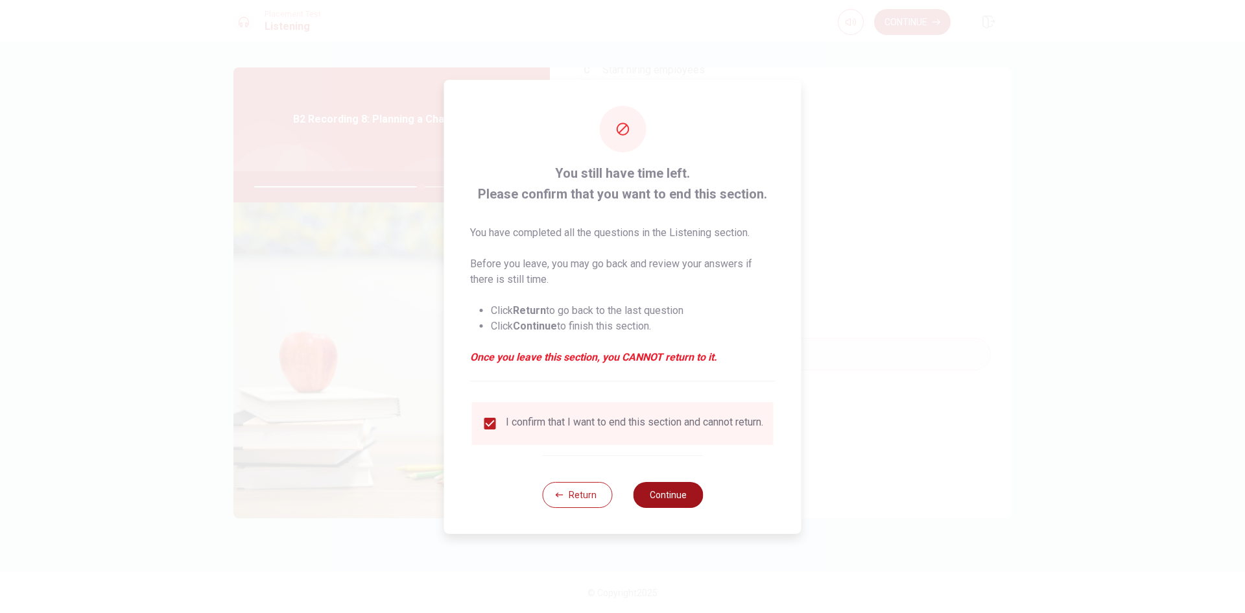
click at [683, 495] on button "Continue" at bounding box center [668, 495] width 70 height 26
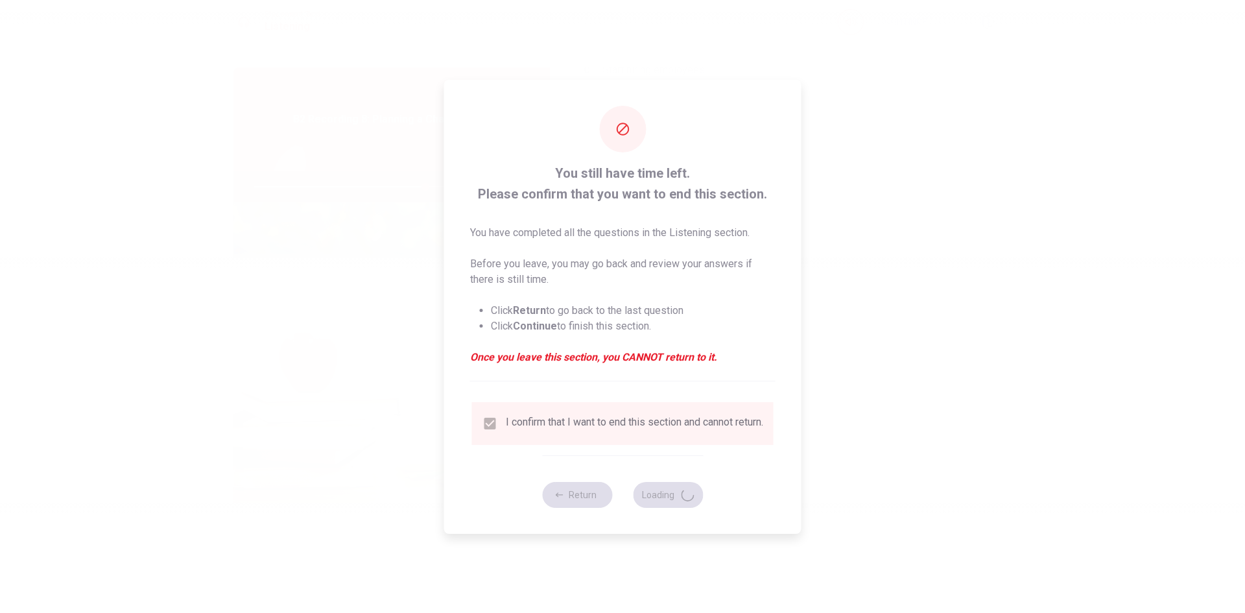
type input "74"
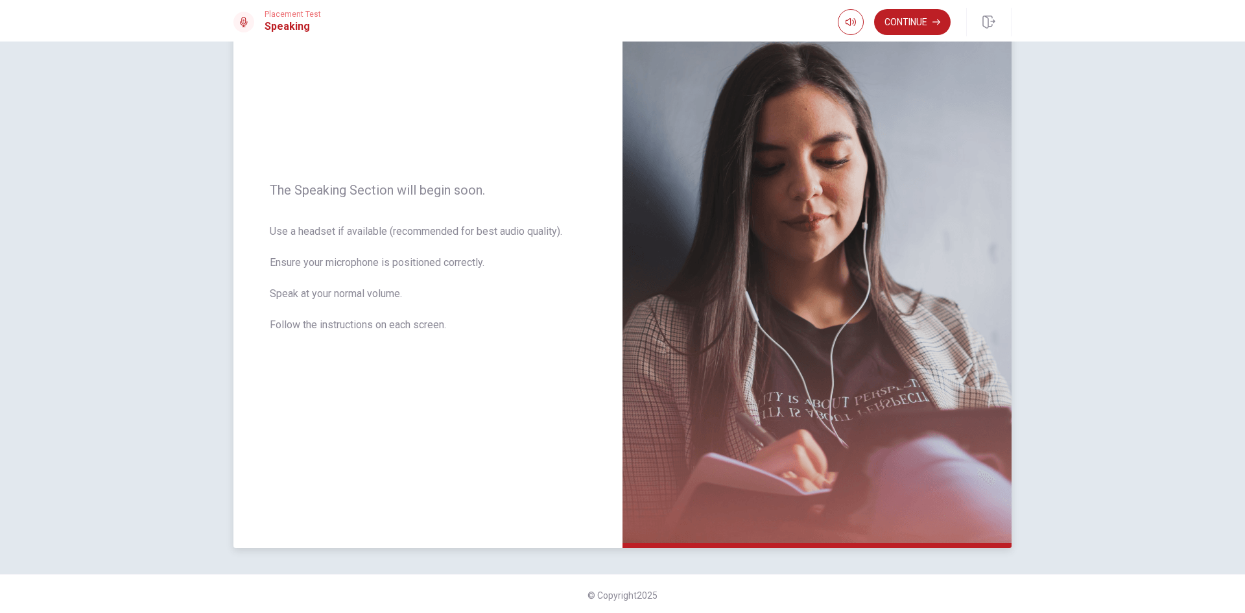
scroll to position [88, 0]
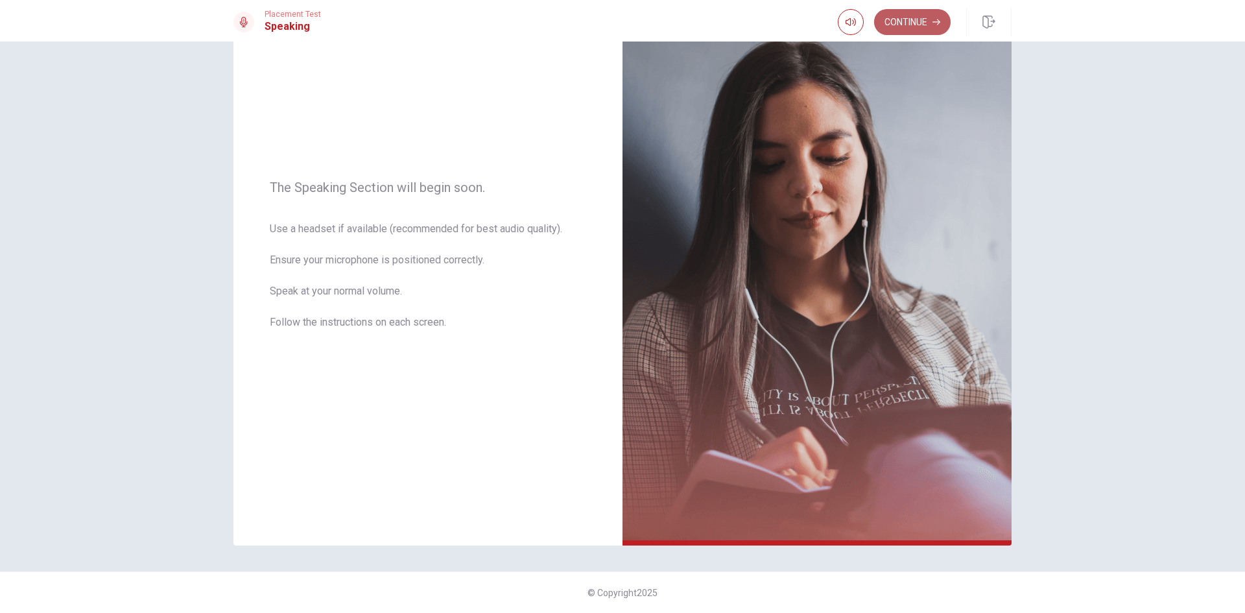
click at [908, 22] on button "Continue" at bounding box center [912, 22] width 77 height 26
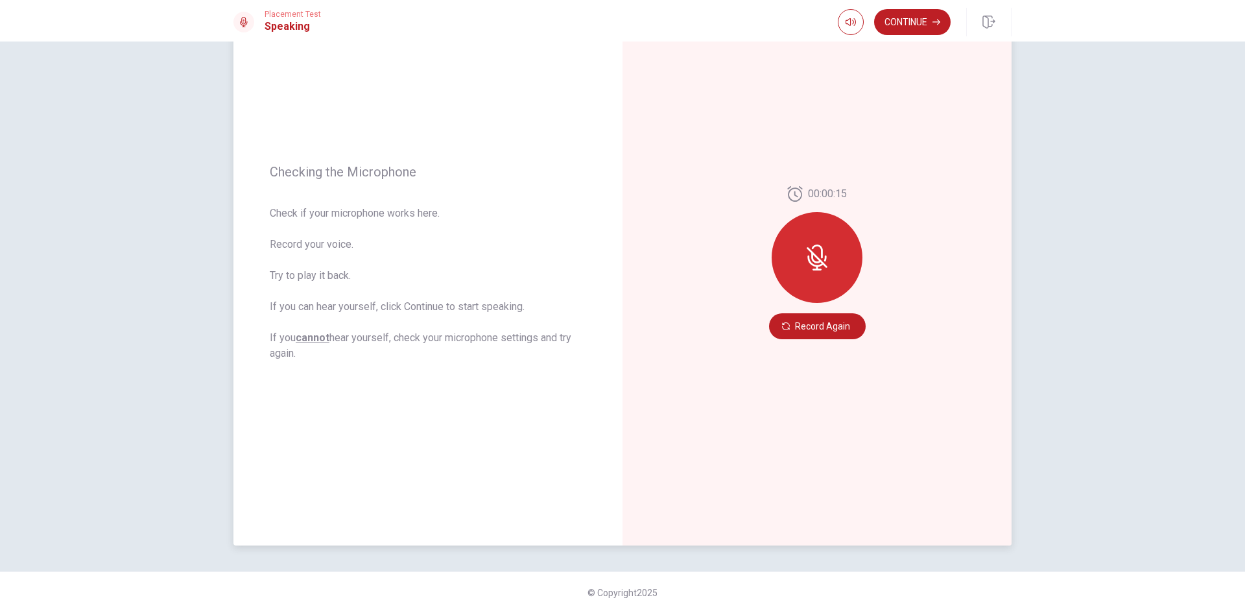
click at [811, 257] on icon at bounding box center [817, 257] width 26 height 26
click at [802, 326] on button "Record Again" at bounding box center [817, 326] width 97 height 26
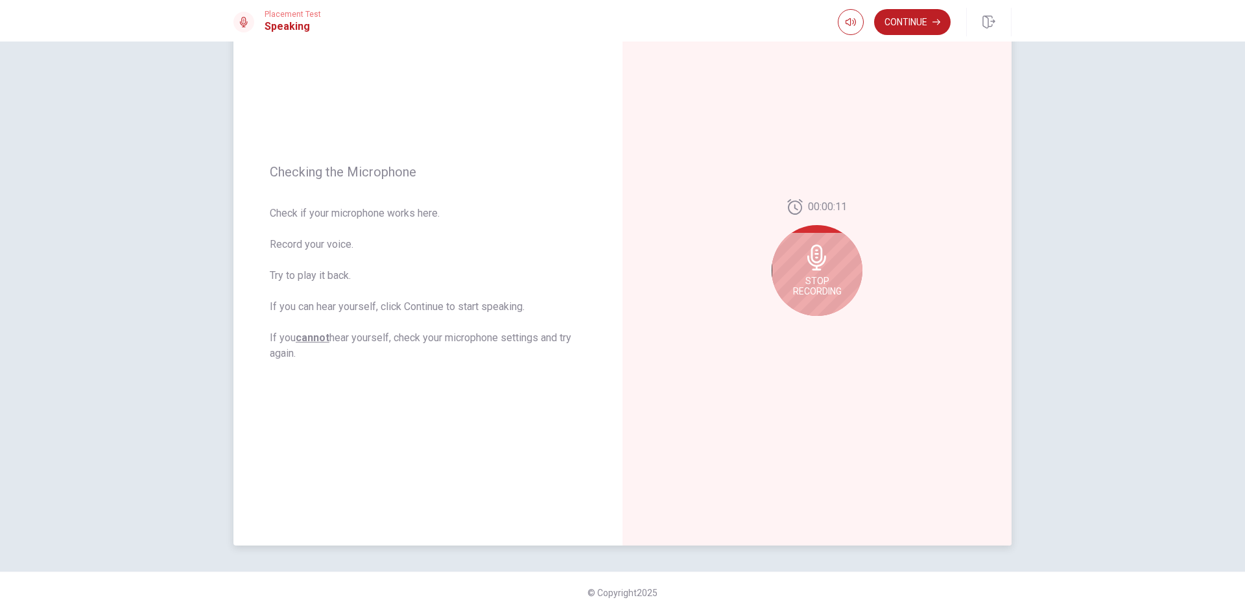
click at [804, 269] on icon at bounding box center [817, 257] width 26 height 26
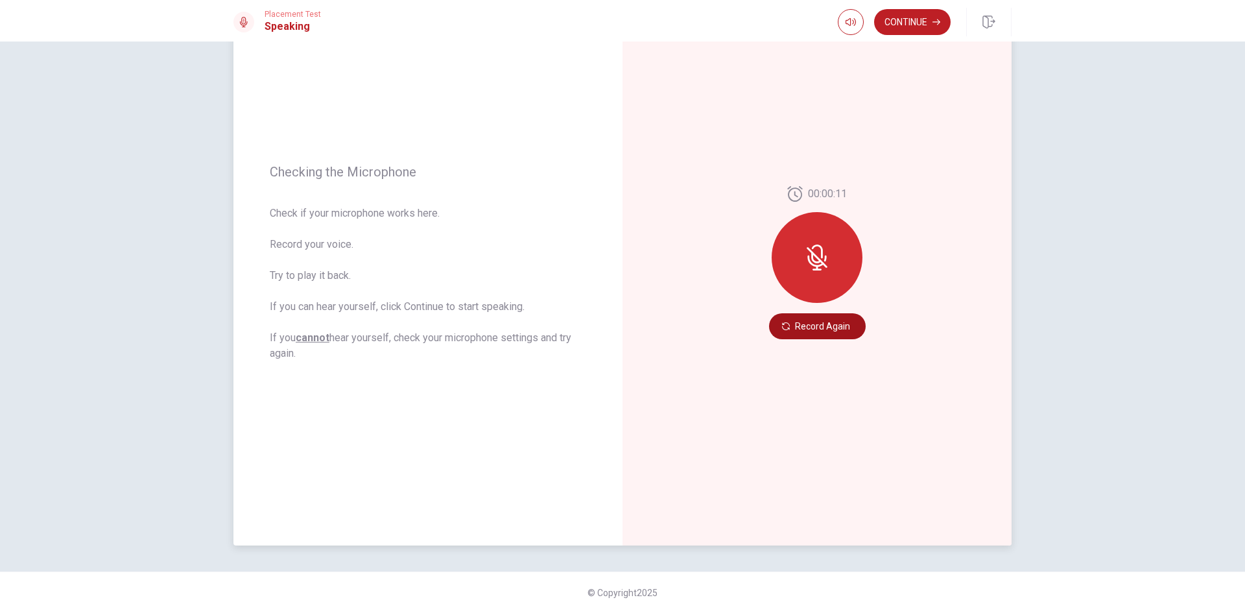
click at [792, 329] on button "Record Again" at bounding box center [817, 326] width 97 height 26
click at [817, 251] on icon at bounding box center [817, 257] width 26 height 26
click at [814, 260] on icon at bounding box center [817, 257] width 21 height 21
click at [816, 328] on button "Record Again" at bounding box center [817, 326] width 97 height 26
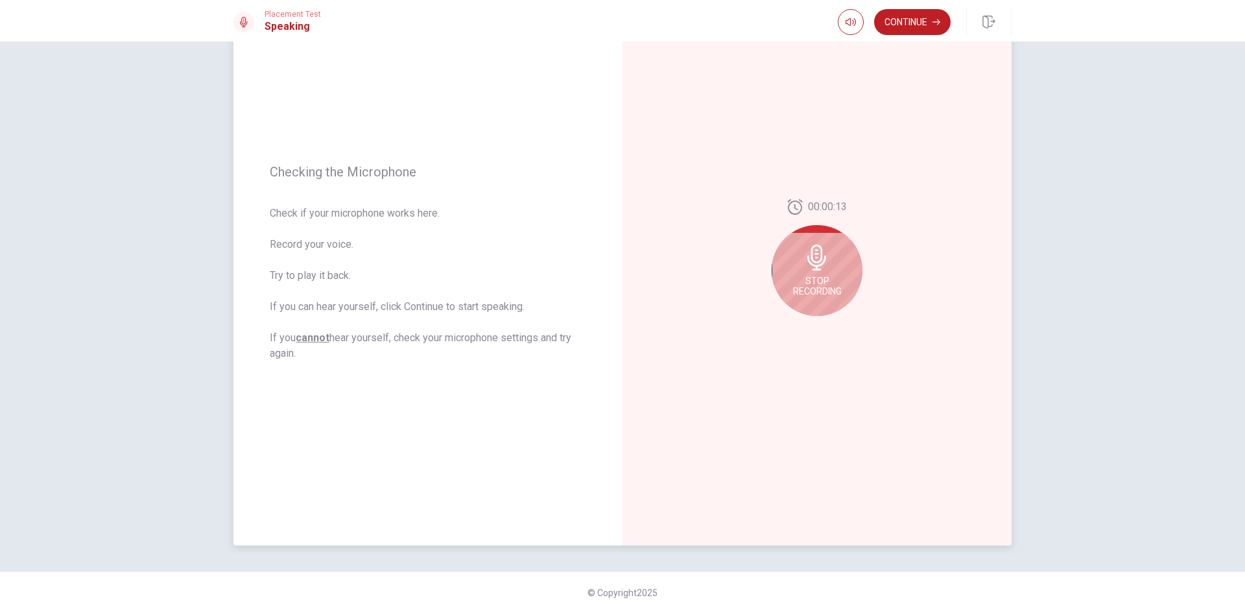
click at [816, 266] on icon at bounding box center [816, 257] width 19 height 26
click at [828, 328] on icon "Play Audio" at bounding box center [831, 326] width 6 height 8
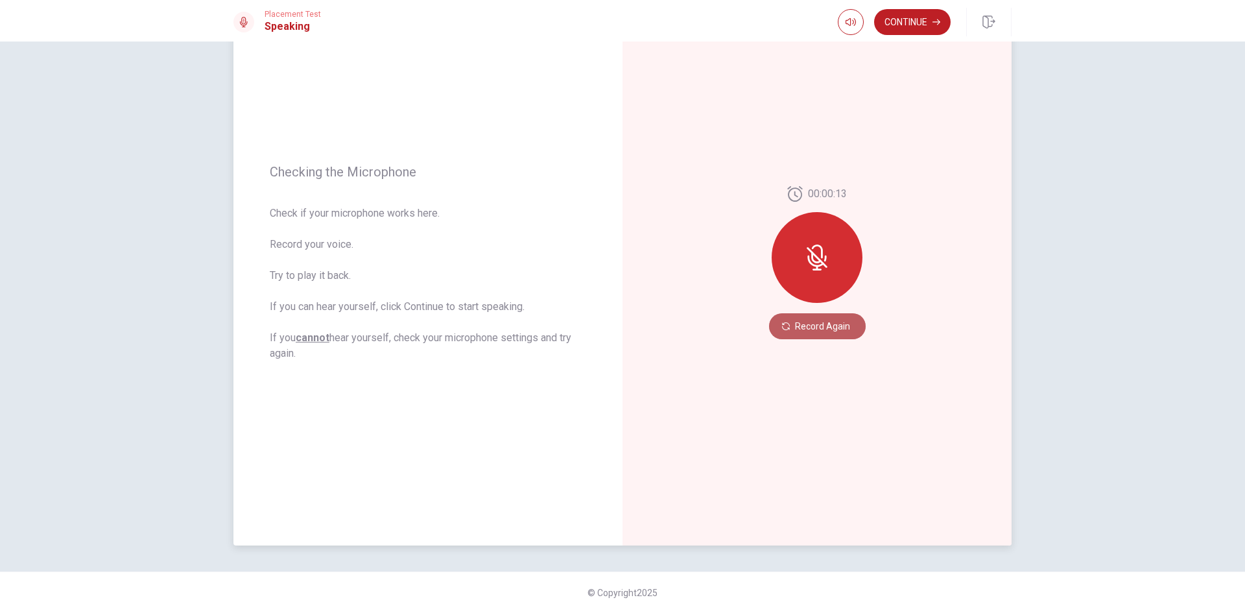
click at [822, 326] on button "Record Again" at bounding box center [817, 326] width 97 height 26
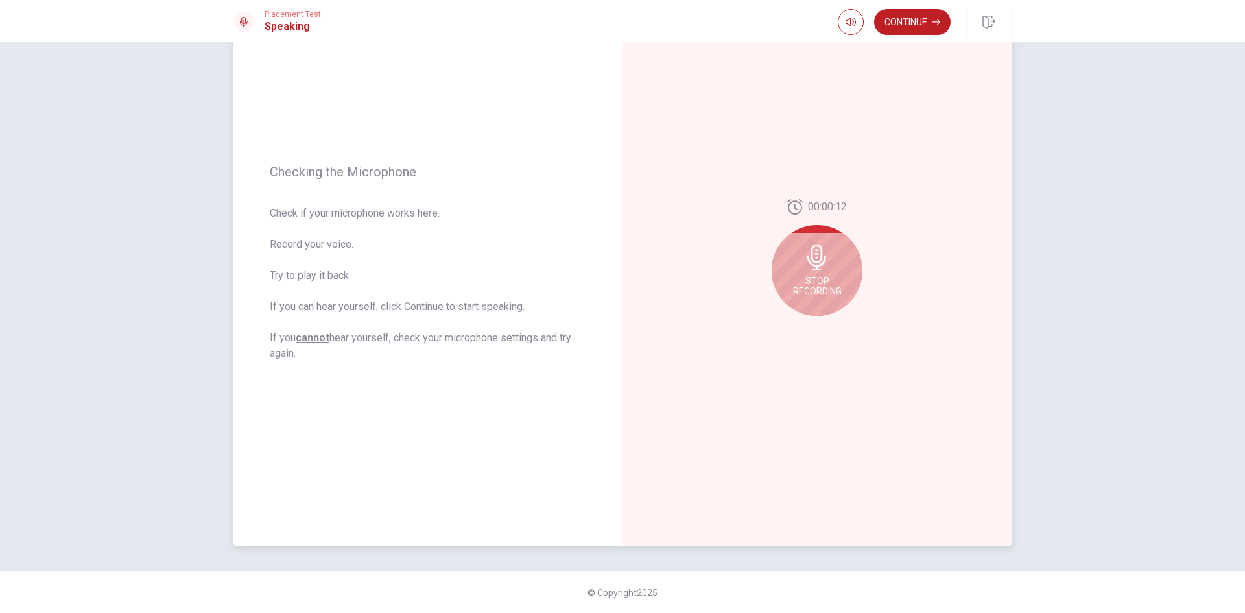
click at [817, 262] on icon at bounding box center [816, 257] width 19 height 26
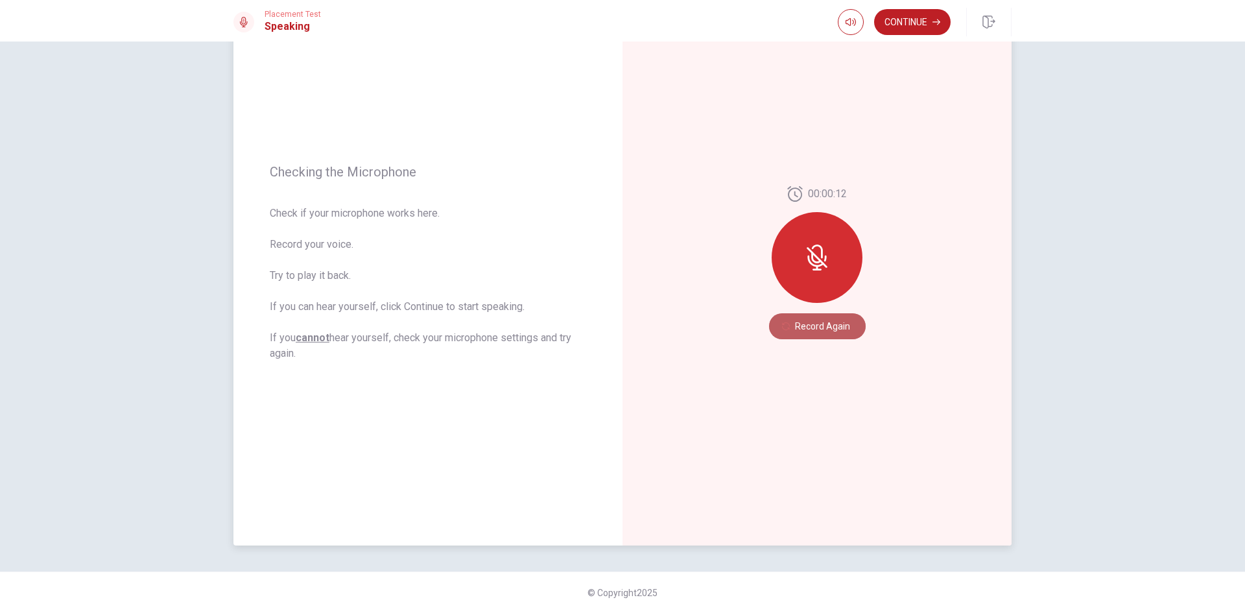
click at [785, 326] on icon "button" at bounding box center [786, 326] width 8 height 8
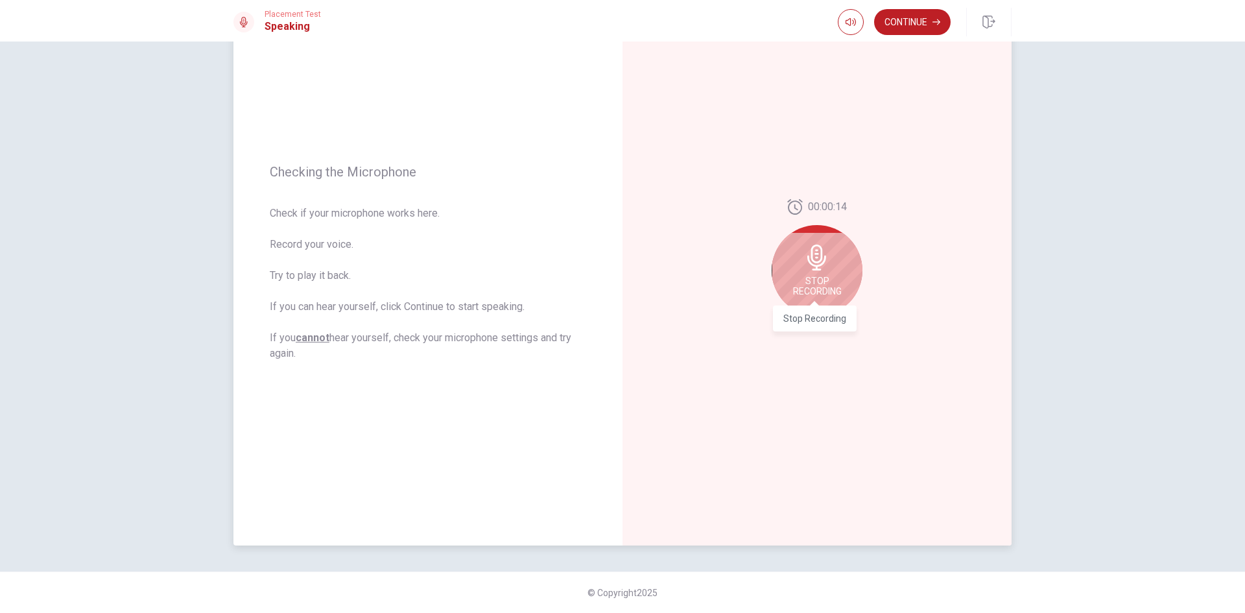
click at [825, 280] on span "Stop Recording" at bounding box center [817, 286] width 49 height 21
click at [829, 327] on icon "Play Audio" at bounding box center [831, 326] width 6 height 8
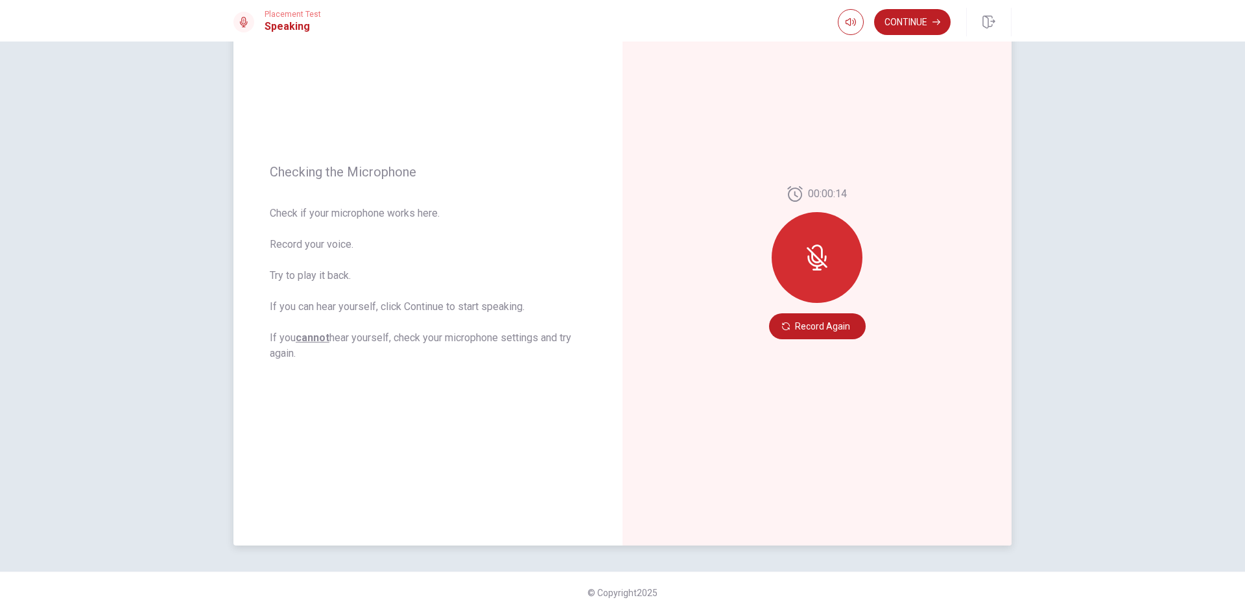
click at [831, 263] on div at bounding box center [817, 257] width 91 height 91
click at [813, 260] on icon at bounding box center [817, 257] width 26 height 26
click at [821, 323] on button "Record Again" at bounding box center [817, 326] width 97 height 26
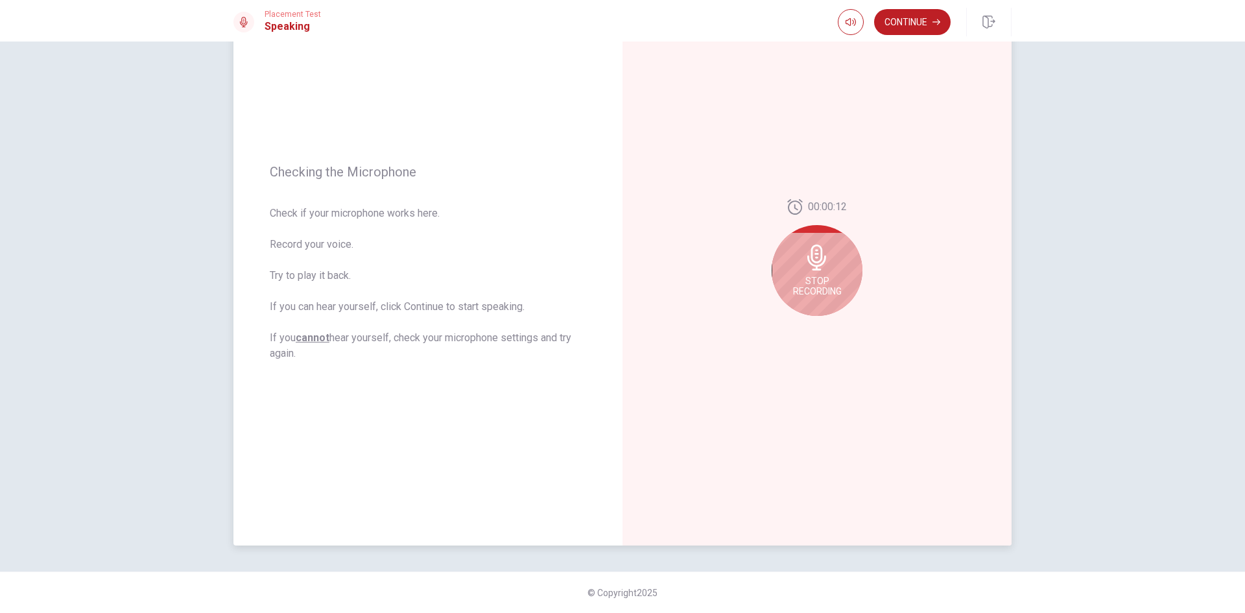
click at [805, 278] on span "Stop Recording" at bounding box center [817, 286] width 49 height 21
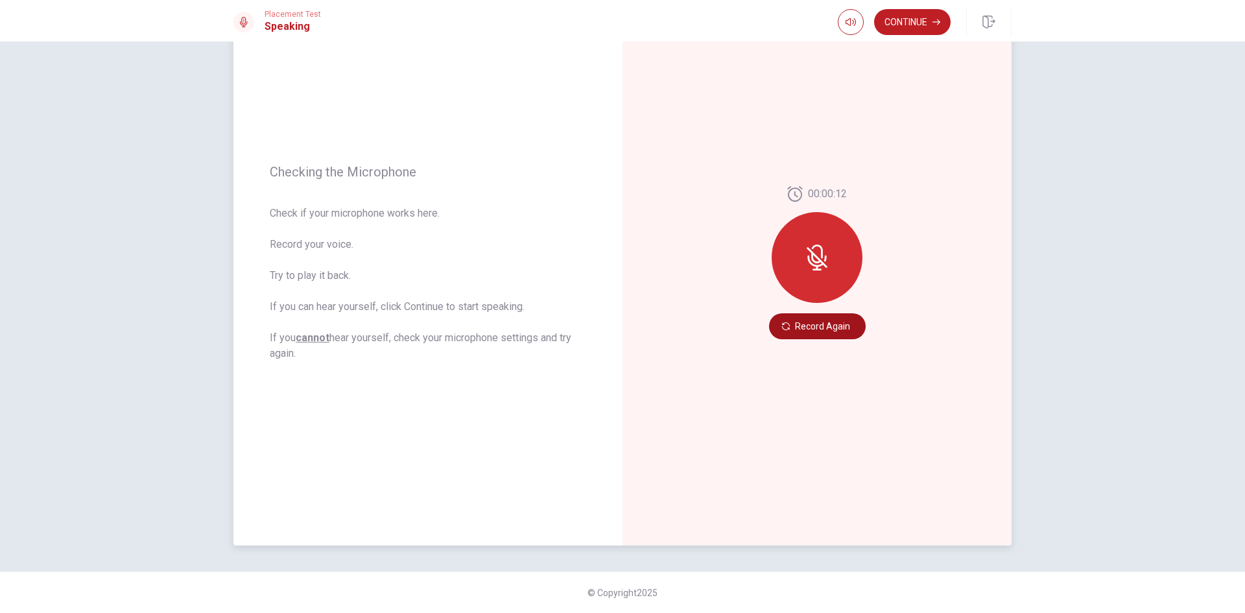
click at [813, 326] on button "Record Again" at bounding box center [817, 326] width 97 height 26
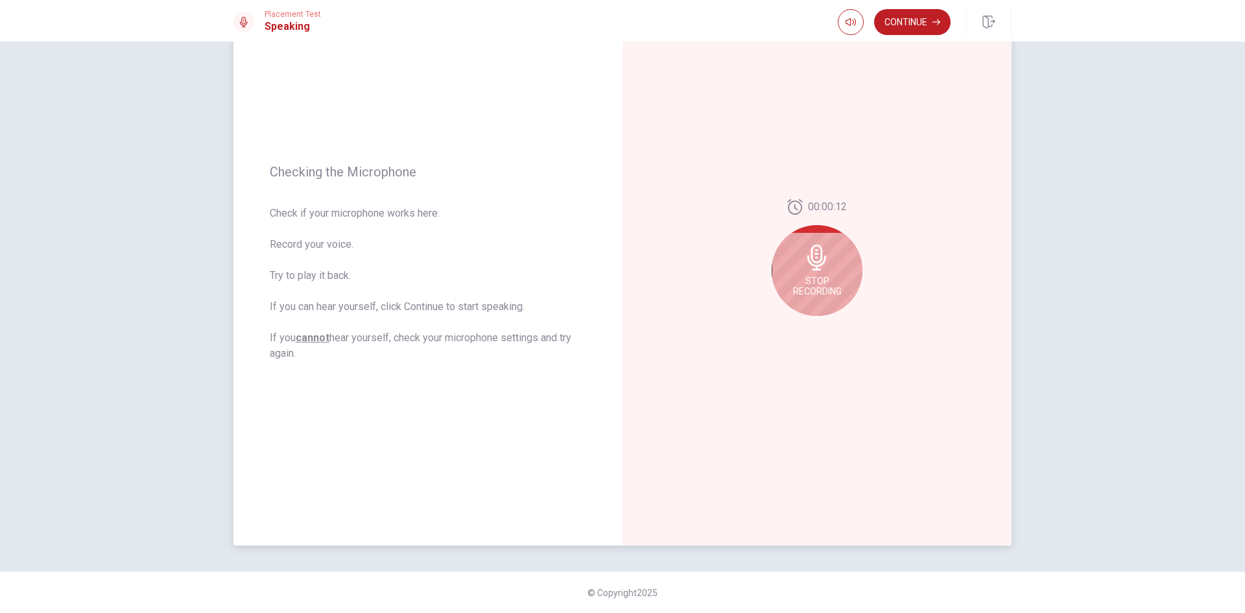
click at [810, 261] on icon at bounding box center [816, 257] width 19 height 26
click at [828, 328] on icon "Play Audio" at bounding box center [831, 326] width 6 height 8
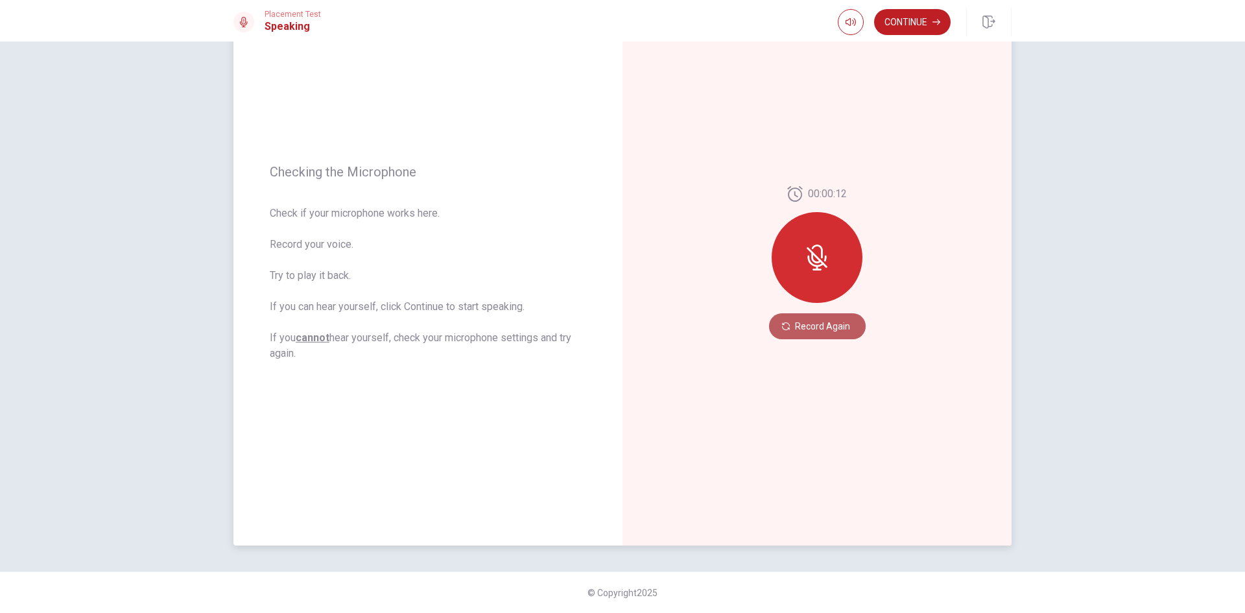
click at [794, 325] on button "Record Again" at bounding box center [817, 326] width 97 height 26
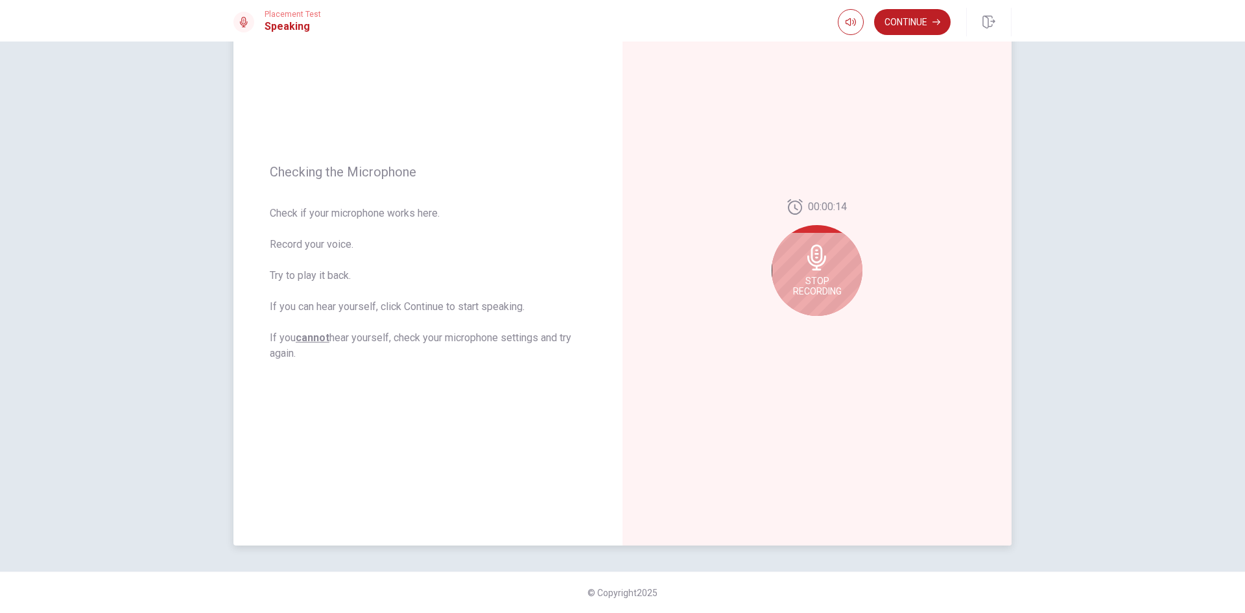
click at [809, 254] on icon at bounding box center [816, 257] width 19 height 26
click at [800, 327] on icon "Record Again" at bounding box center [803, 326] width 8 height 8
click at [818, 288] on div "Stop Recording" at bounding box center [817, 254] width 91 height 91
click at [829, 326] on icon "Play Audio" at bounding box center [831, 326] width 6 height 8
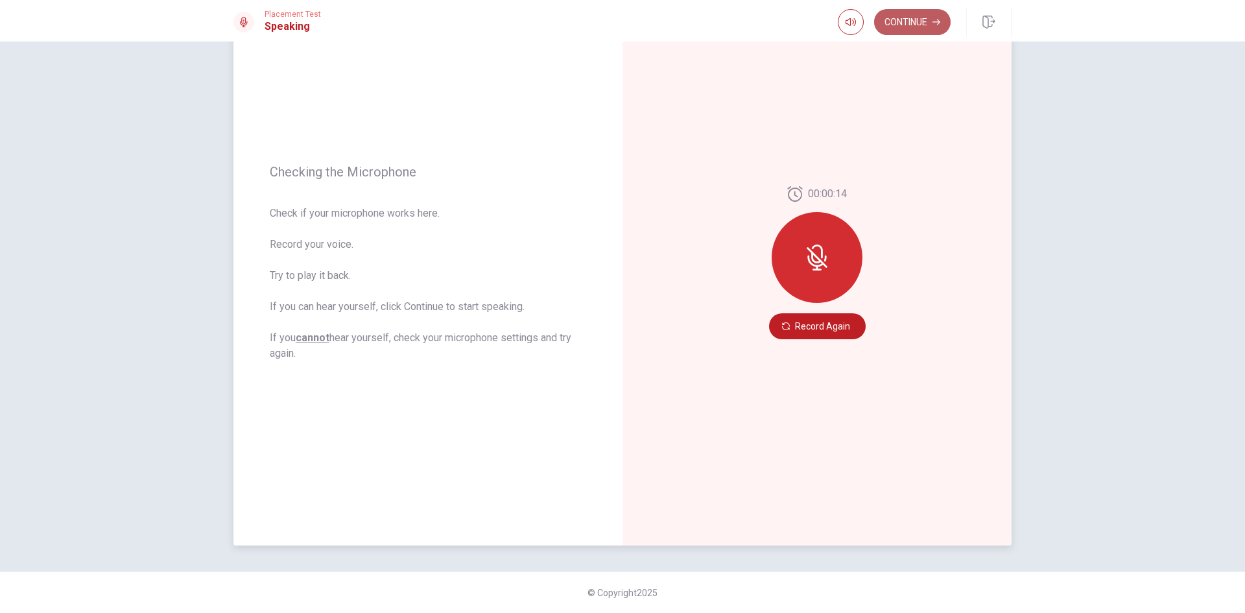
click at [925, 21] on button "Continue" at bounding box center [912, 22] width 77 height 26
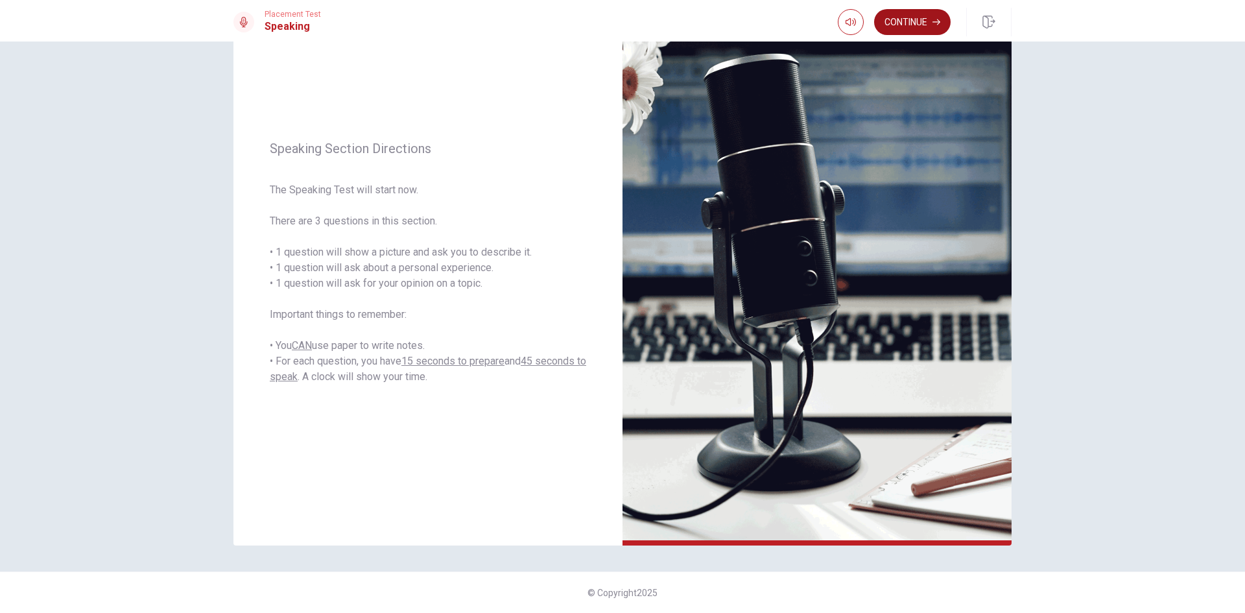
click at [900, 15] on button "Continue" at bounding box center [912, 22] width 77 height 26
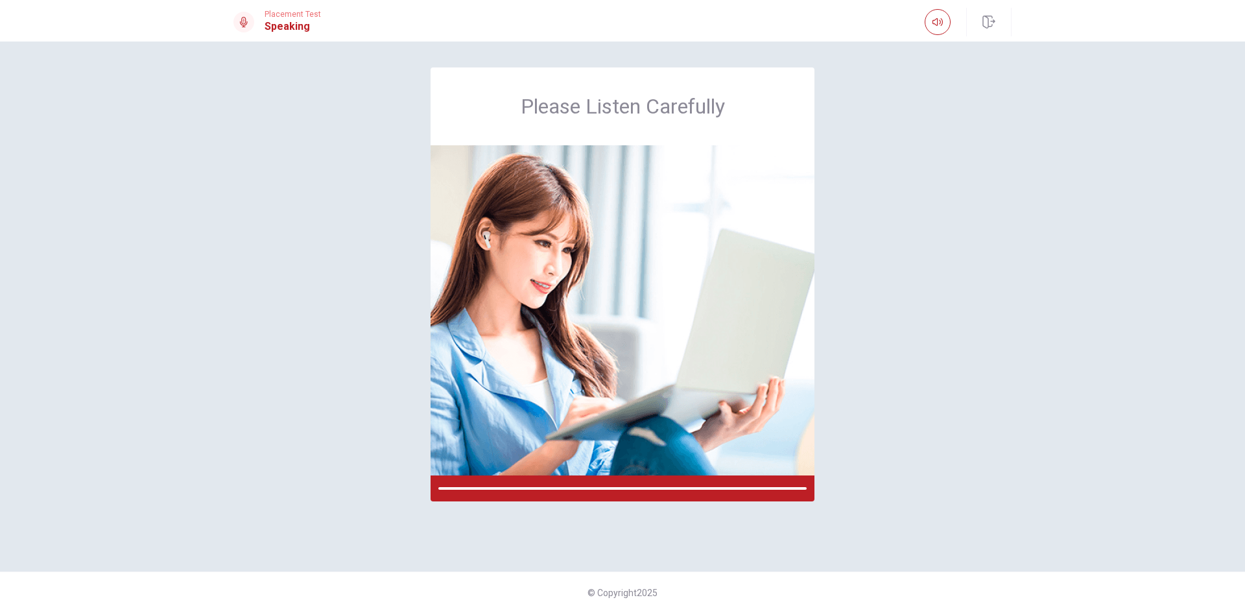
scroll to position [0, 0]
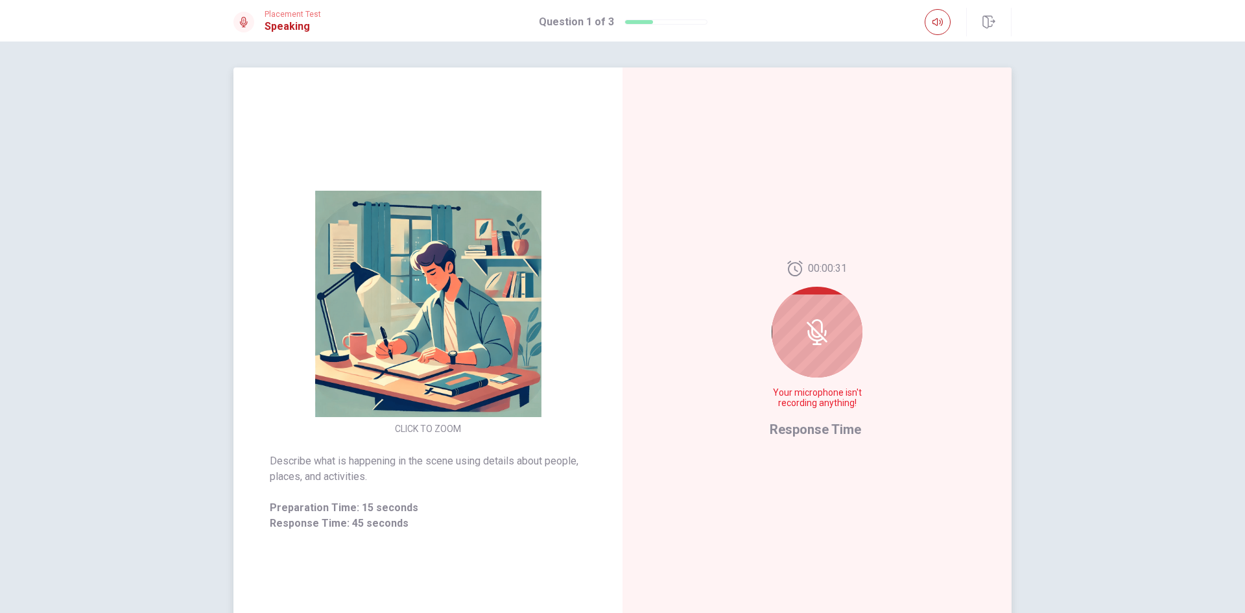
click at [813, 341] on icon at bounding box center [815, 336] width 16 height 12
click at [838, 431] on span "Response Time" at bounding box center [815, 429] width 91 height 16
click at [818, 333] on icon at bounding box center [817, 332] width 26 height 26
click at [798, 333] on div at bounding box center [817, 332] width 91 height 91
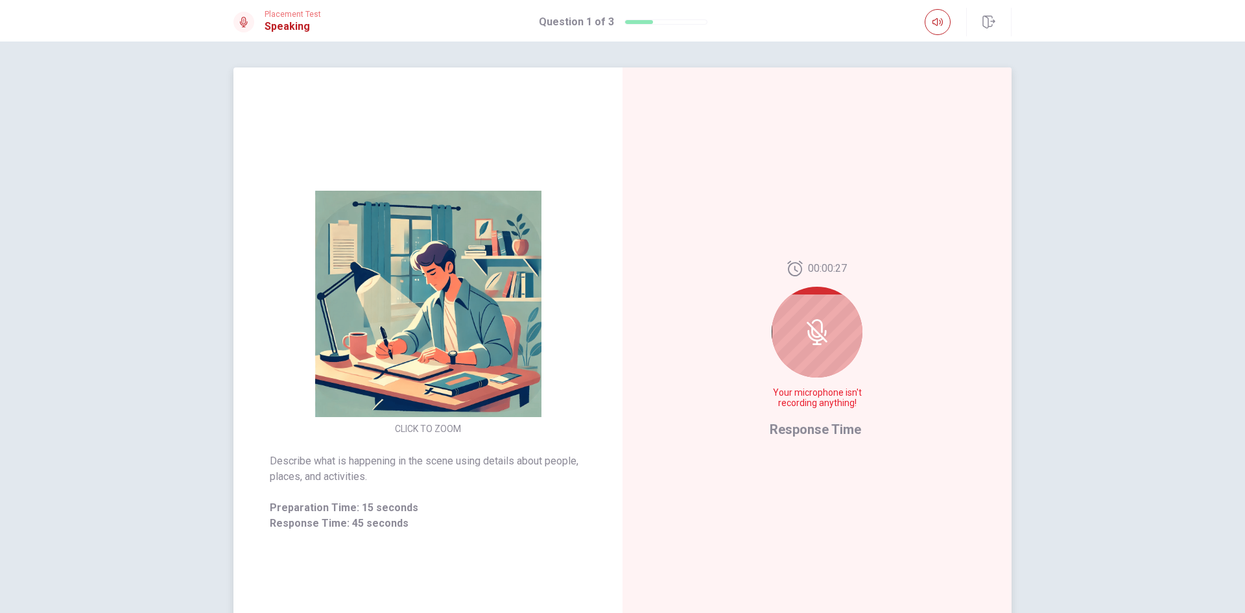
click at [795, 342] on div at bounding box center [817, 332] width 91 height 91
click at [802, 381] on div "00:00:27 Your microphone isn't recording anything!" at bounding box center [817, 340] width 95 height 158
click at [825, 409] on div "00:00:27 Your microphone isn't recording anything!" at bounding box center [817, 340] width 95 height 158
click at [813, 323] on icon at bounding box center [817, 332] width 26 height 26
click at [813, 321] on icon at bounding box center [817, 326] width 11 height 14
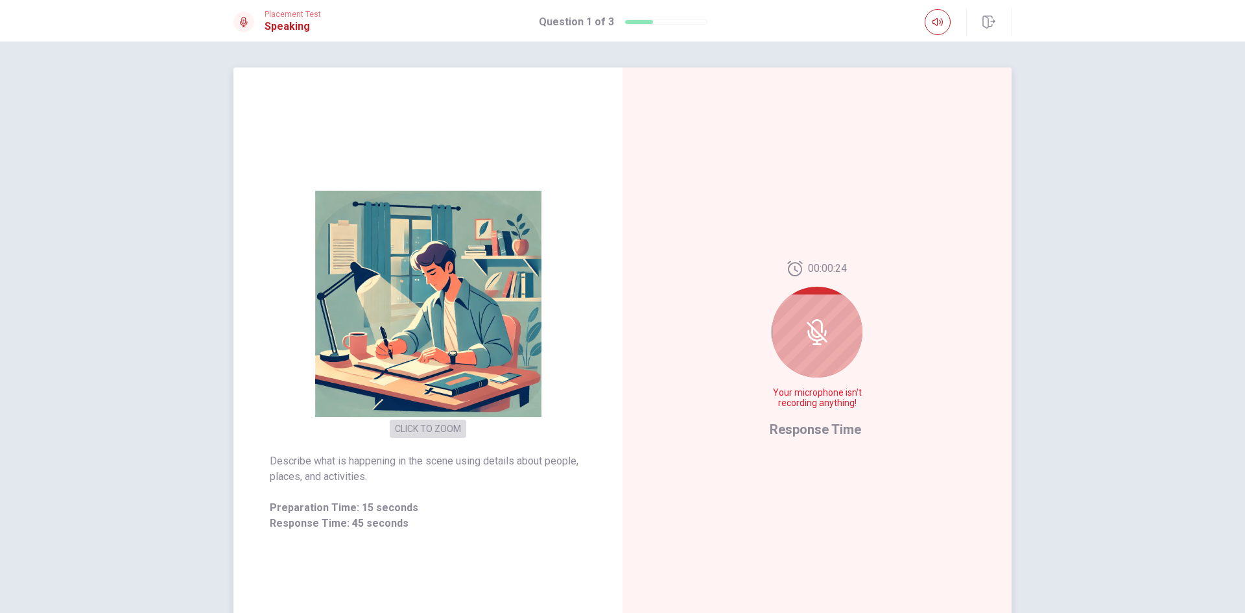
click at [426, 427] on button "CLICK TO ZOOM" at bounding box center [428, 429] width 77 height 18
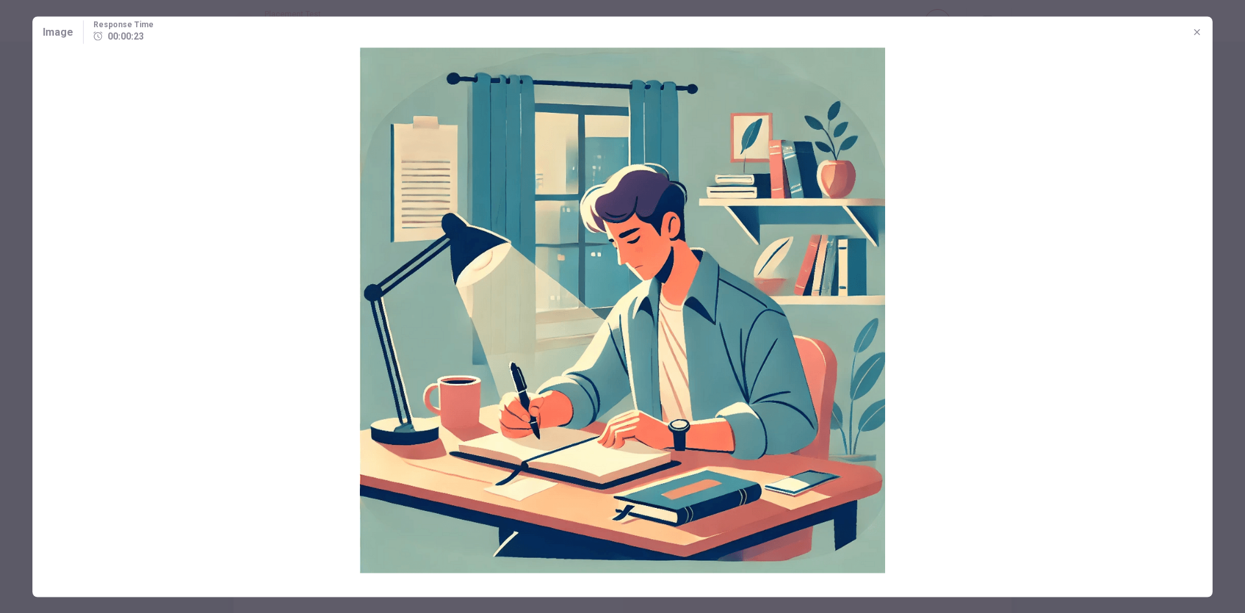
click at [426, 427] on img at bounding box center [622, 309] width 1180 height 525
click at [1196, 30] on icon "button" at bounding box center [1197, 32] width 10 height 10
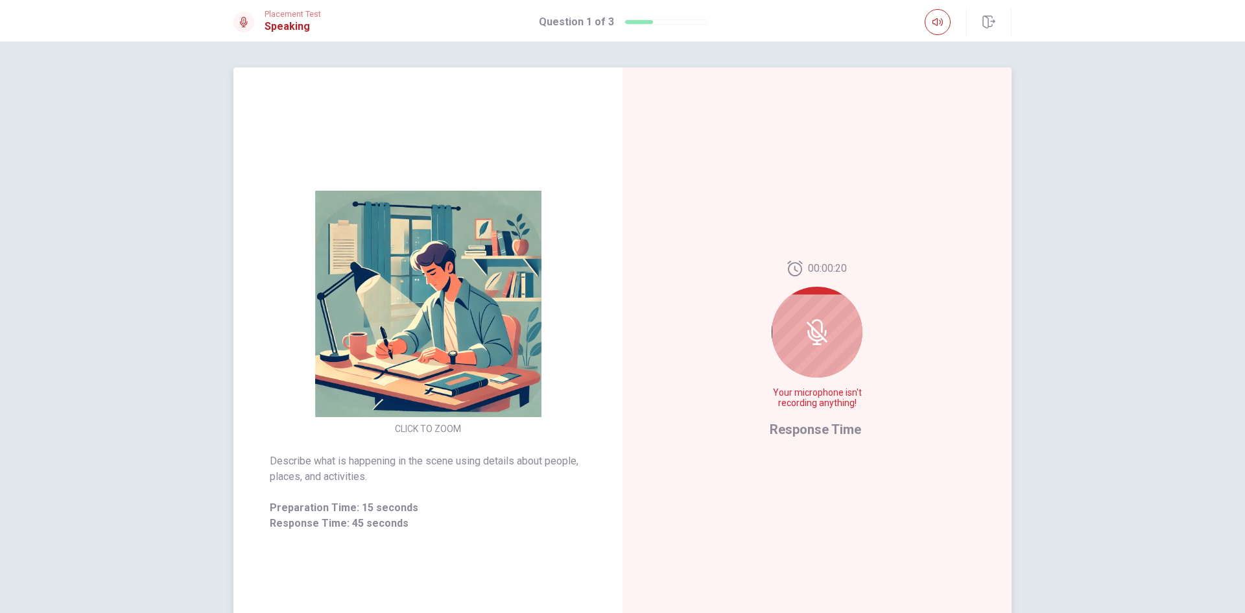
click at [818, 322] on icon at bounding box center [817, 326] width 11 height 14
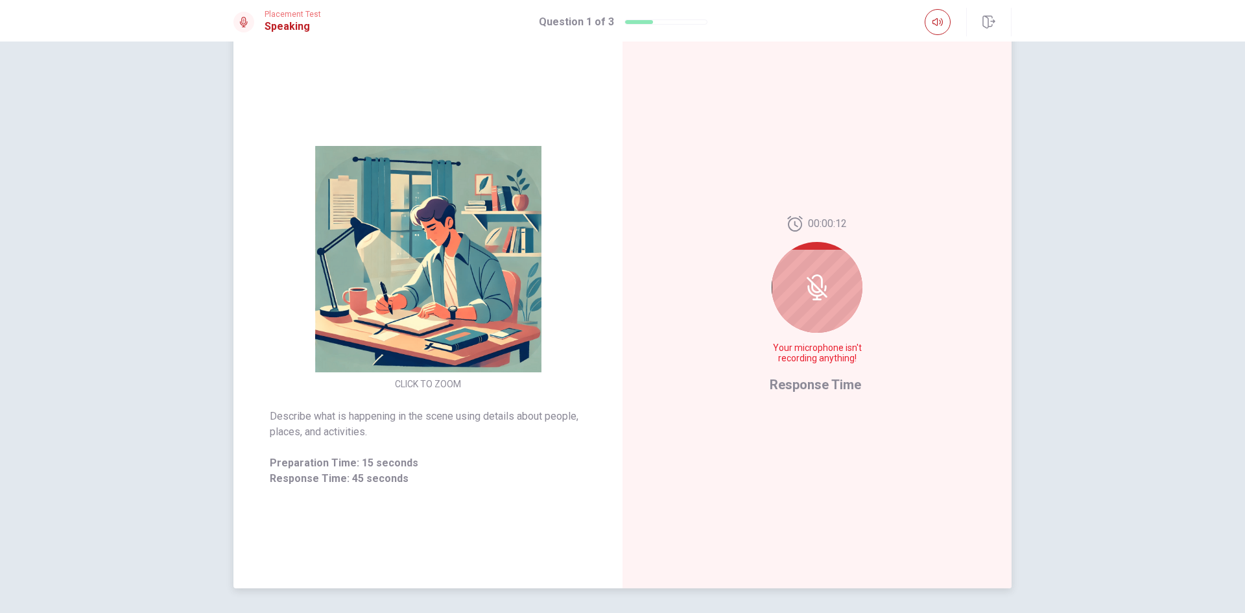
scroll to position [88, 0]
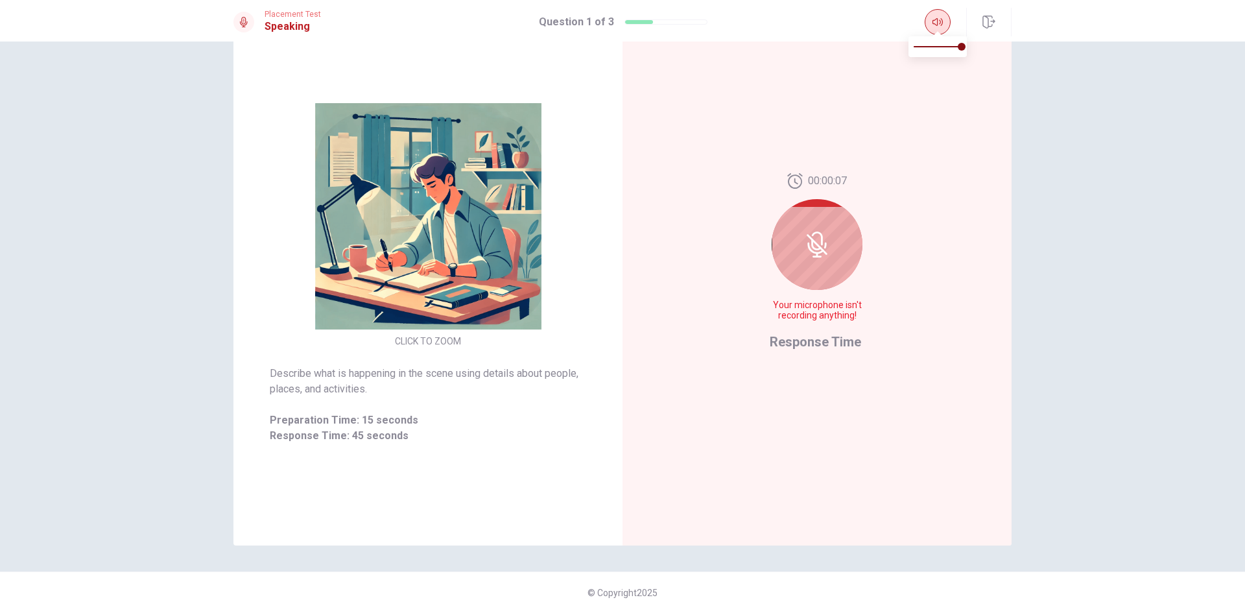
click at [943, 25] on button "button" at bounding box center [938, 22] width 26 height 26
click at [817, 238] on icon at bounding box center [817, 244] width 26 height 26
click at [814, 263] on div at bounding box center [817, 244] width 91 height 91
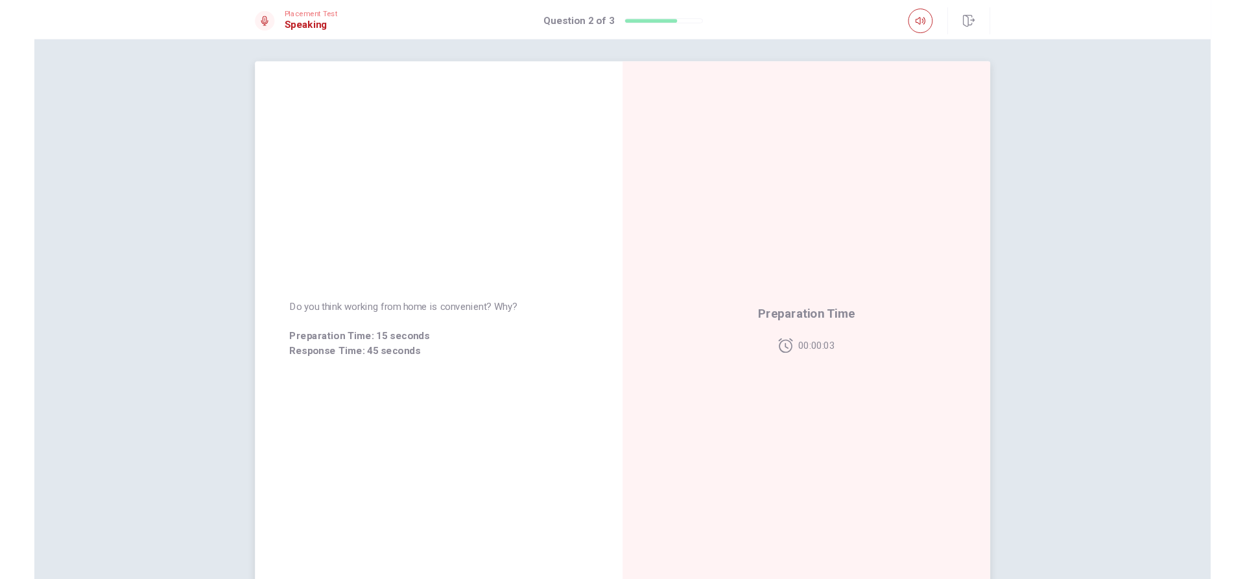
scroll to position [0, 0]
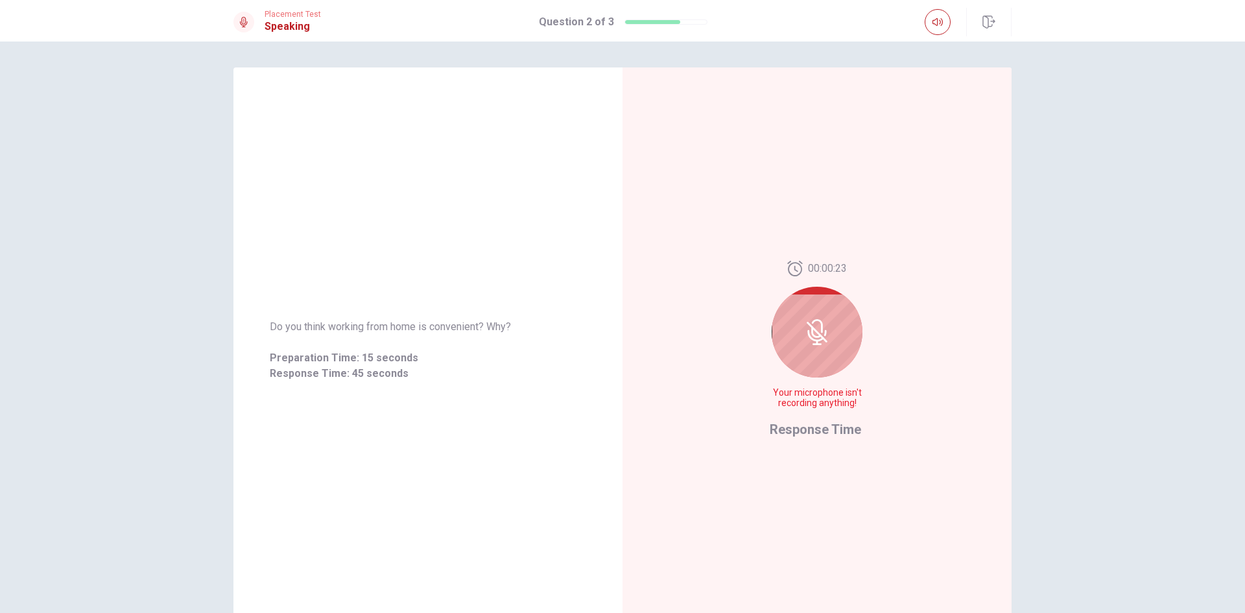
click at [805, 293] on div at bounding box center [817, 332] width 91 height 91
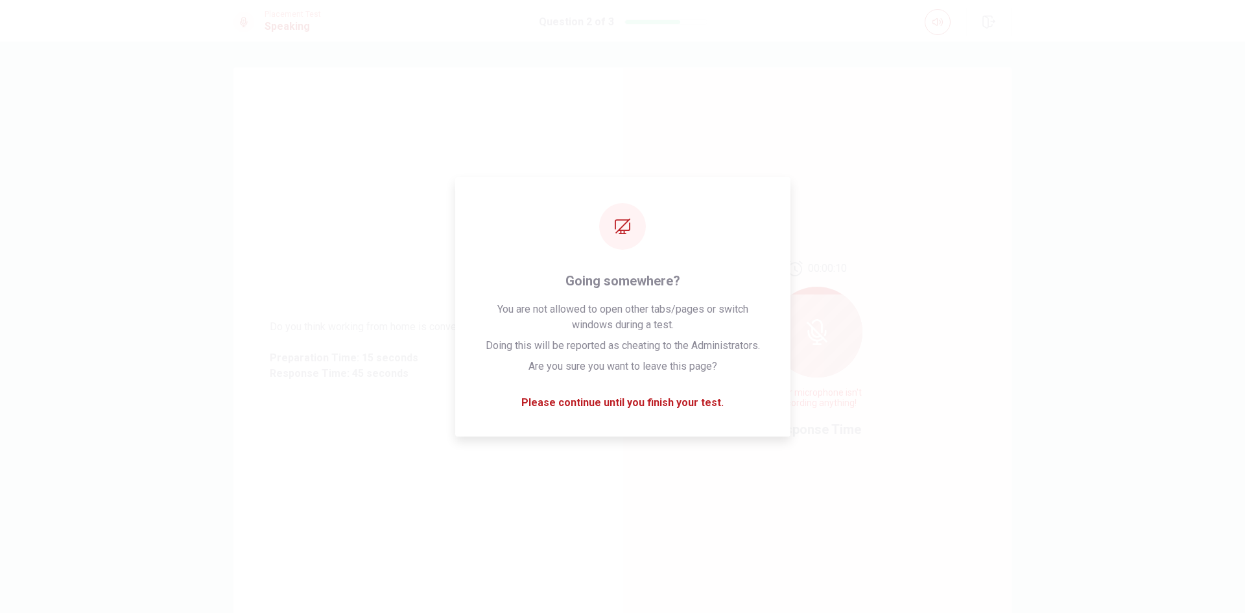
click at [67, 87] on div "Do you think working from home is convenient? Why? Preparation Time: 15 seconds…" at bounding box center [622, 327] width 1245 height 571
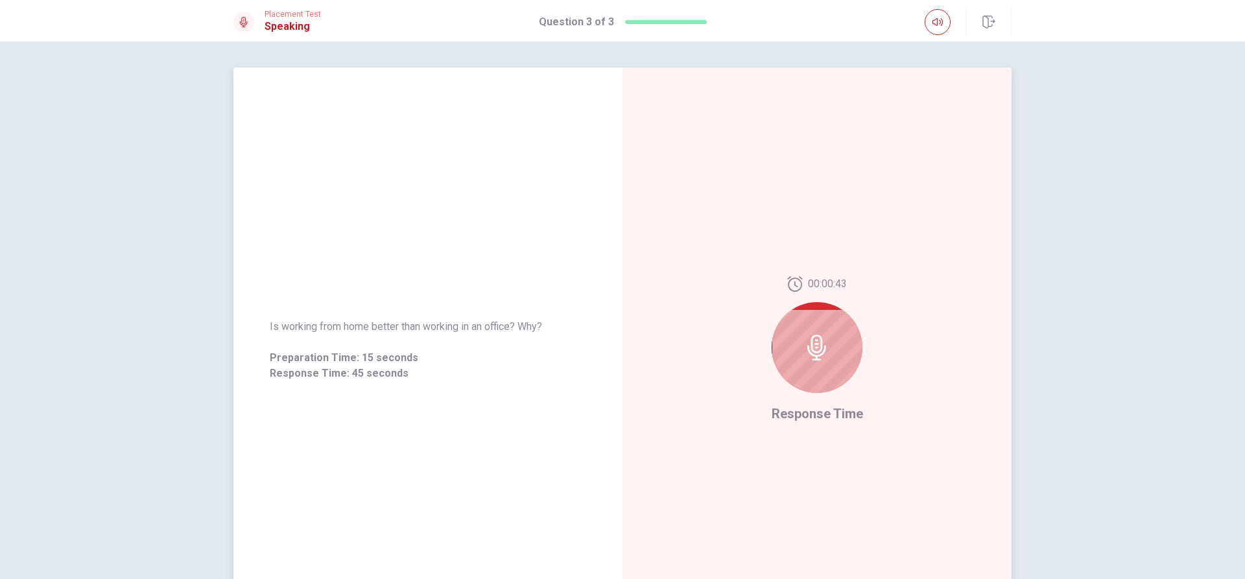
click at [815, 361] on div at bounding box center [817, 347] width 91 height 91
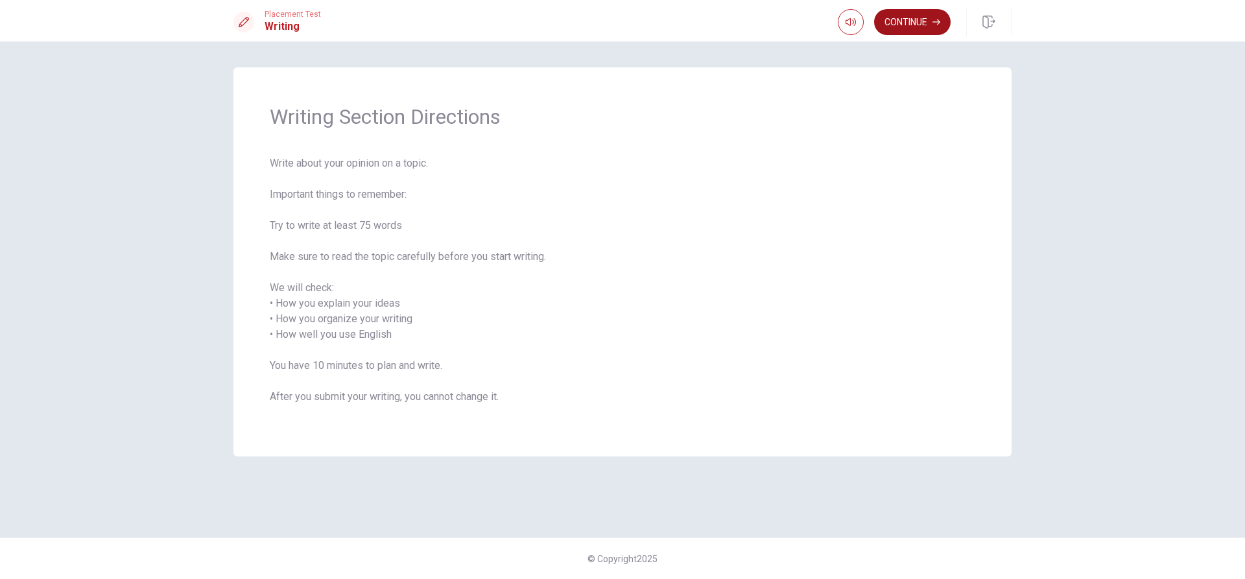
click at [907, 23] on button "Continue" at bounding box center [912, 22] width 77 height 26
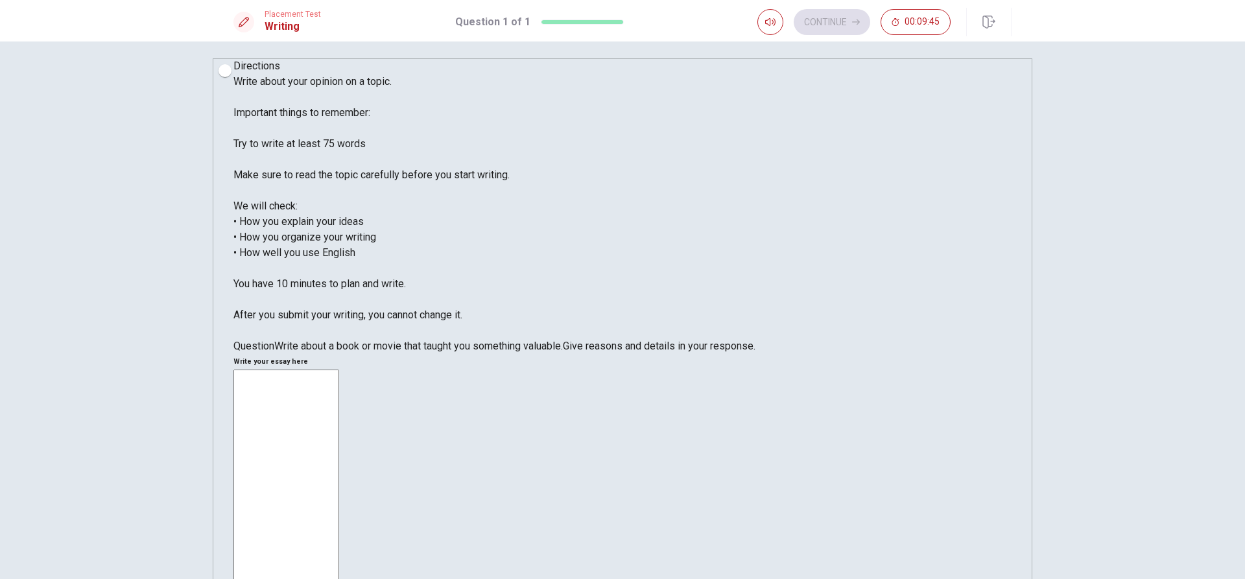
scroll to position [14, 0]
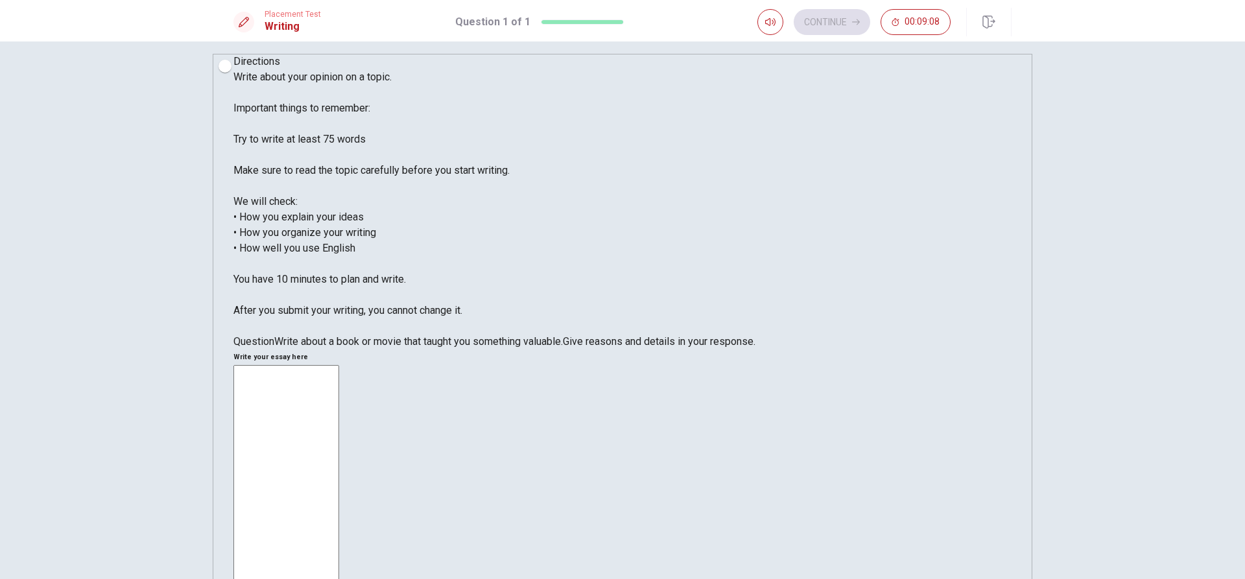
click at [339, 365] on textarea at bounding box center [286, 548] width 106 height 366
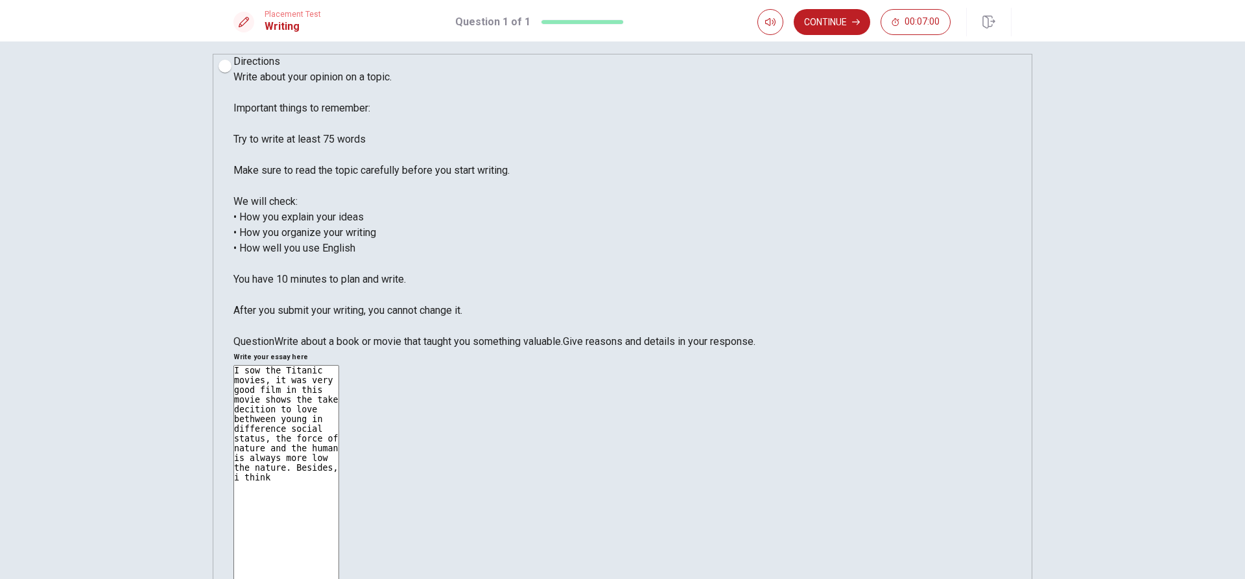
click at [339, 365] on textarea "I sow the Titanic movies, it was very good film in this movie shows the take de…" at bounding box center [286, 548] width 106 height 366
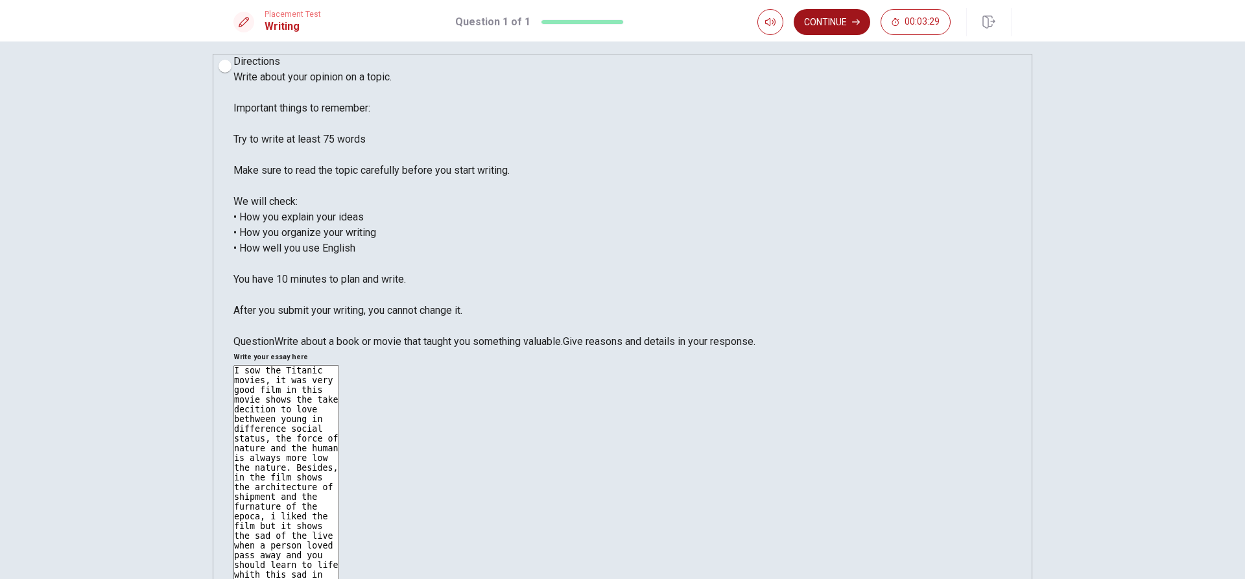
type textarea "I sow the Titanic movies, it was very good film in this movie shows the take de…"
click at [831, 21] on button "Continue" at bounding box center [832, 22] width 77 height 26
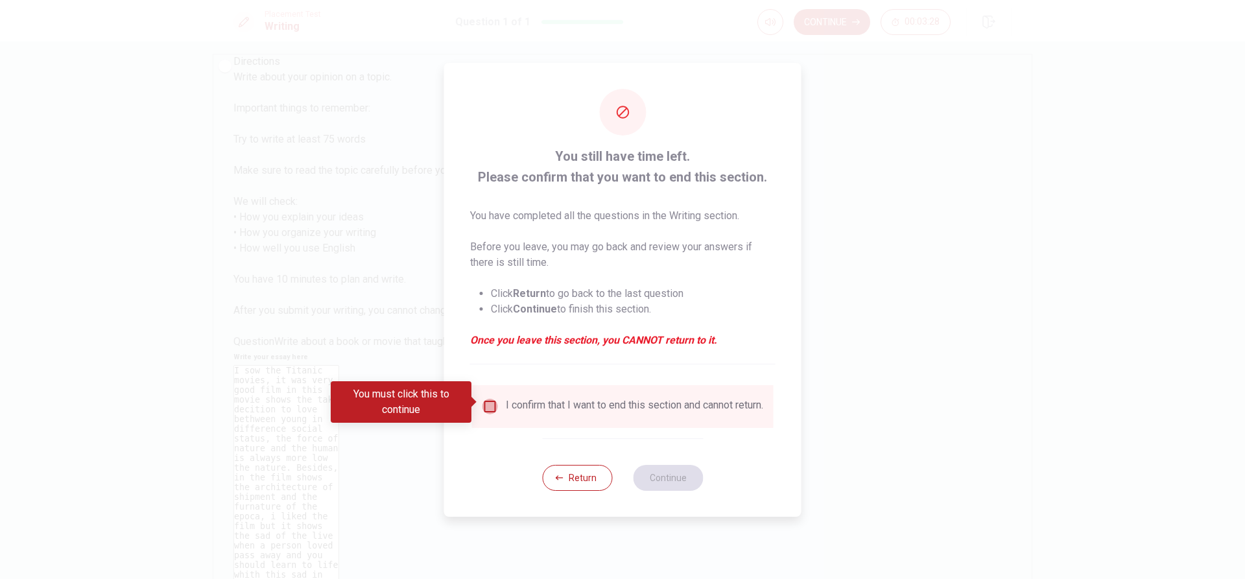
click at [492, 401] on input "You must click this to continue" at bounding box center [490, 407] width 16 height 16
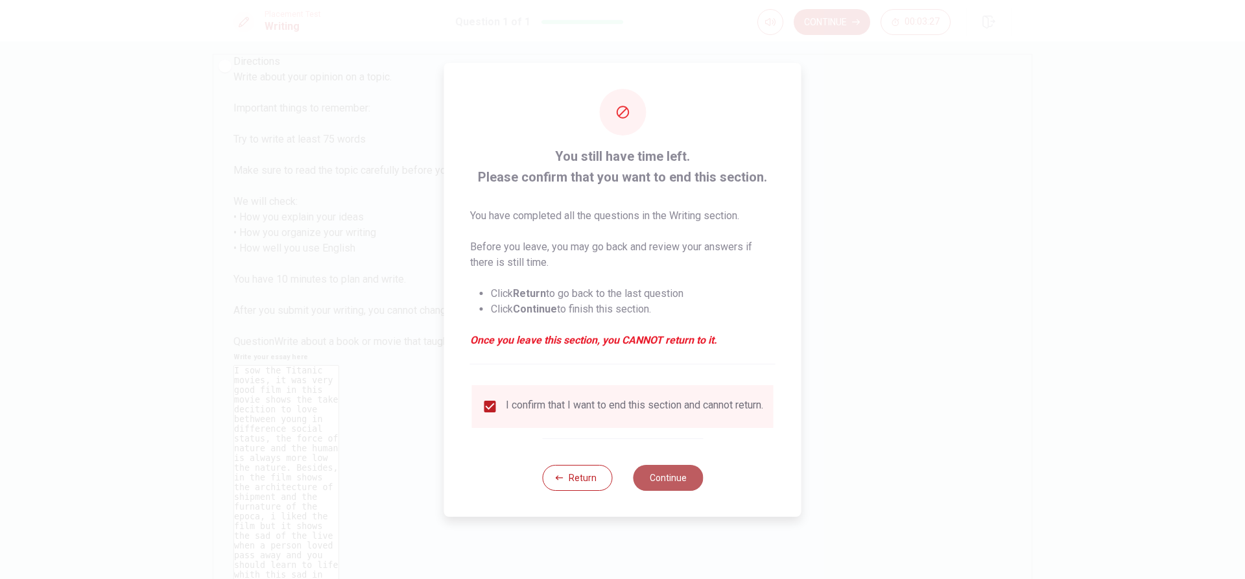
click at [678, 478] on button "Continue" at bounding box center [668, 478] width 70 height 26
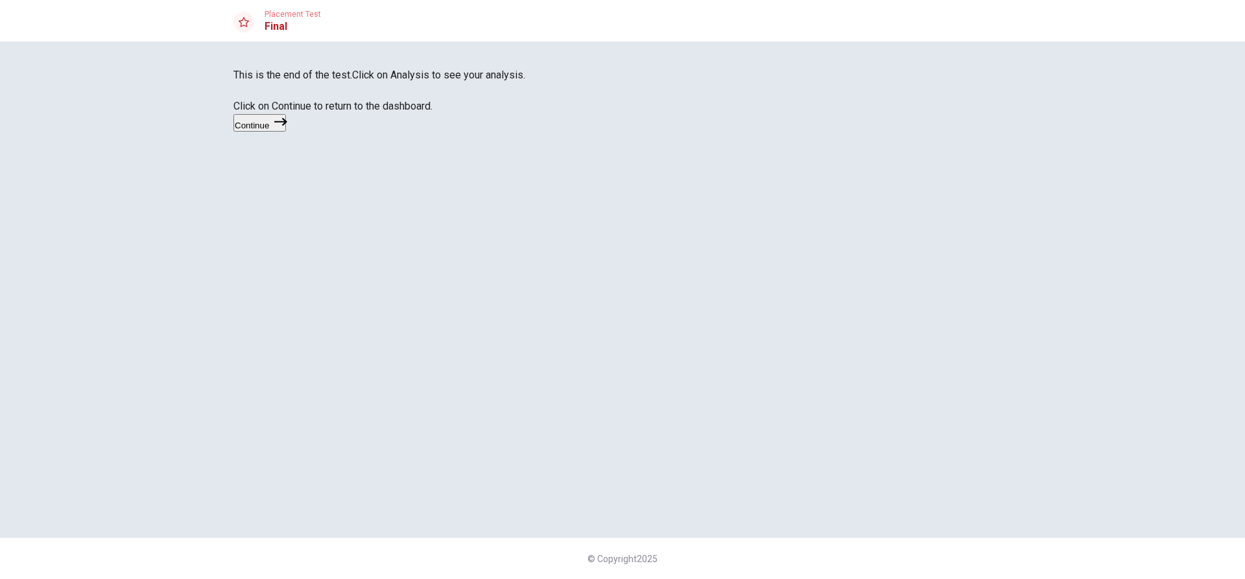
click at [525, 112] on span "Click on Analysis to see your analysis. Click on Continue to return to the dash…" at bounding box center [379, 90] width 292 height 43
click at [286, 132] on button "Continue" at bounding box center [259, 123] width 53 height 18
